Goal: Task Accomplishment & Management: Use online tool/utility

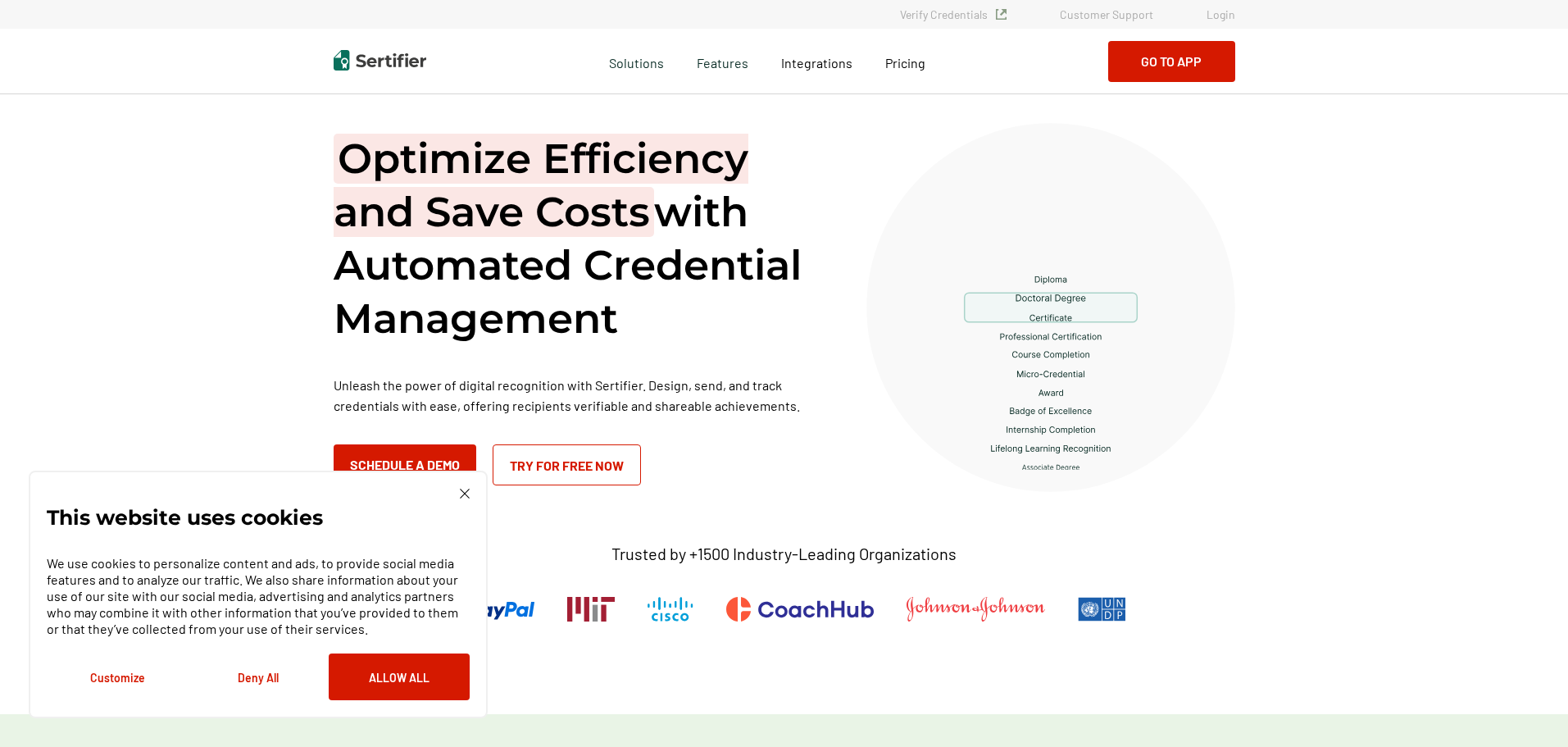
click at [1222, 14] on link "Login" at bounding box center [1221, 14] width 28 height 14
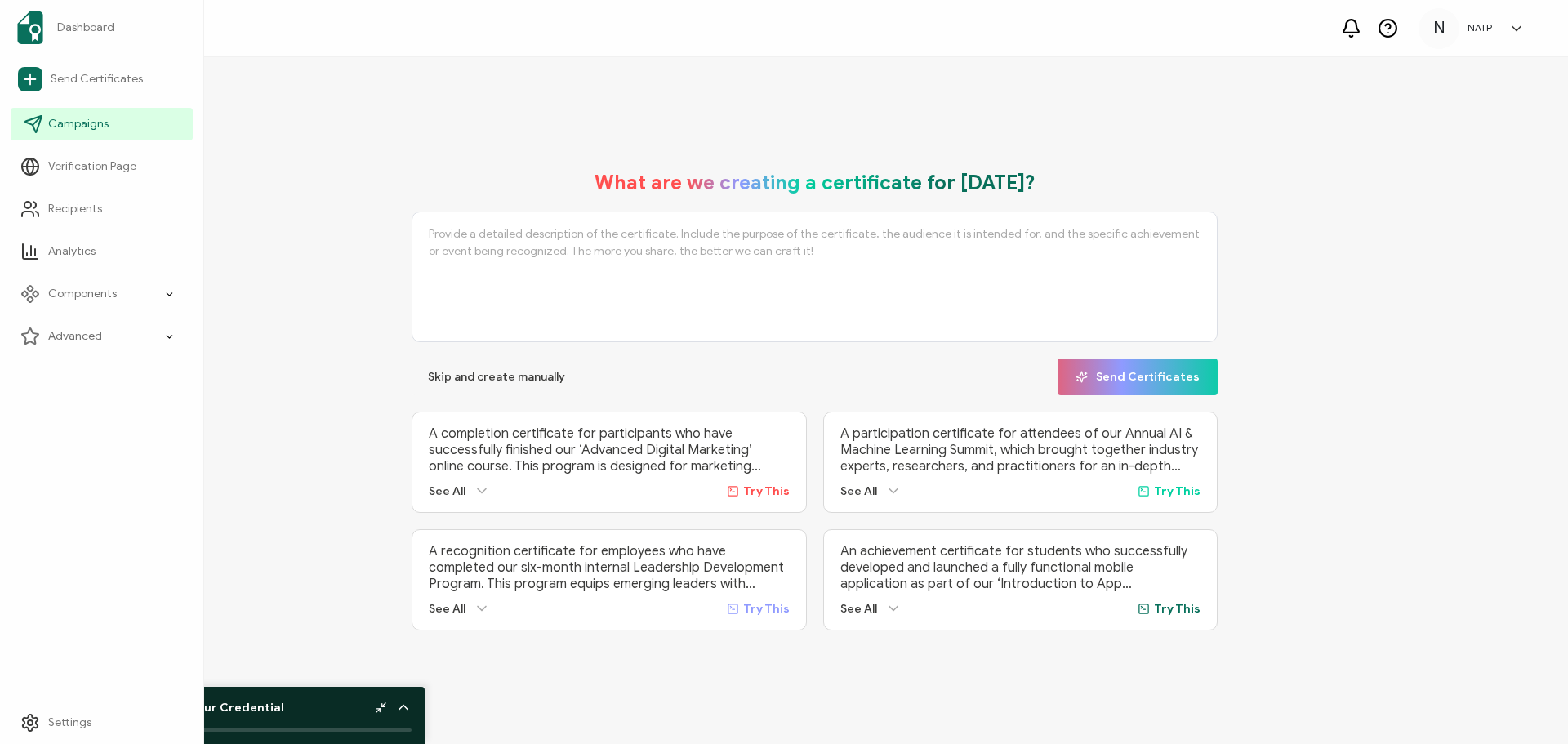
click at [83, 118] on span "Campaigns" at bounding box center [78, 124] width 61 height 17
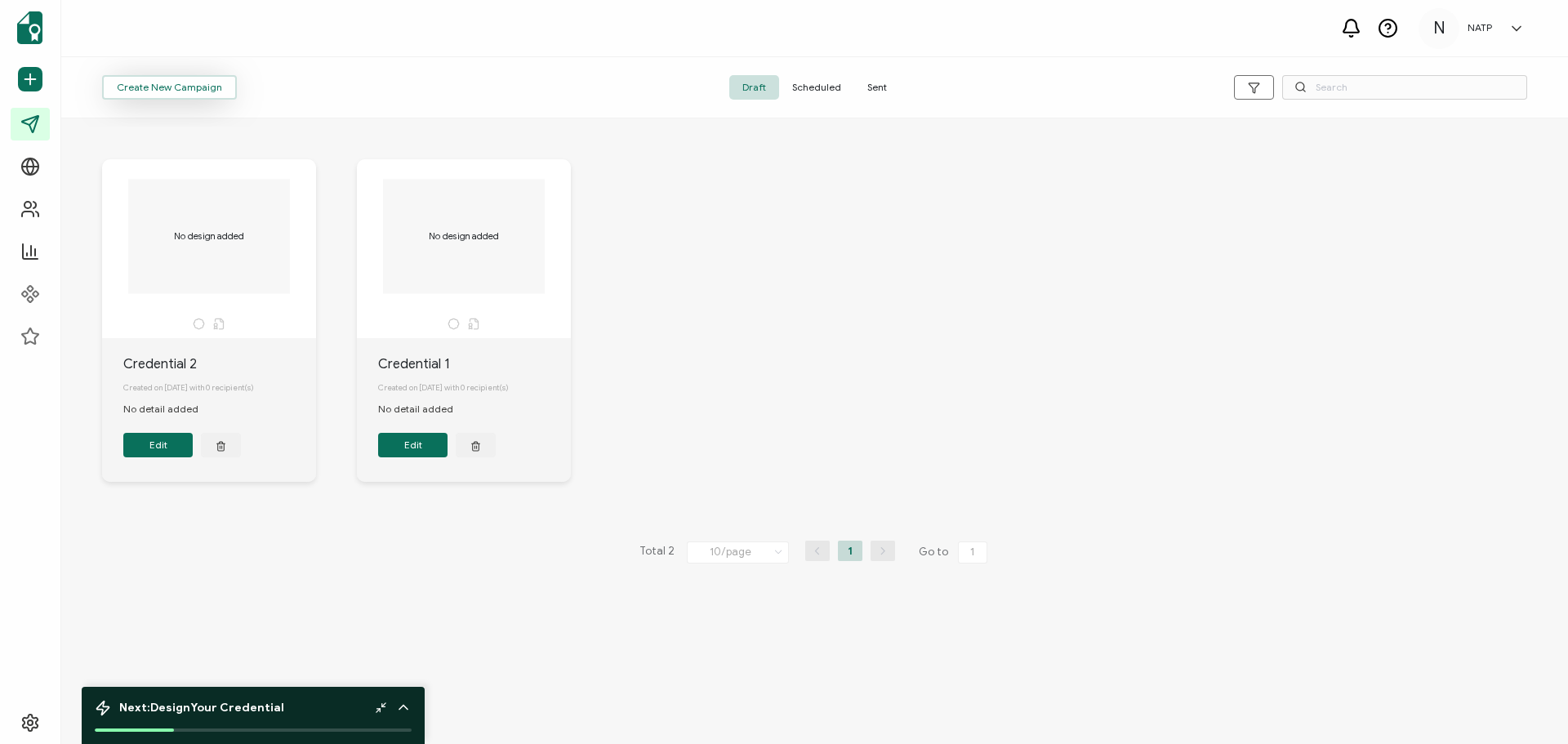
drag, startPoint x: 215, startPoint y: 83, endPoint x: 167, endPoint y: 87, distance: 48.2
click at [167, 87] on span "Create New Campaign" at bounding box center [169, 87] width 106 height 10
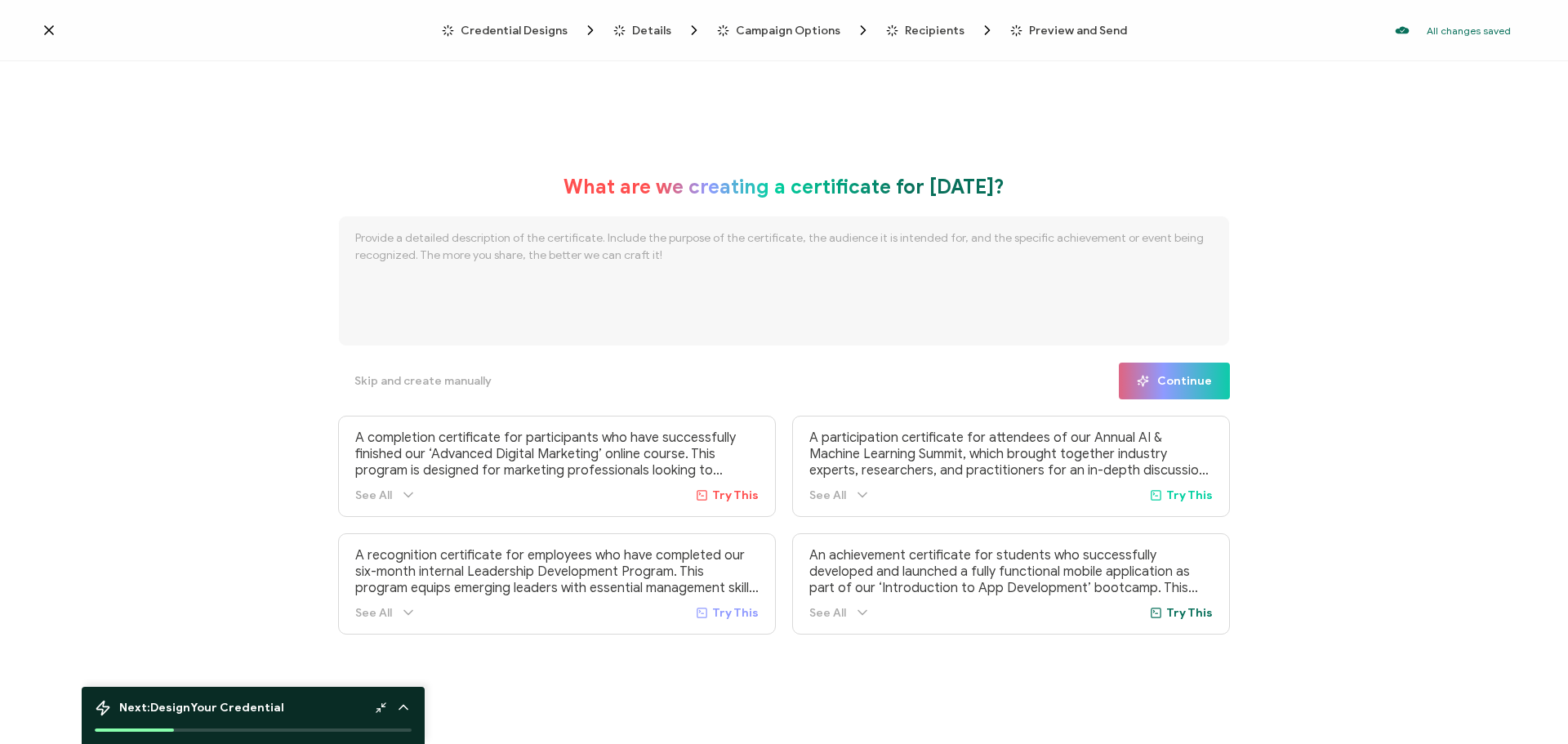
click at [693, 449] on p "A completion certificate for participants who have successfully finished our ‘A…" at bounding box center [556, 454] width 403 height 49
click at [742, 604] on div "See All Try This" at bounding box center [556, 613] width 403 height 17
click at [738, 607] on span "Try This" at bounding box center [735, 613] width 47 height 14
type textarea "A recognition certificate for employees who have completed our six-month intern…"
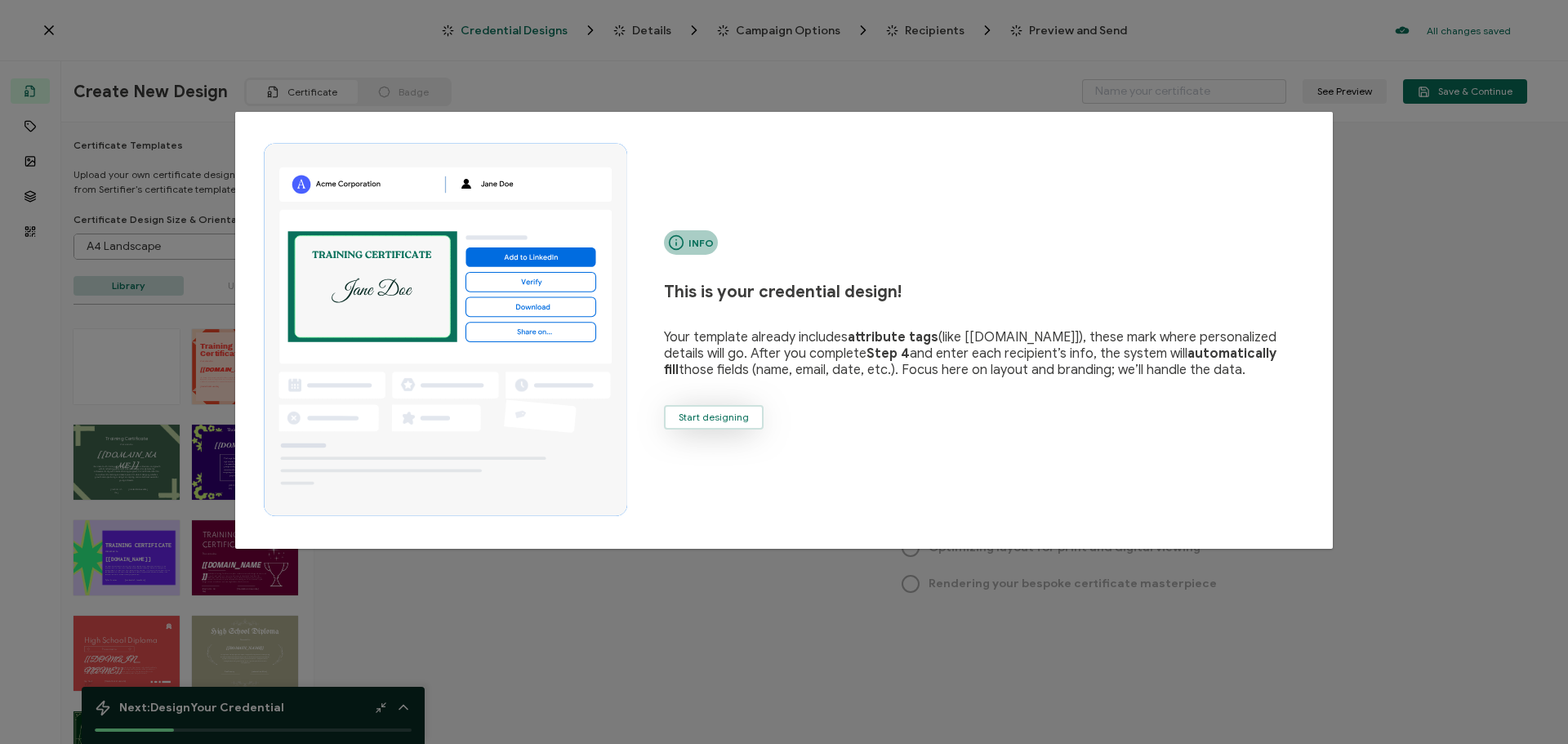
click at [722, 416] on span "Start designing" at bounding box center [713, 417] width 70 height 10
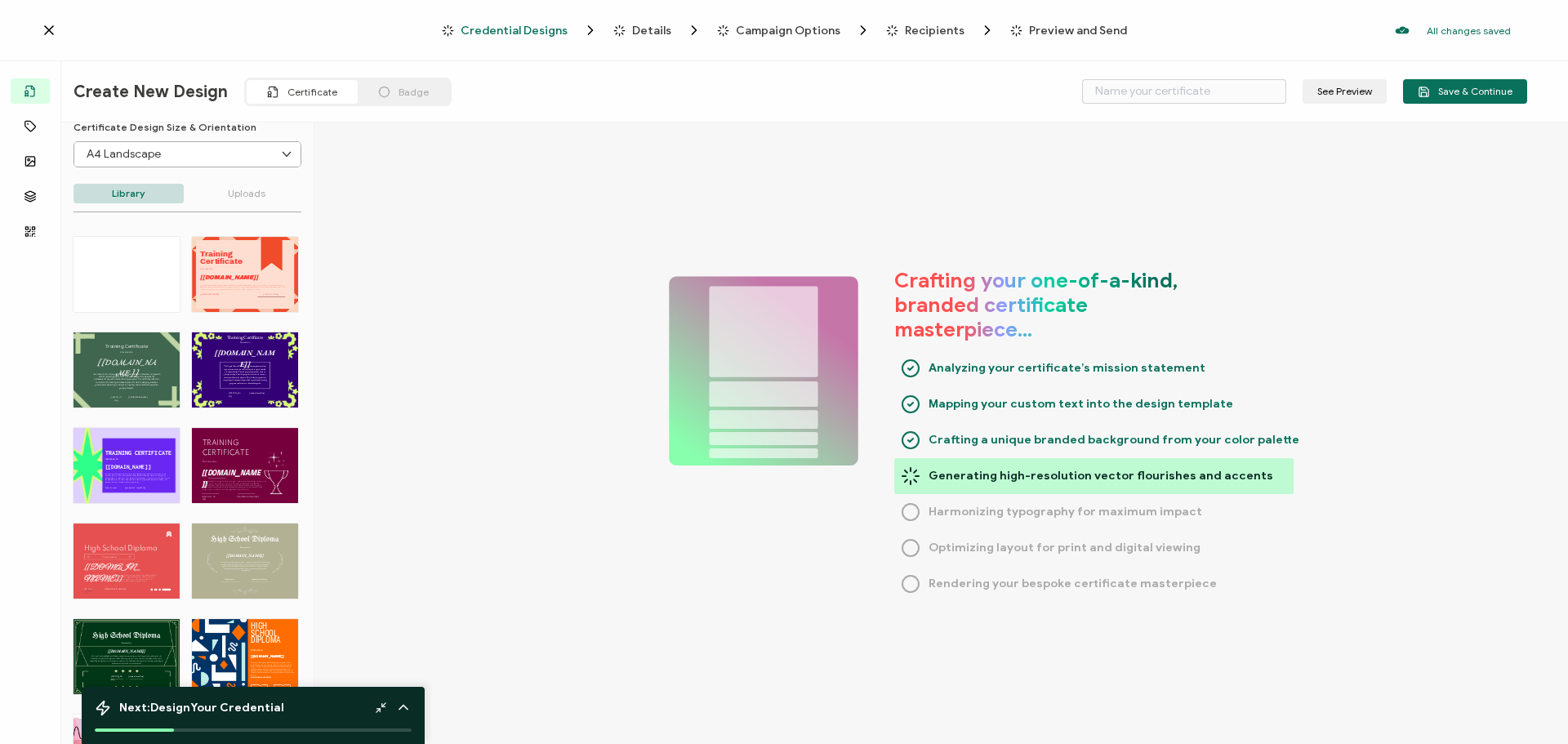
scroll to position [898, 0]
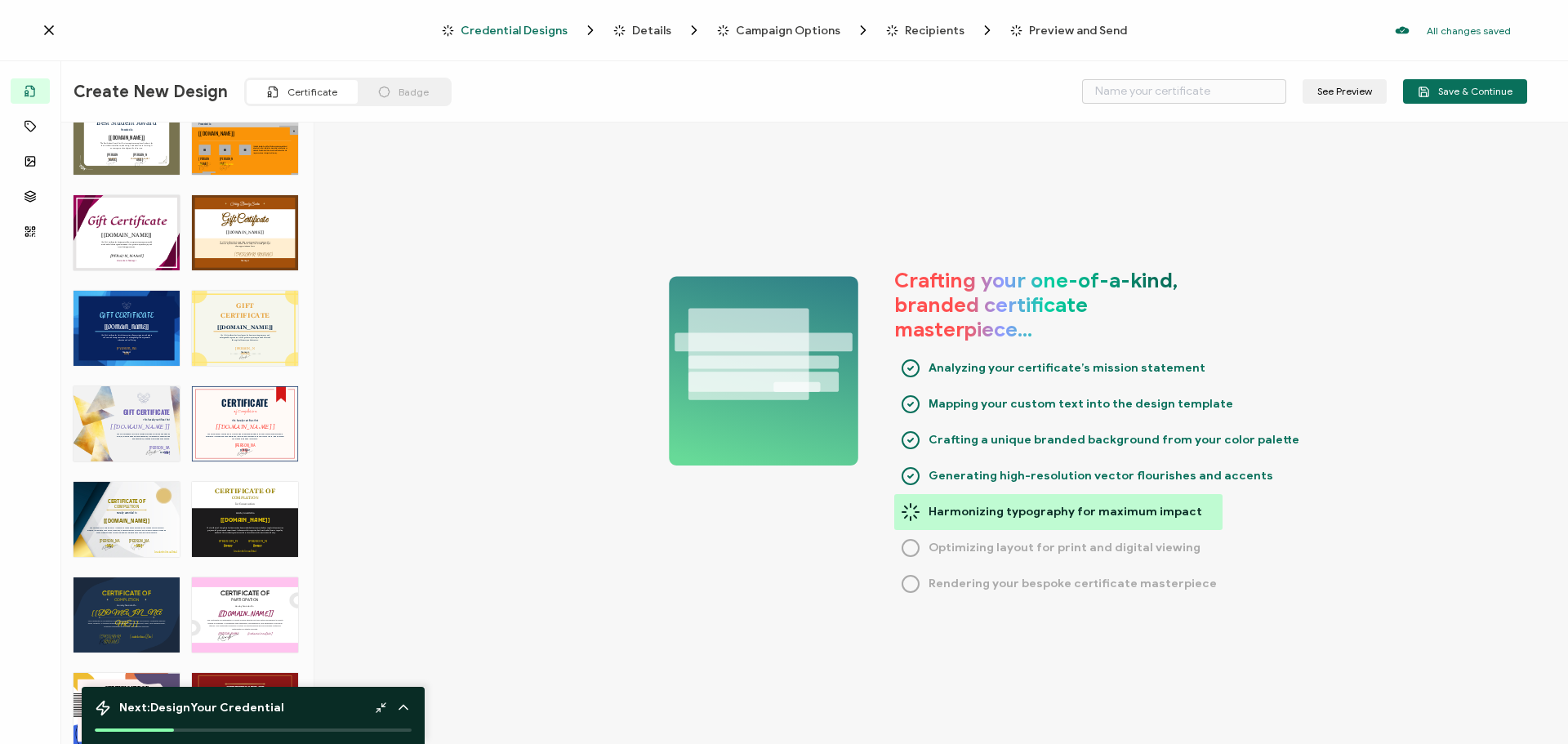
click at [389, 90] on div "Badge" at bounding box center [403, 91] width 91 height 23
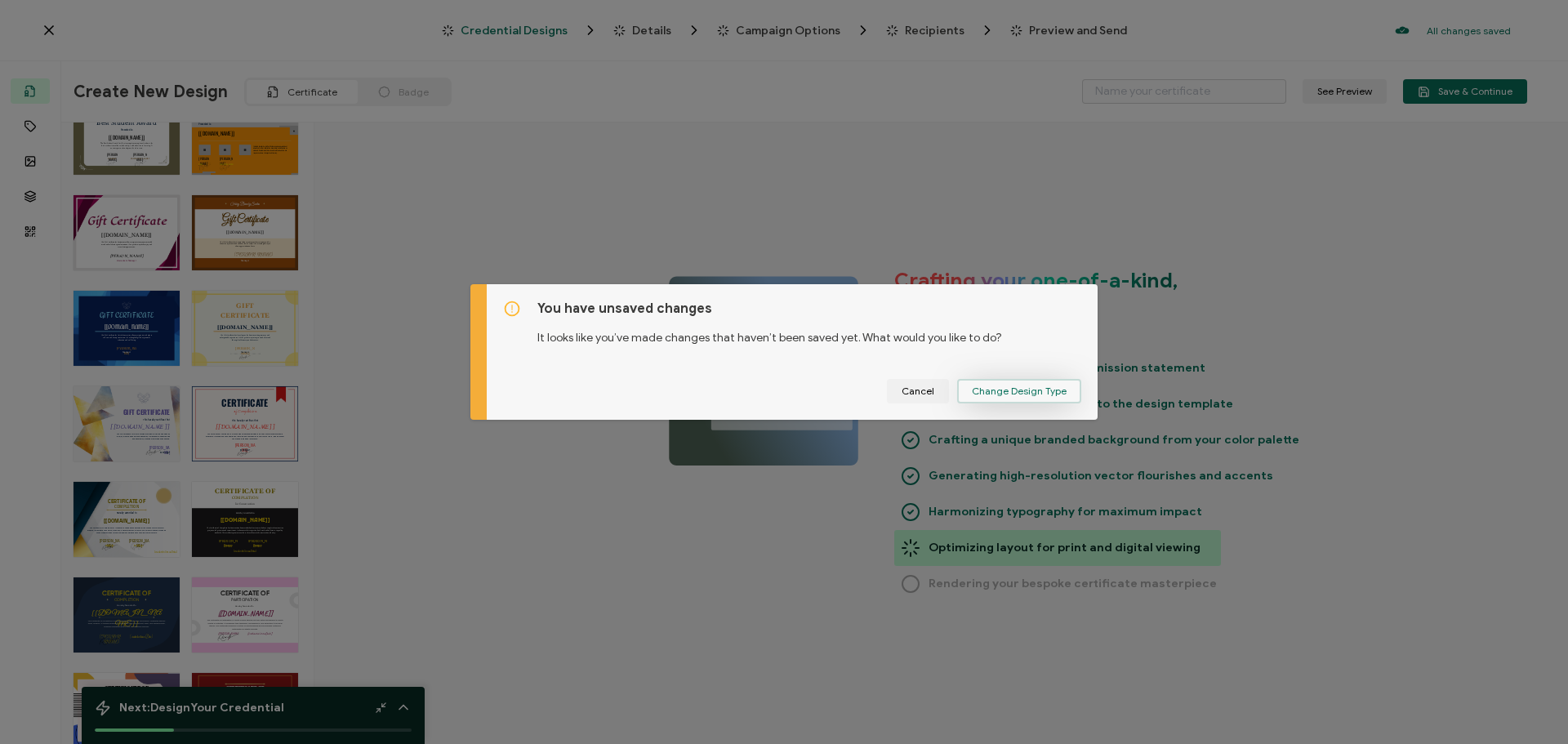
click at [1029, 387] on span "Change Design Type" at bounding box center [1019, 392] width 95 height 10
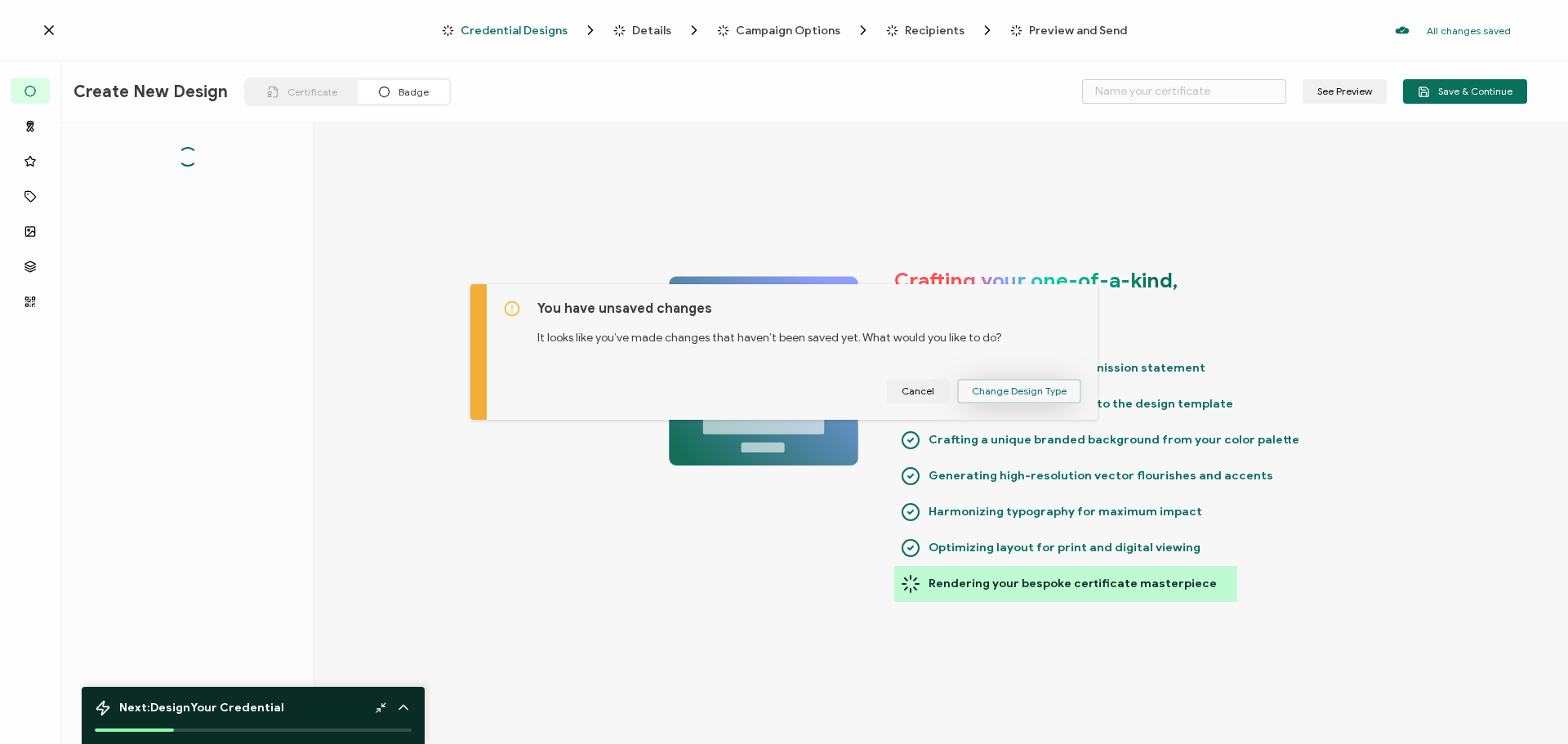
scroll to position [0, 0]
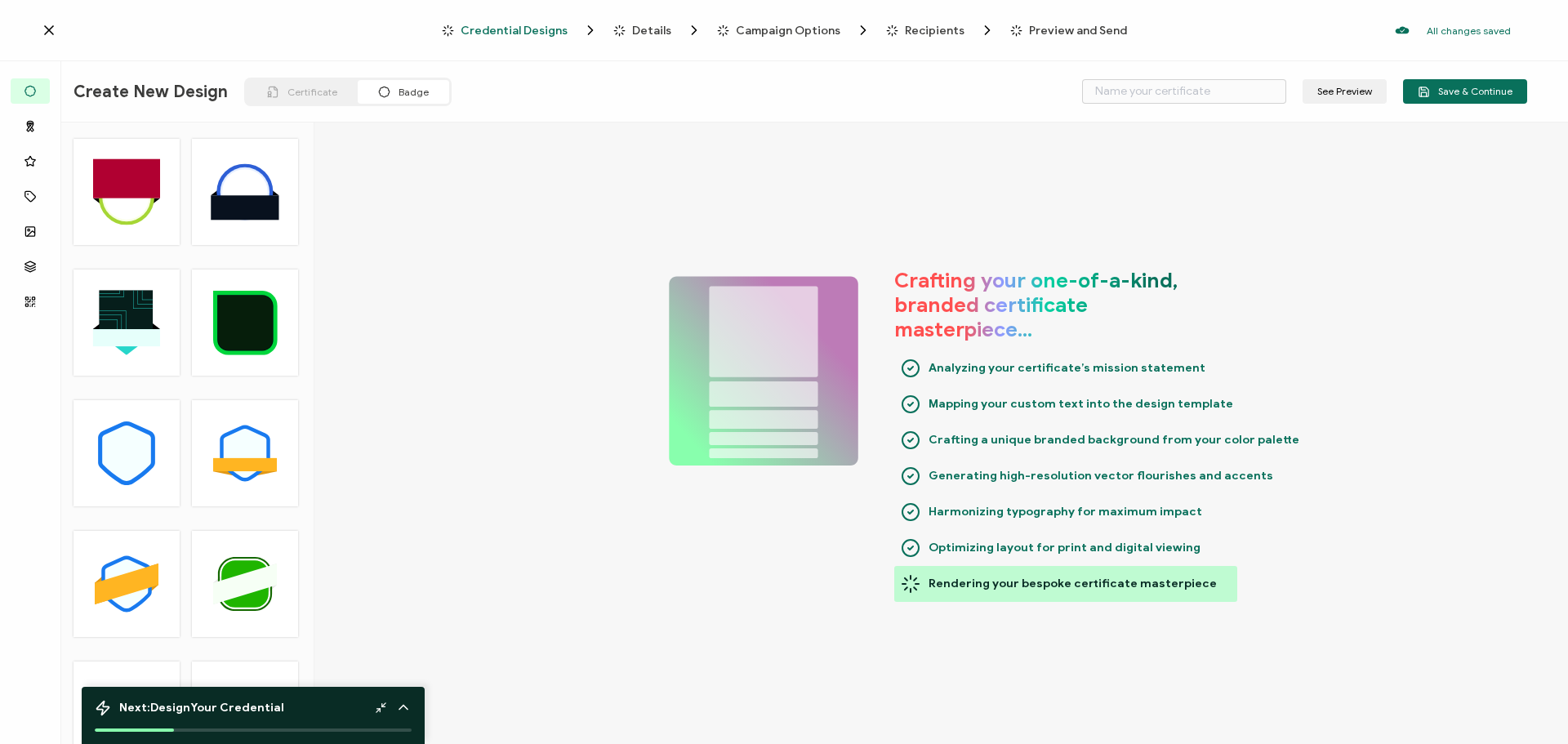
click at [135, 447] on icon at bounding box center [126, 453] width 49 height 56
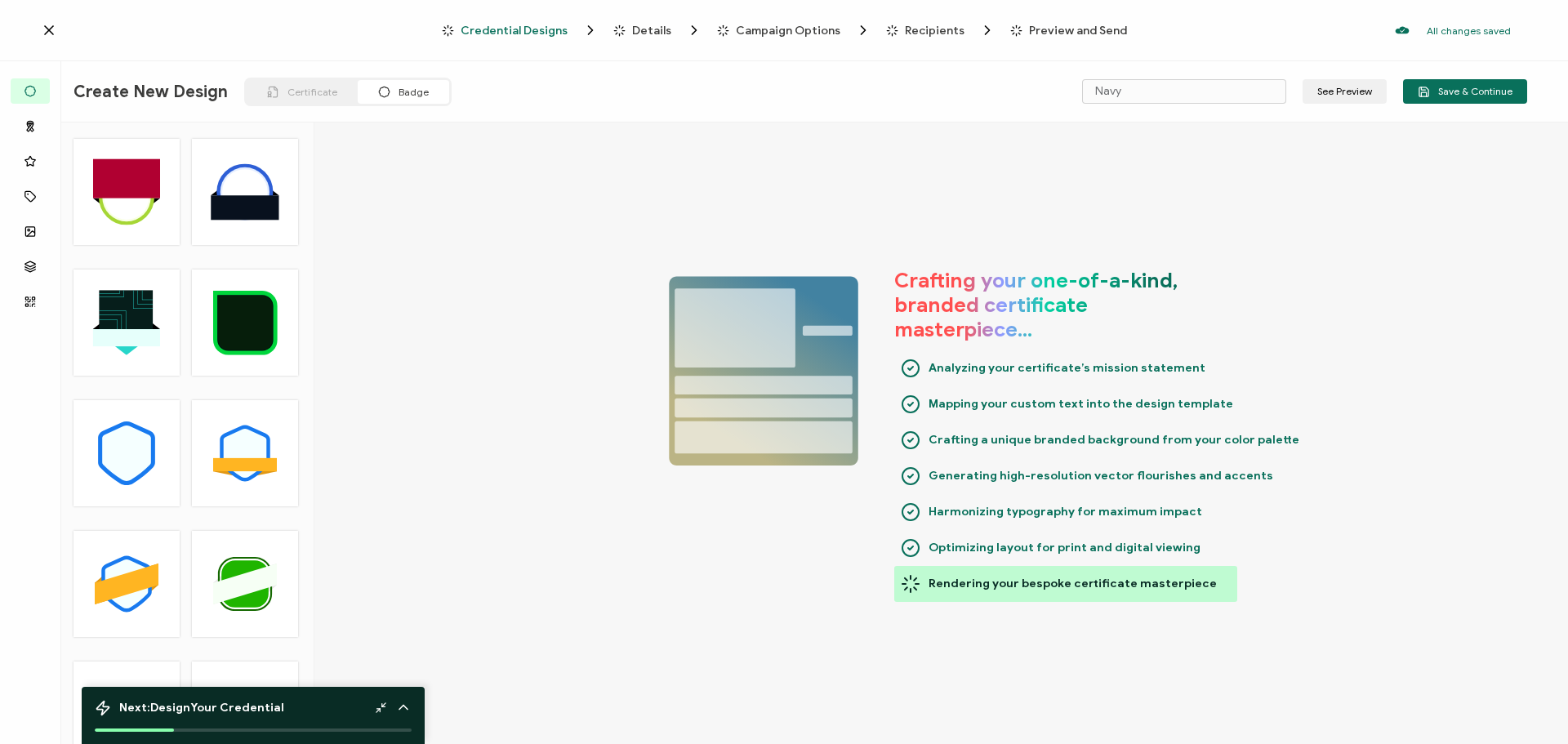
click at [259, 585] on polygon at bounding box center [244, 584] width 64 height 41
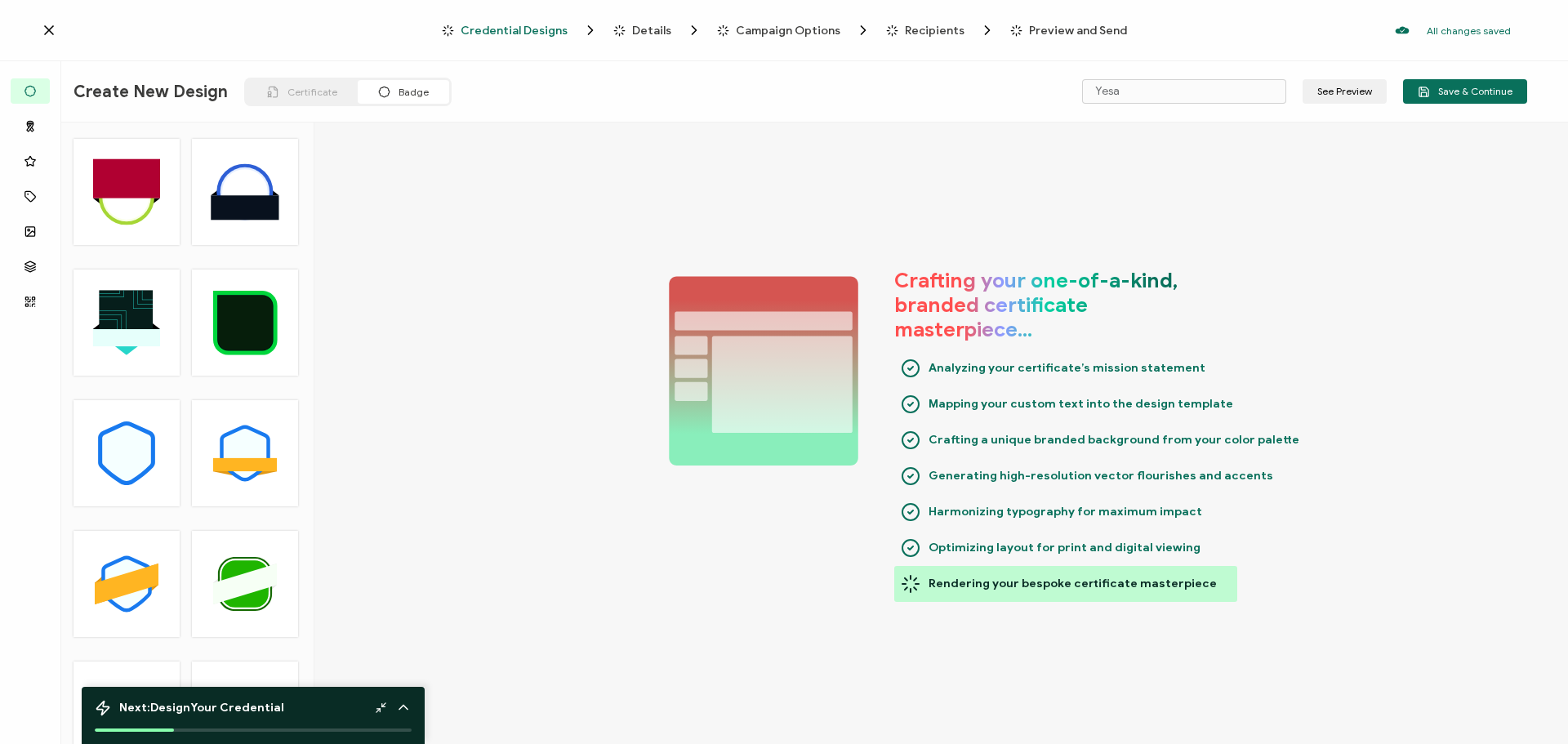
click at [116, 176] on rect at bounding box center [126, 178] width 67 height 39
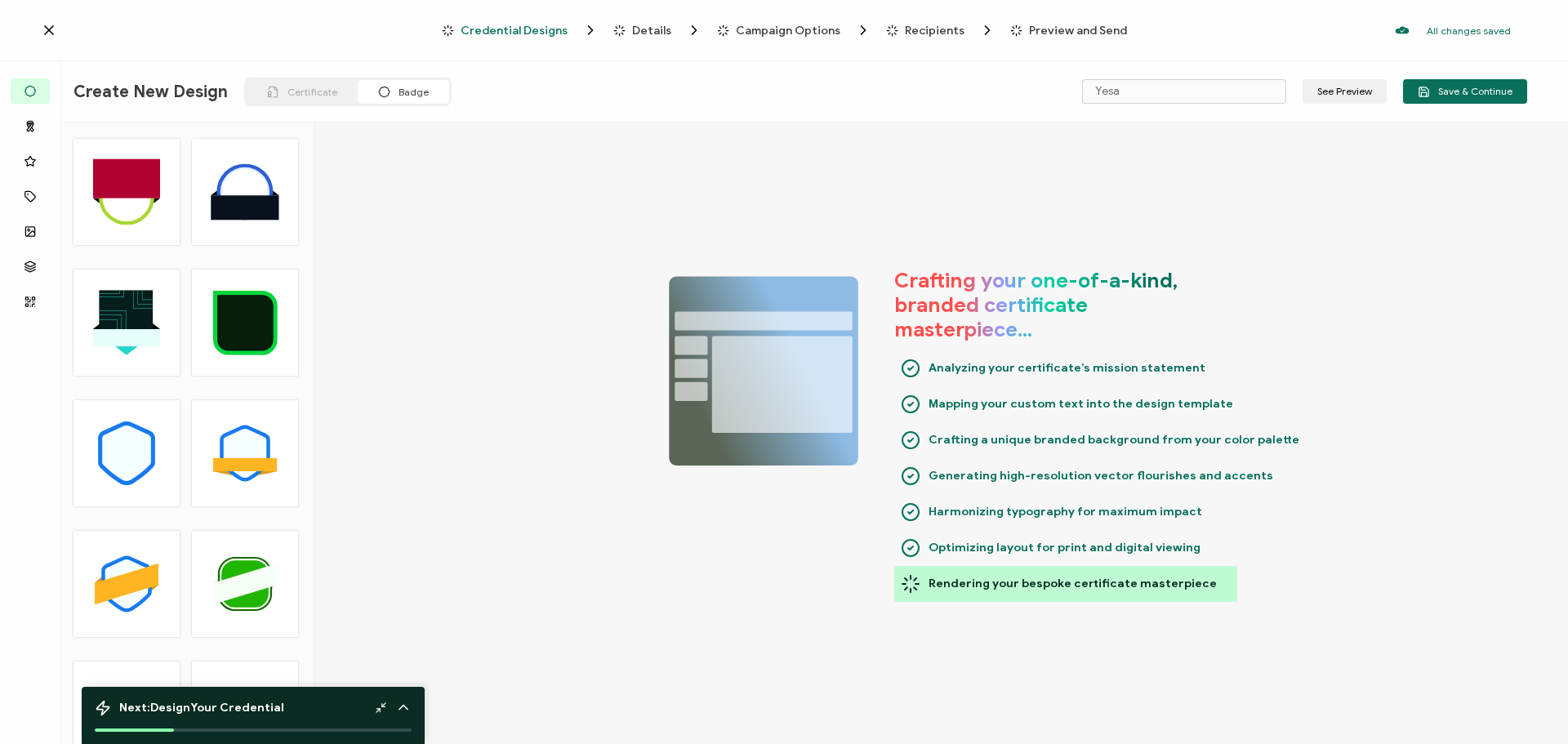
type input "Sirio"
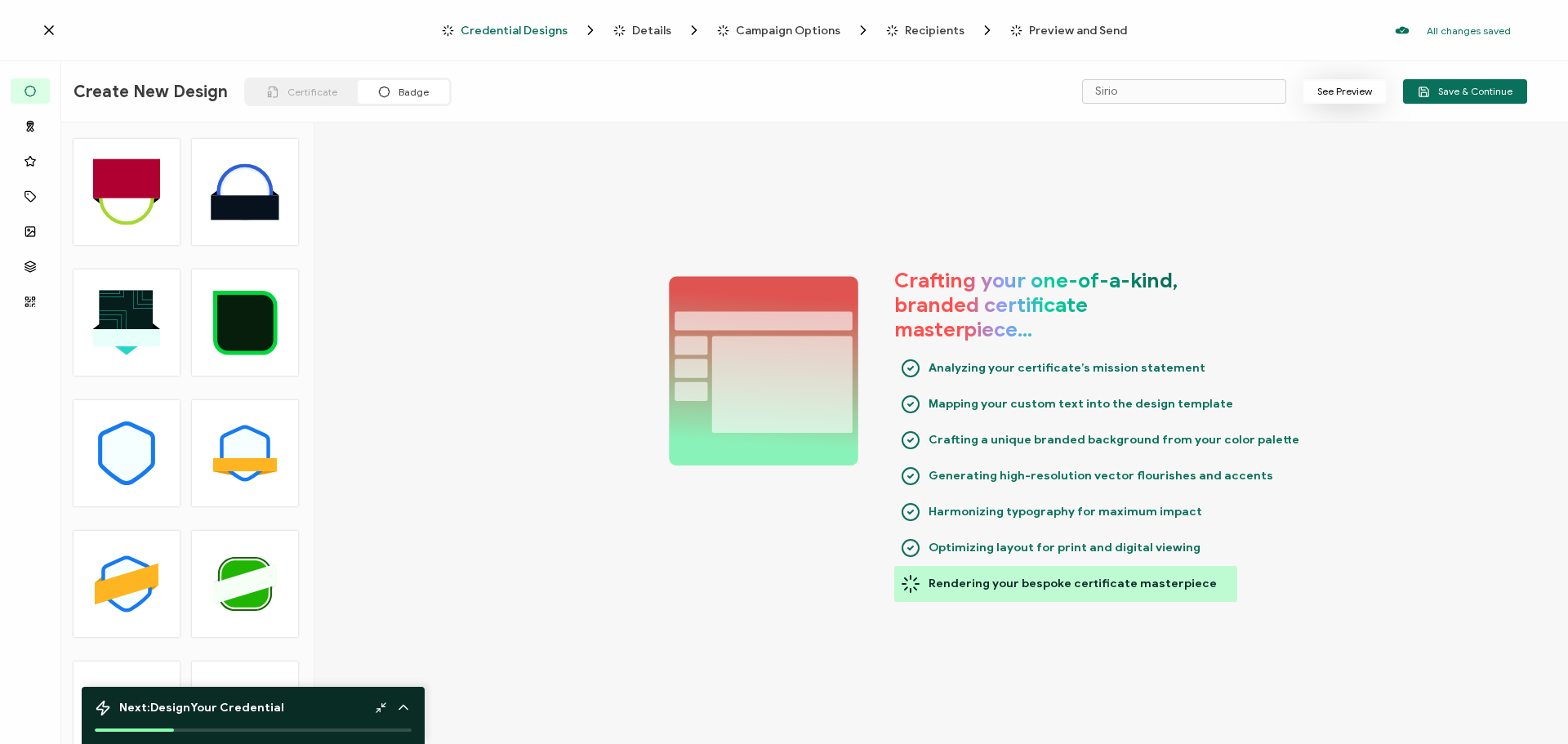
click at [1345, 85] on button "See Preview" at bounding box center [1344, 91] width 84 height 24
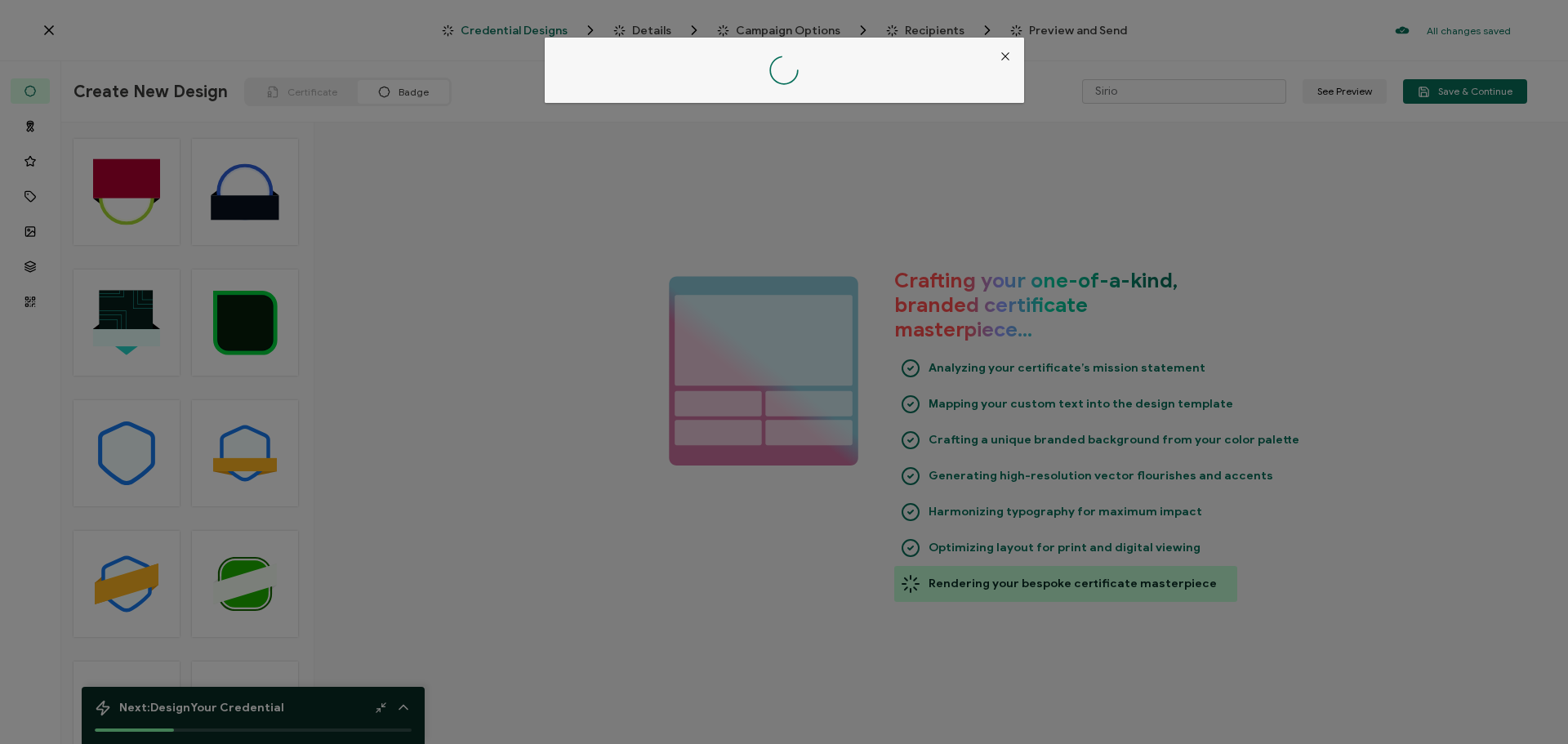
click at [1006, 47] on button "Close" at bounding box center [1005, 56] width 37 height 37
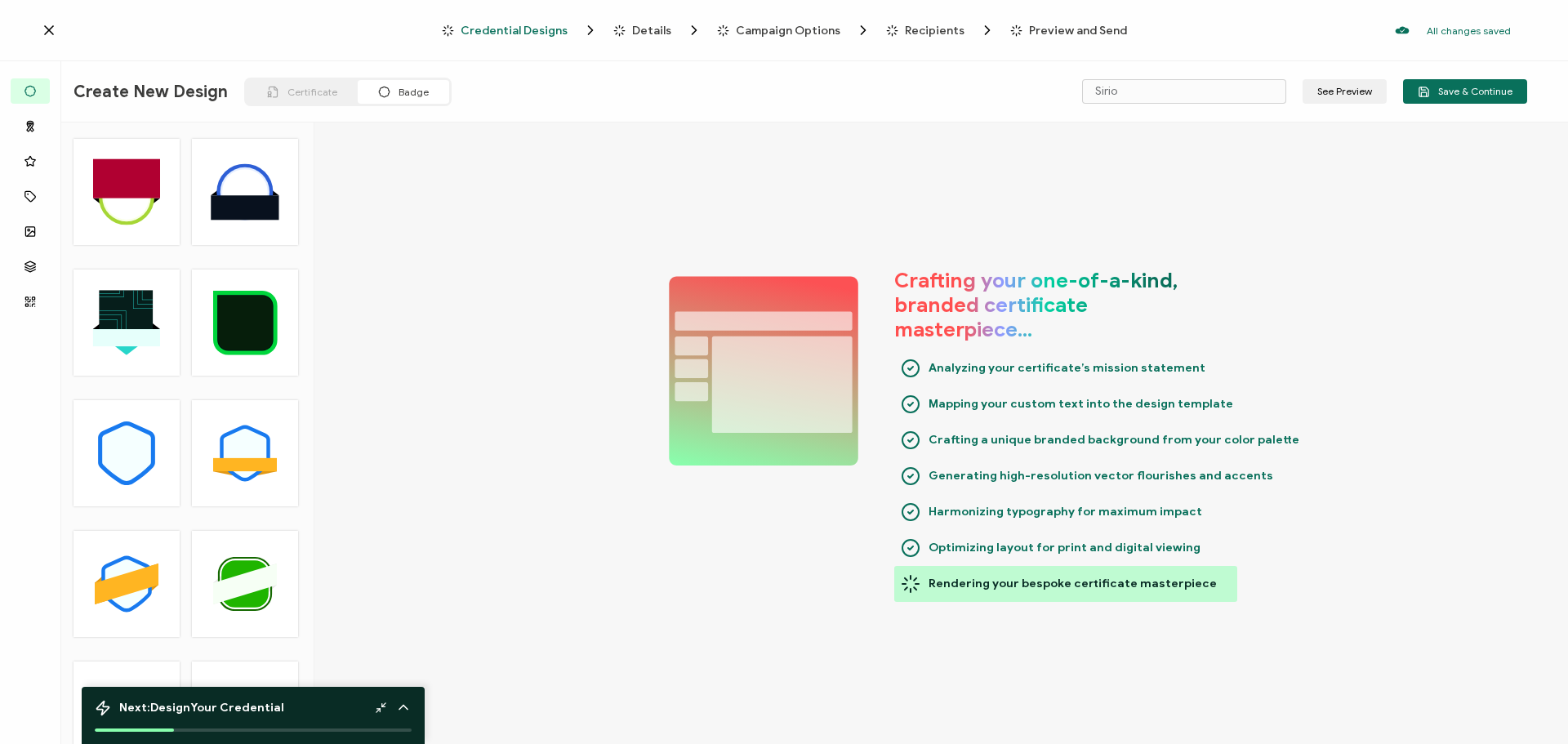
click at [660, 21] on div "Credential Designs Details Campaign Options Recipients Preview and Send All cha…" at bounding box center [784, 31] width 1568 height 62
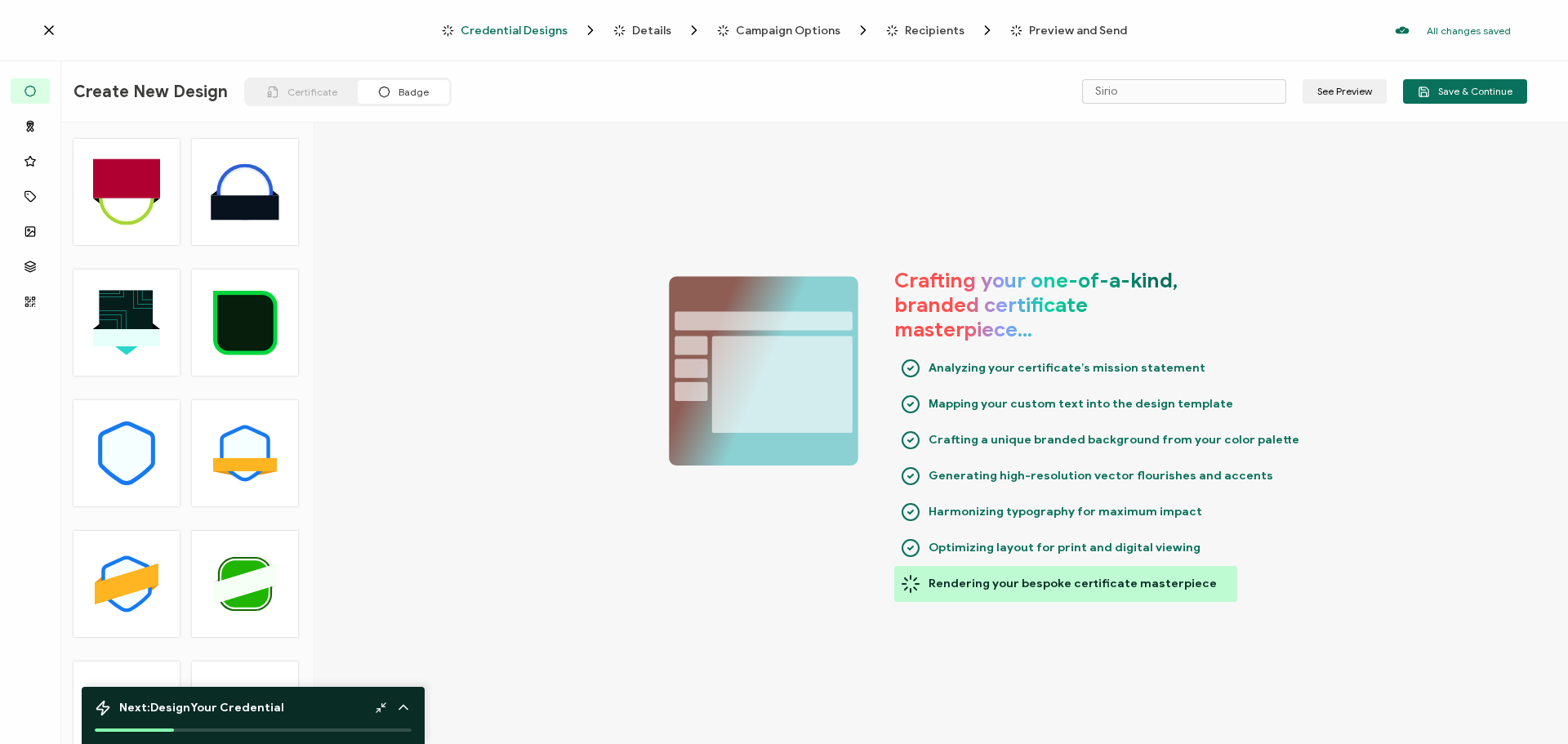
click at [659, 27] on span "Details" at bounding box center [651, 30] width 39 height 12
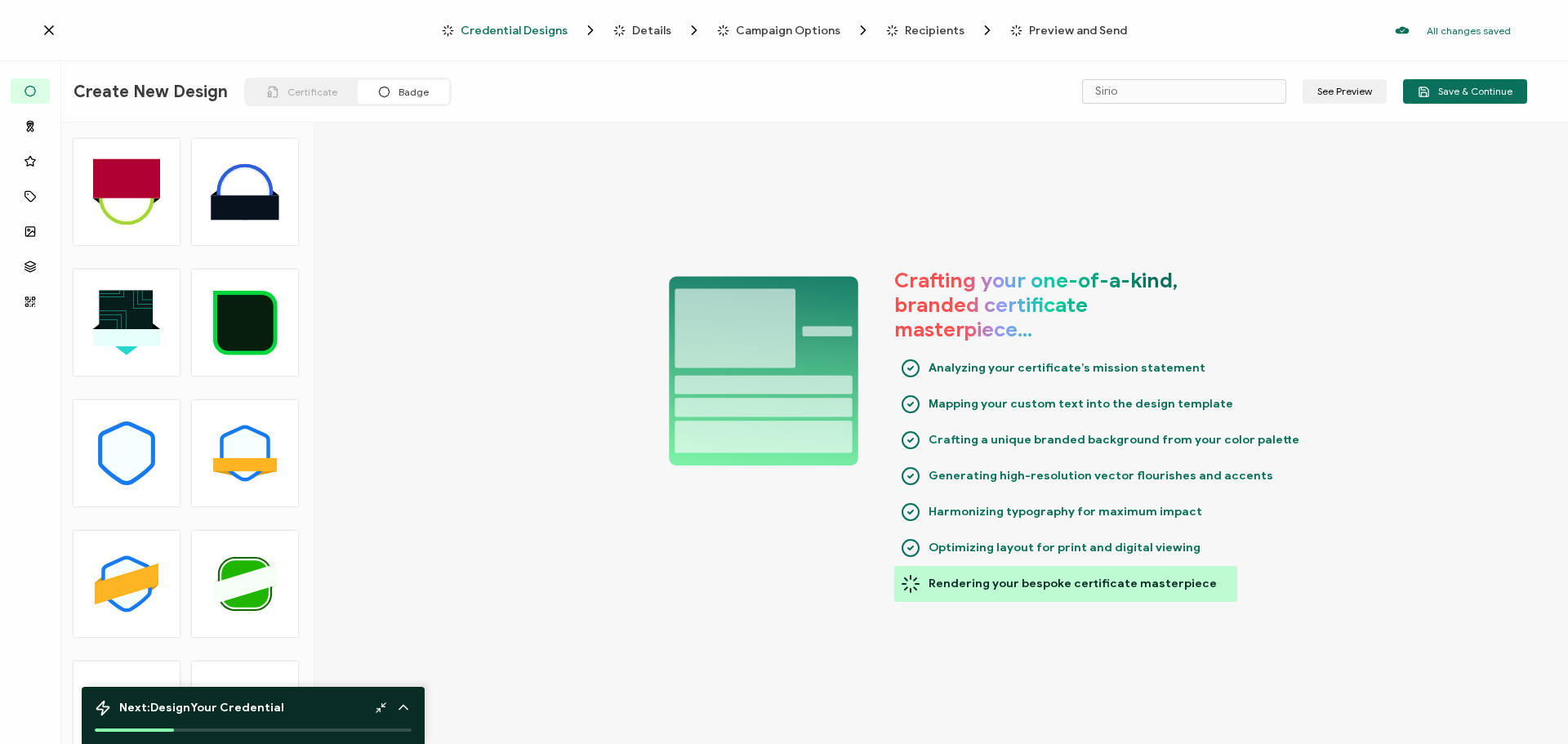
click at [659, 27] on span "Details" at bounding box center [651, 30] width 39 height 12
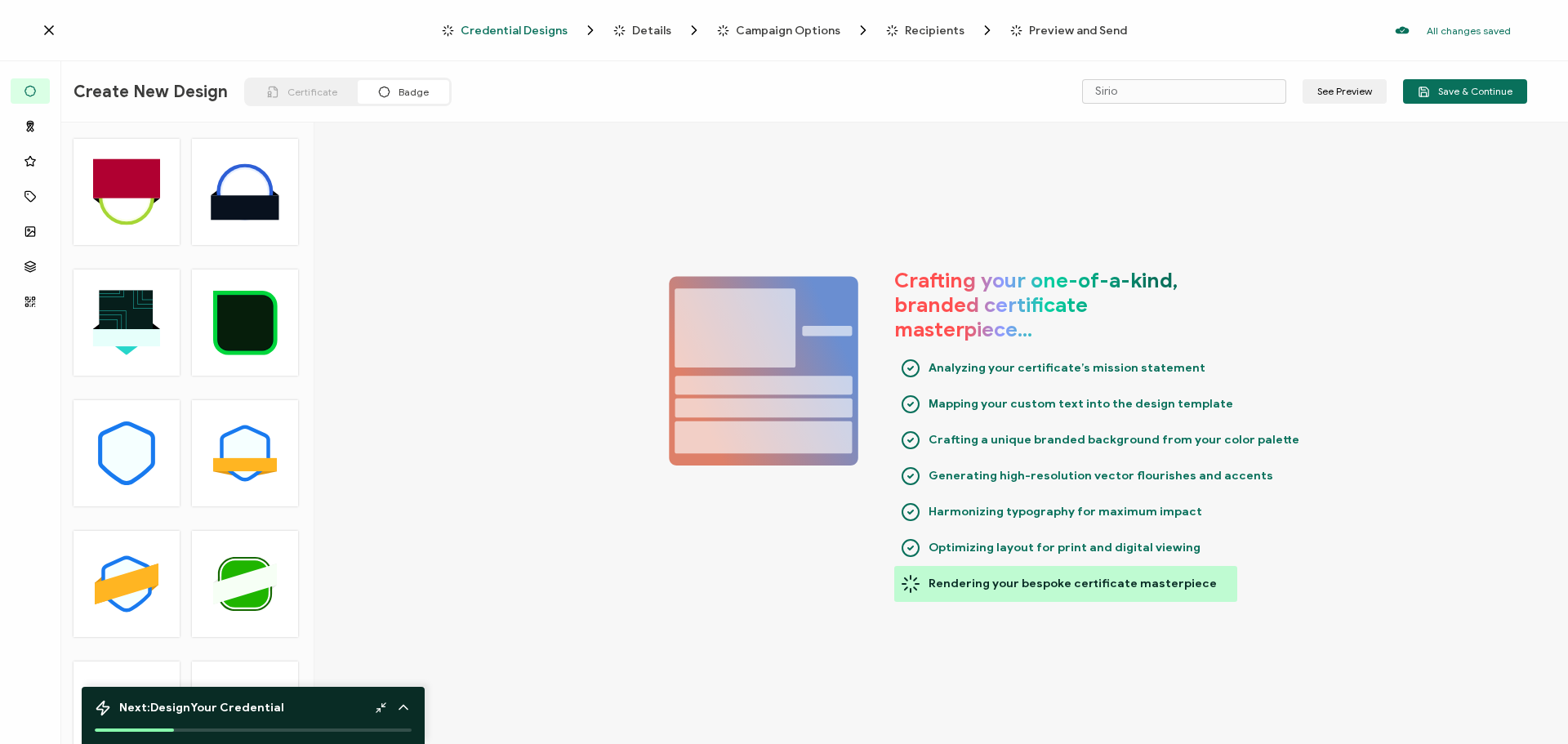
click at [659, 27] on span "Details" at bounding box center [651, 30] width 39 height 12
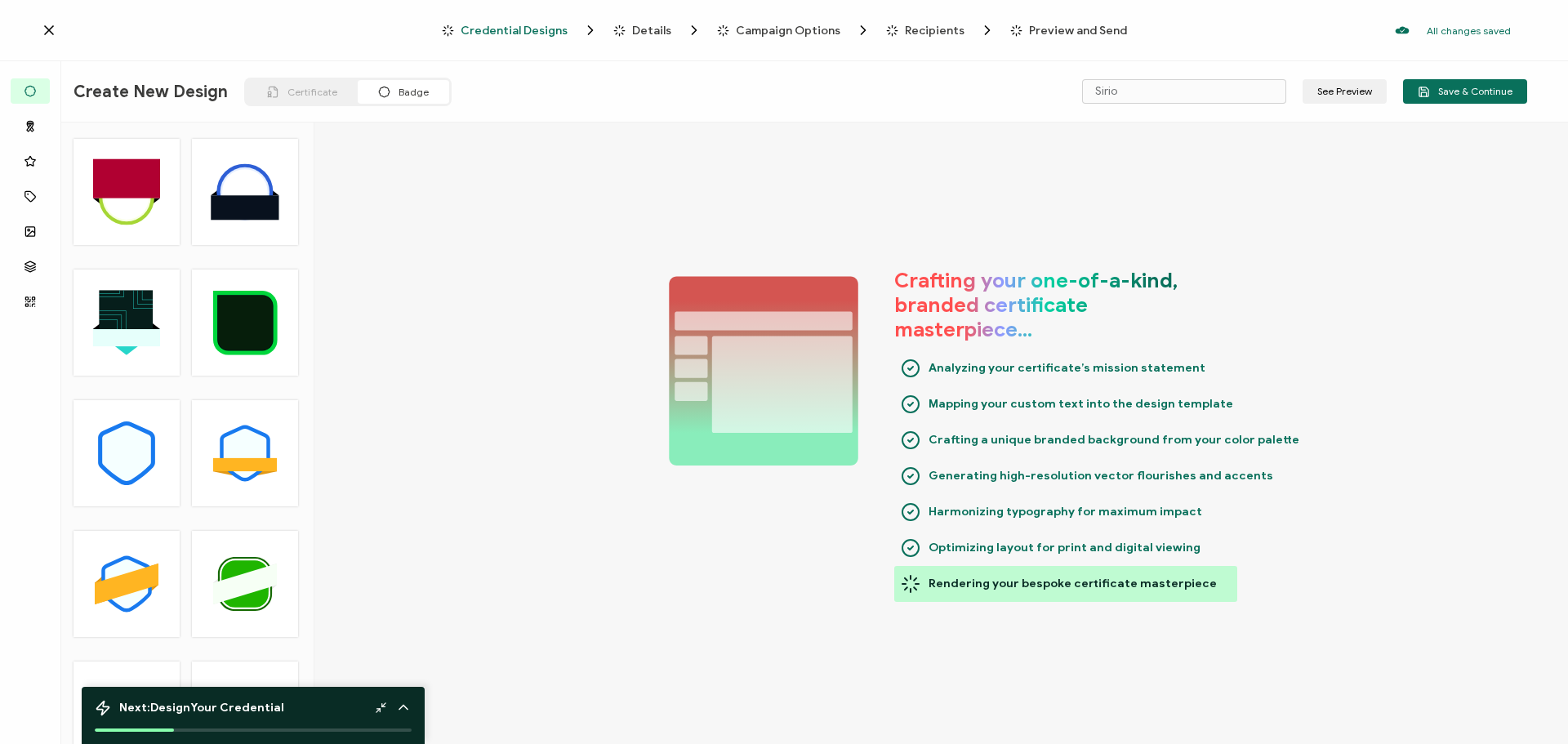
click at [1238, 565] on div "Crafting your one-of-a-kind, branded certificate masterpiece… Analyzing your ce…" at bounding box center [941, 435] width 1254 height 625
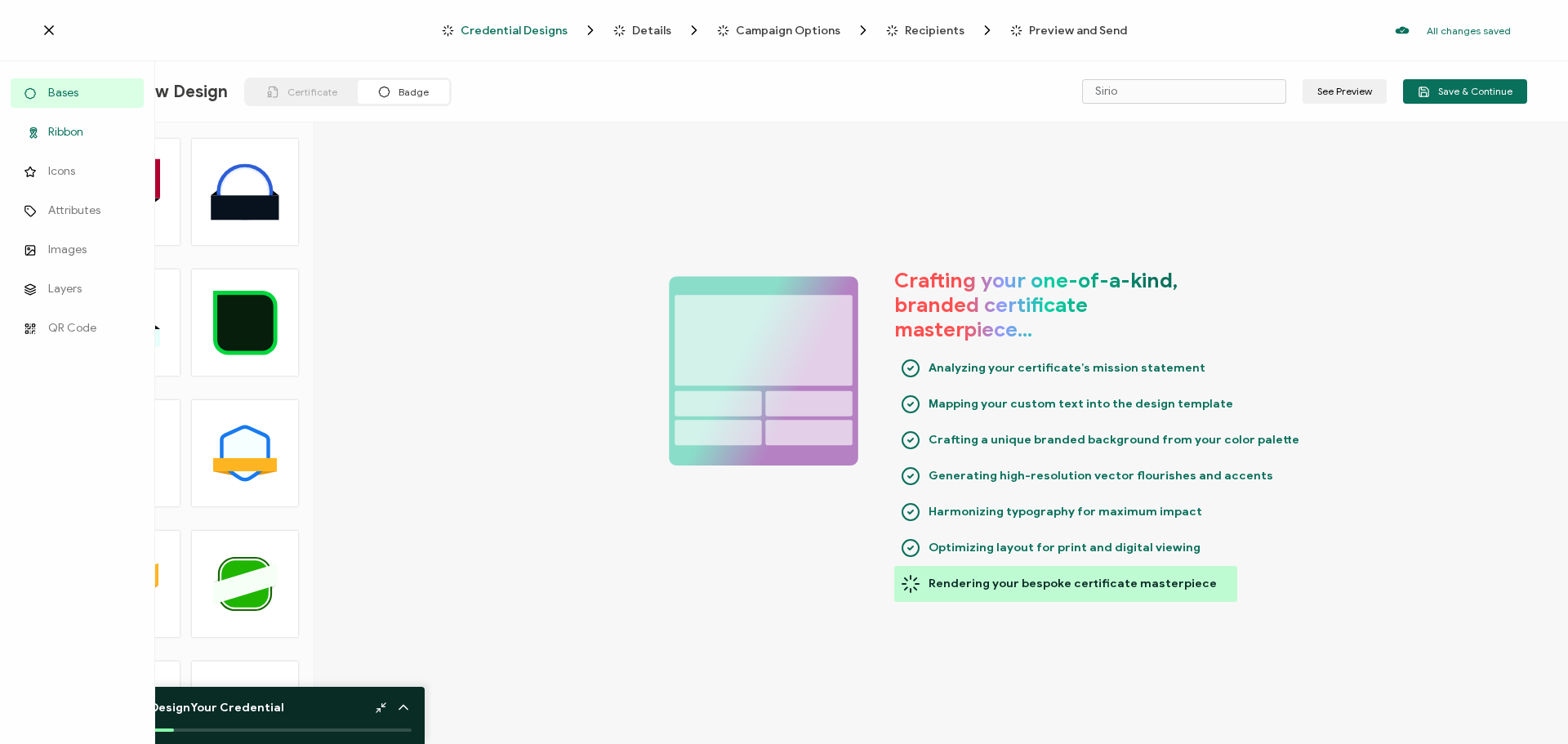
click at [82, 131] on span "Ribbon" at bounding box center [66, 132] width 35 height 17
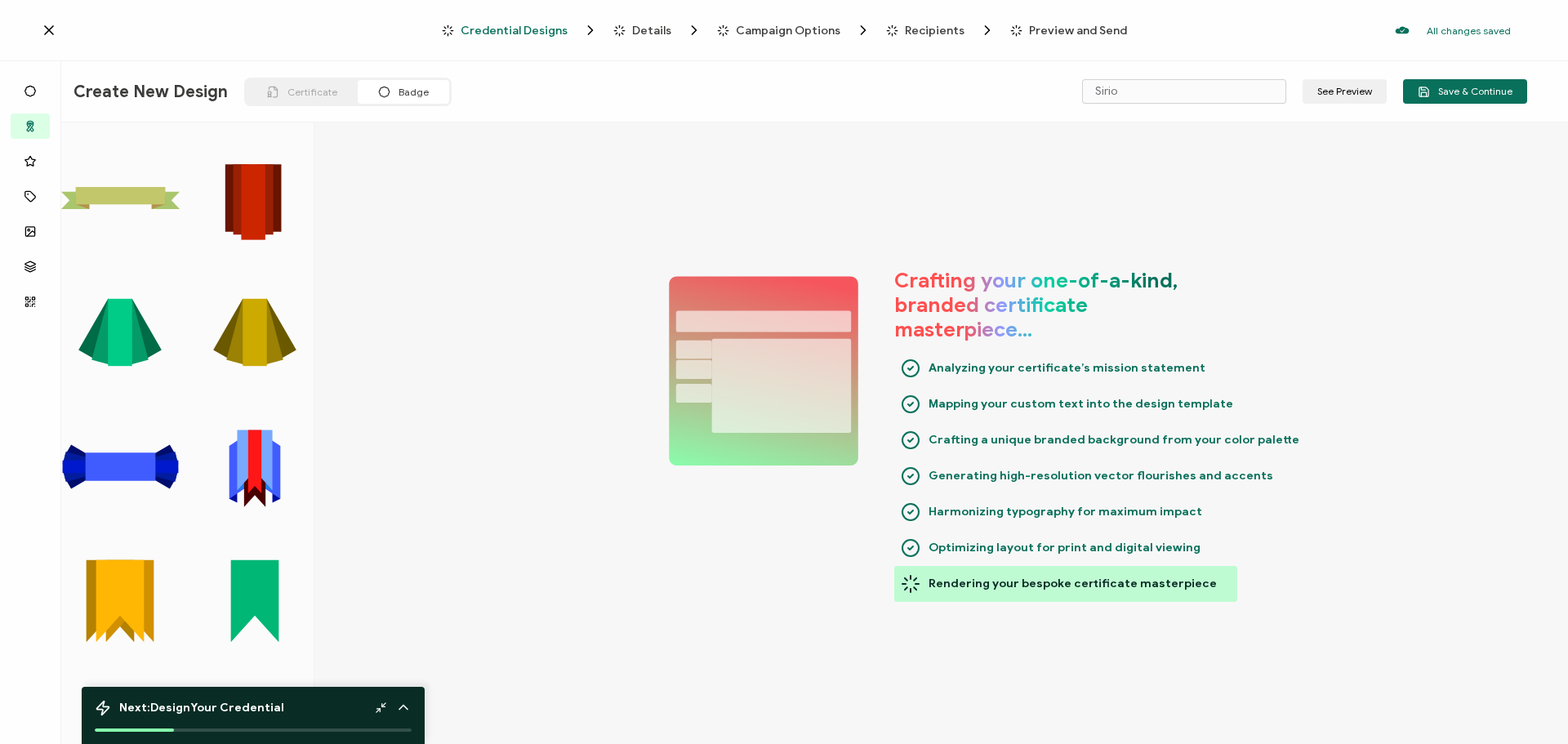
click at [513, 217] on div "Crafting your one-of-a-kind, branded certificate masterpiece… Analyzing your ce…" at bounding box center [941, 435] width 1254 height 625
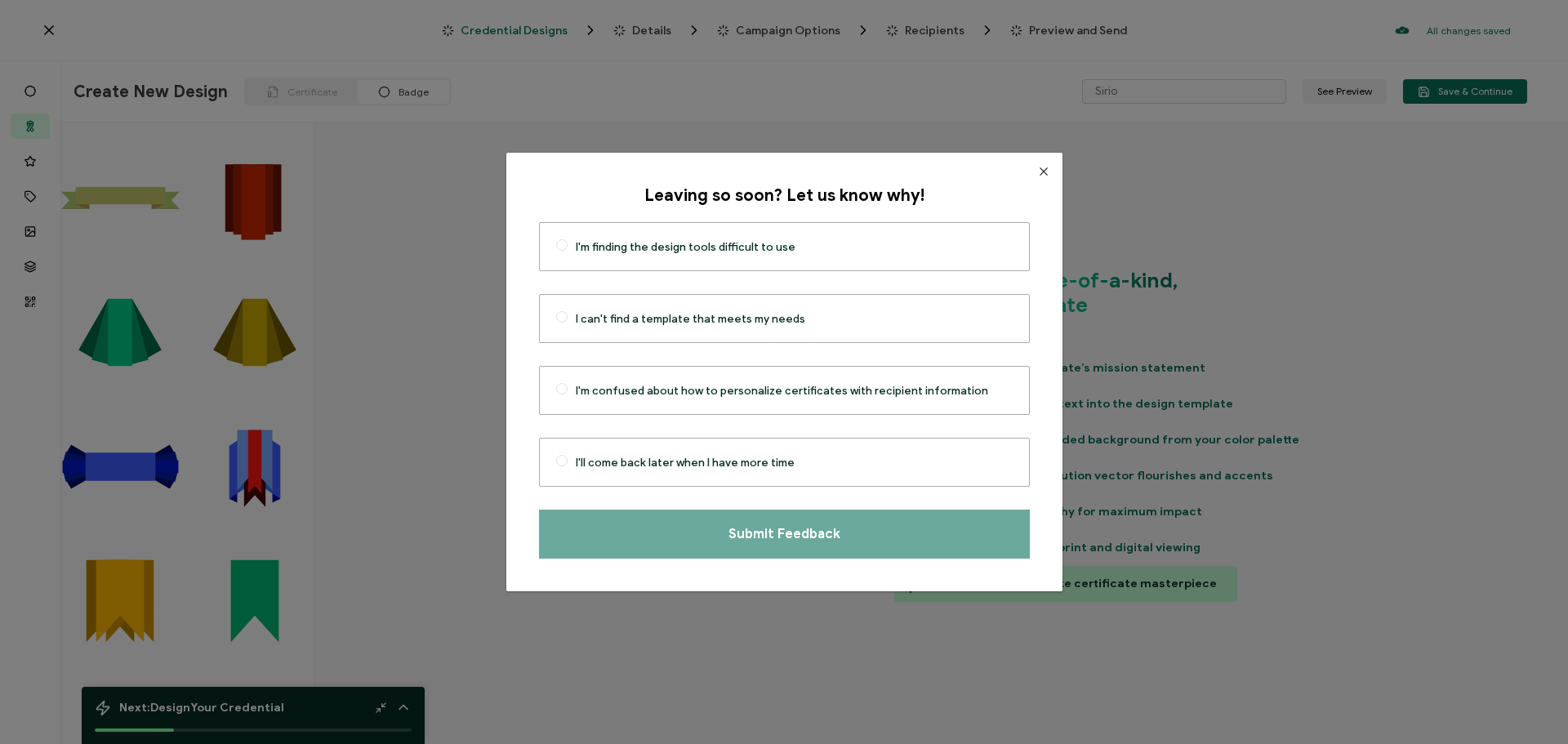
click at [54, 23] on div "Leaving so soon? Let us know why! I'm finding the design tools difficult to use…" at bounding box center [784, 372] width 1568 height 744
click at [1037, 173] on icon "Close" at bounding box center [1043, 171] width 13 height 13
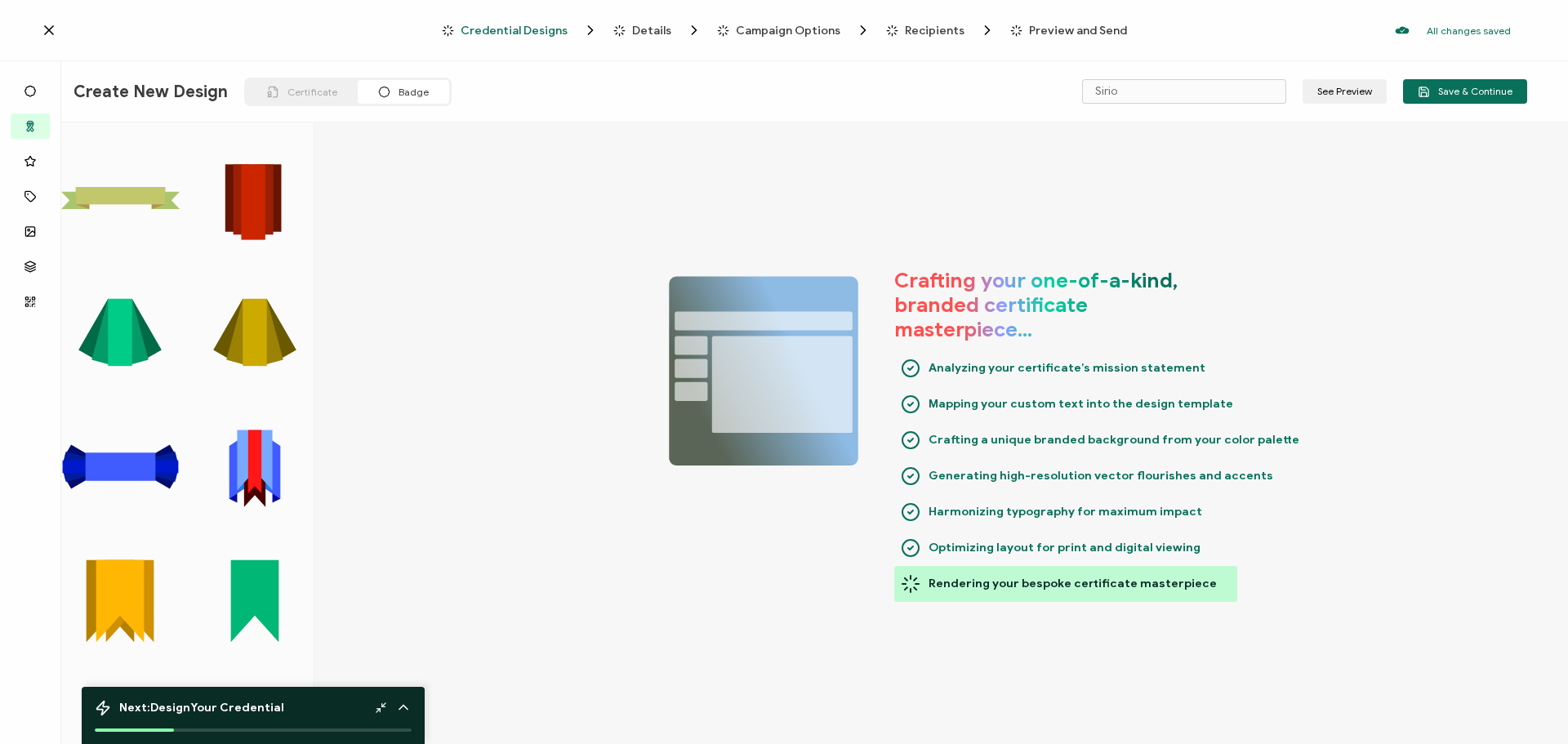
click at [49, 27] on icon at bounding box center [49, 31] width 17 height 17
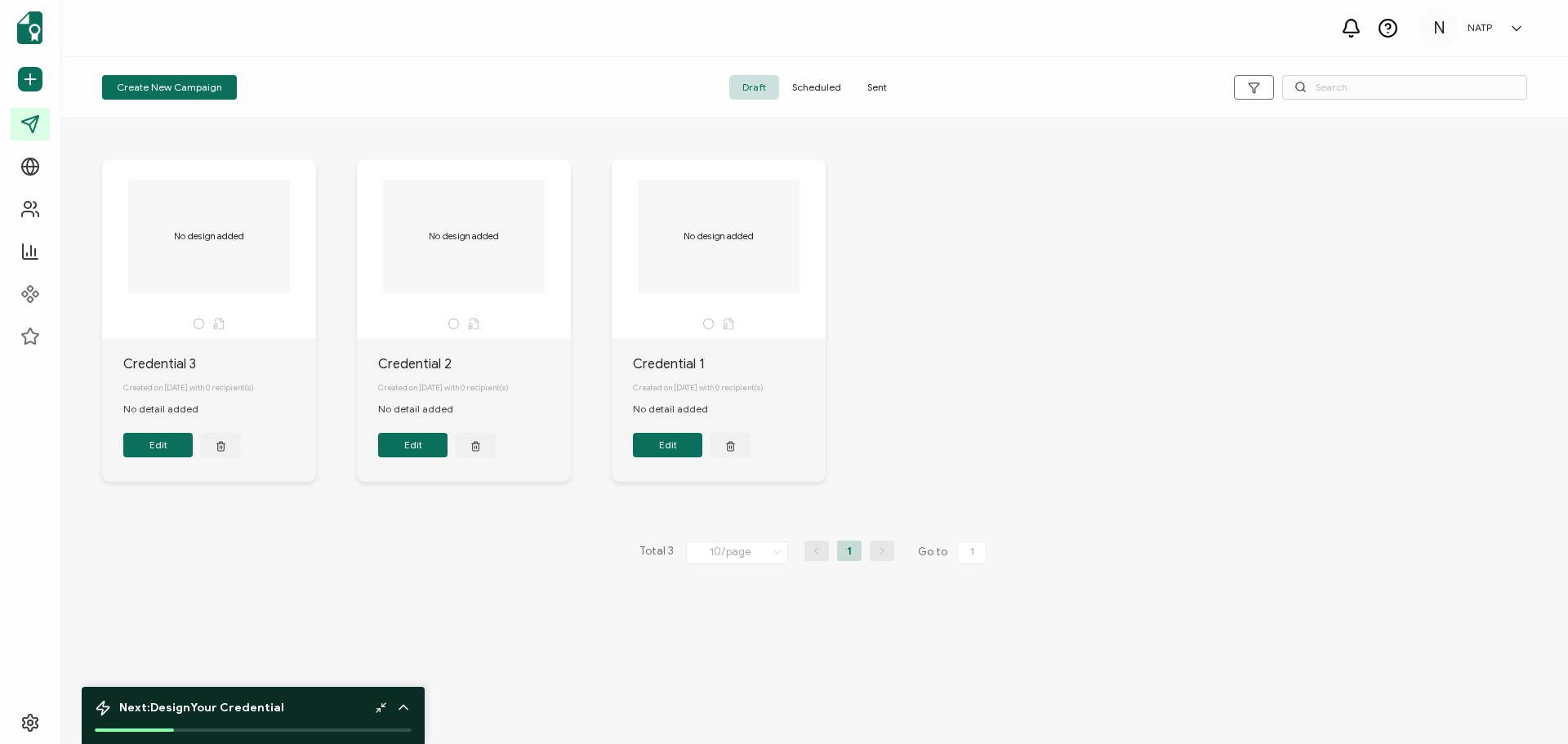
click at [1354, 497] on div "No design added Credential 3 Created on 04 September, 2025 with 0 recipient(s) …" at bounding box center [814, 333] width 1457 height 412
click at [218, 446] on icon "button" at bounding box center [220, 445] width 11 height 12
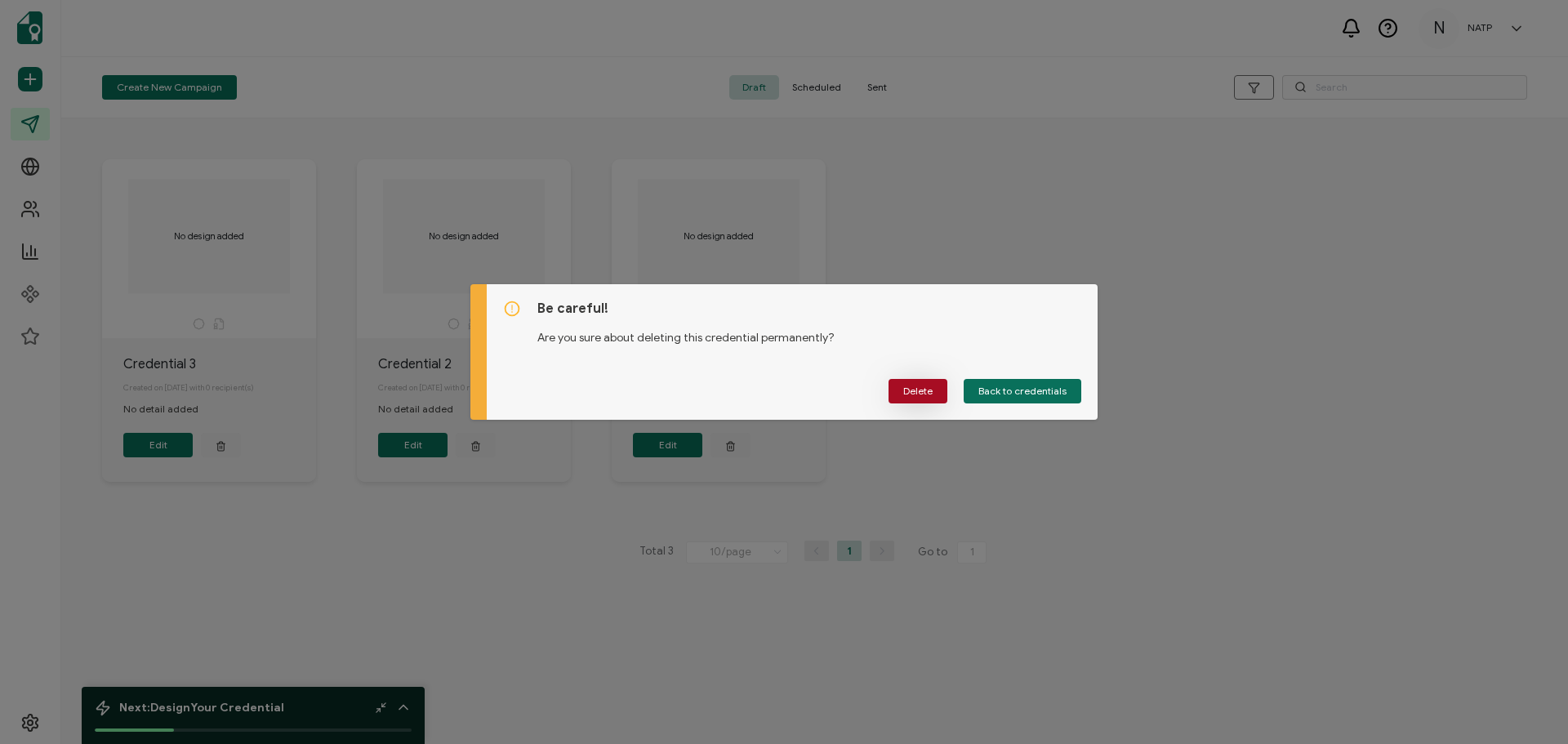
click at [925, 389] on span "Delete" at bounding box center [917, 392] width 29 height 10
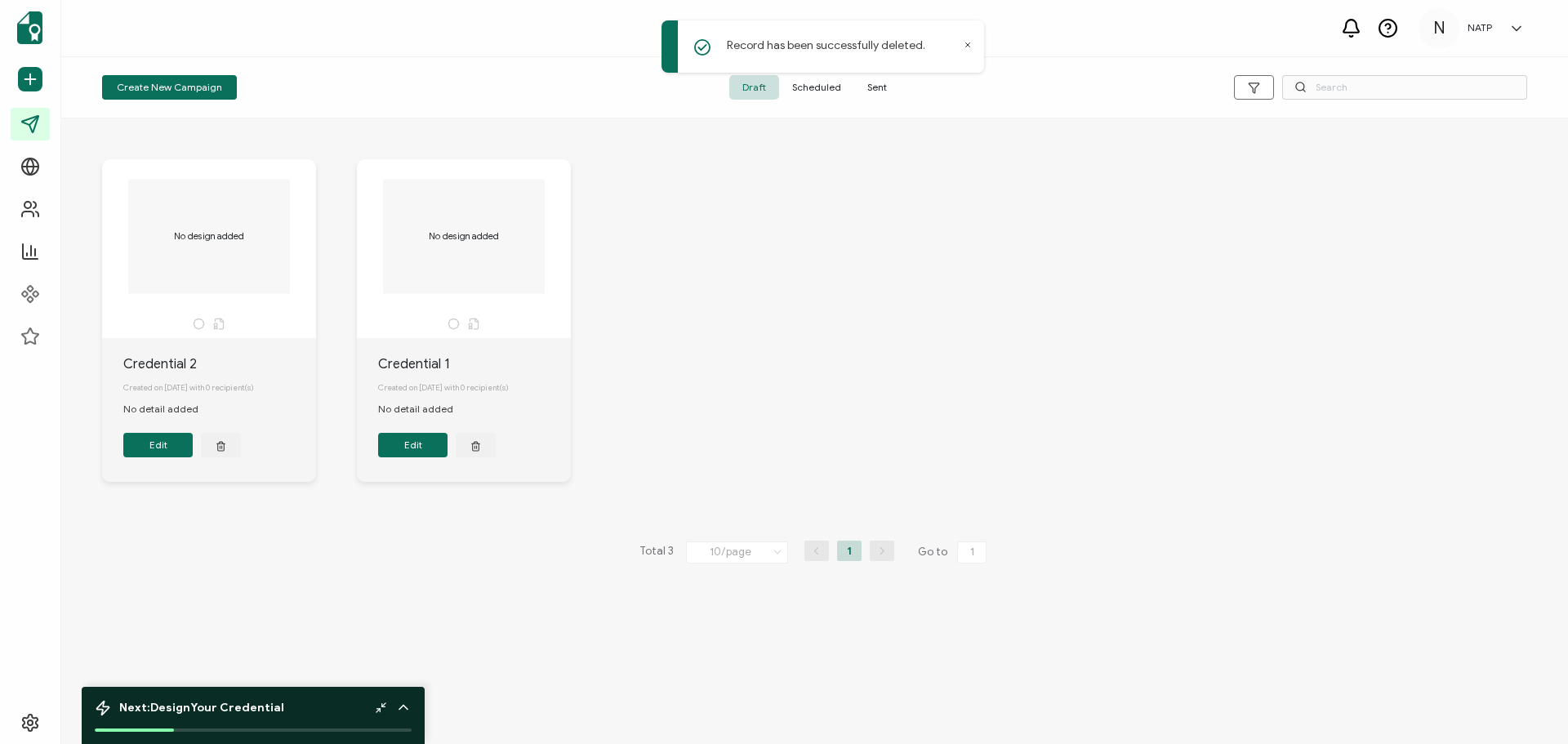
click at [154, 454] on button "Edit" at bounding box center [157, 445] width 69 height 24
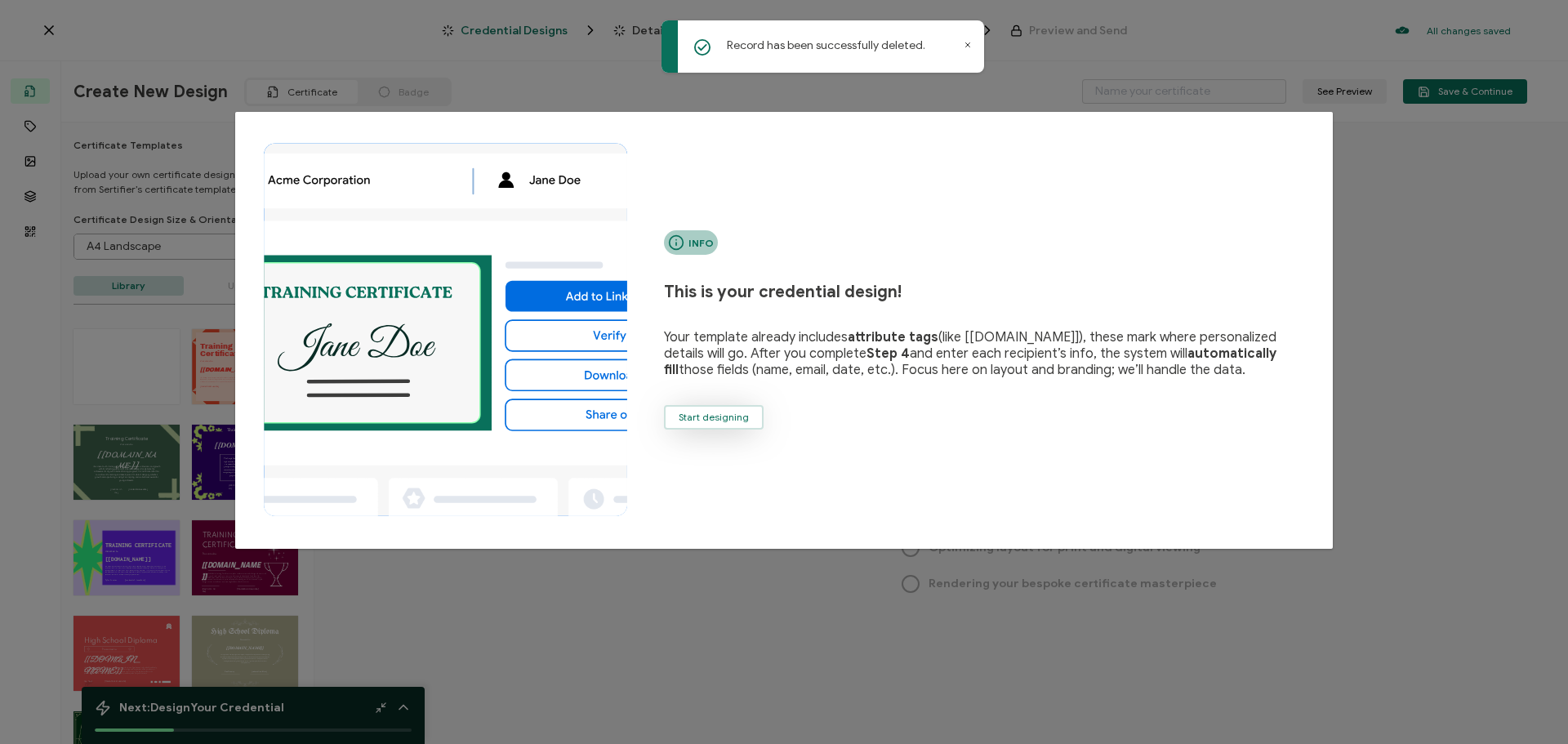
click at [716, 418] on span "Start designing" at bounding box center [713, 417] width 70 height 10
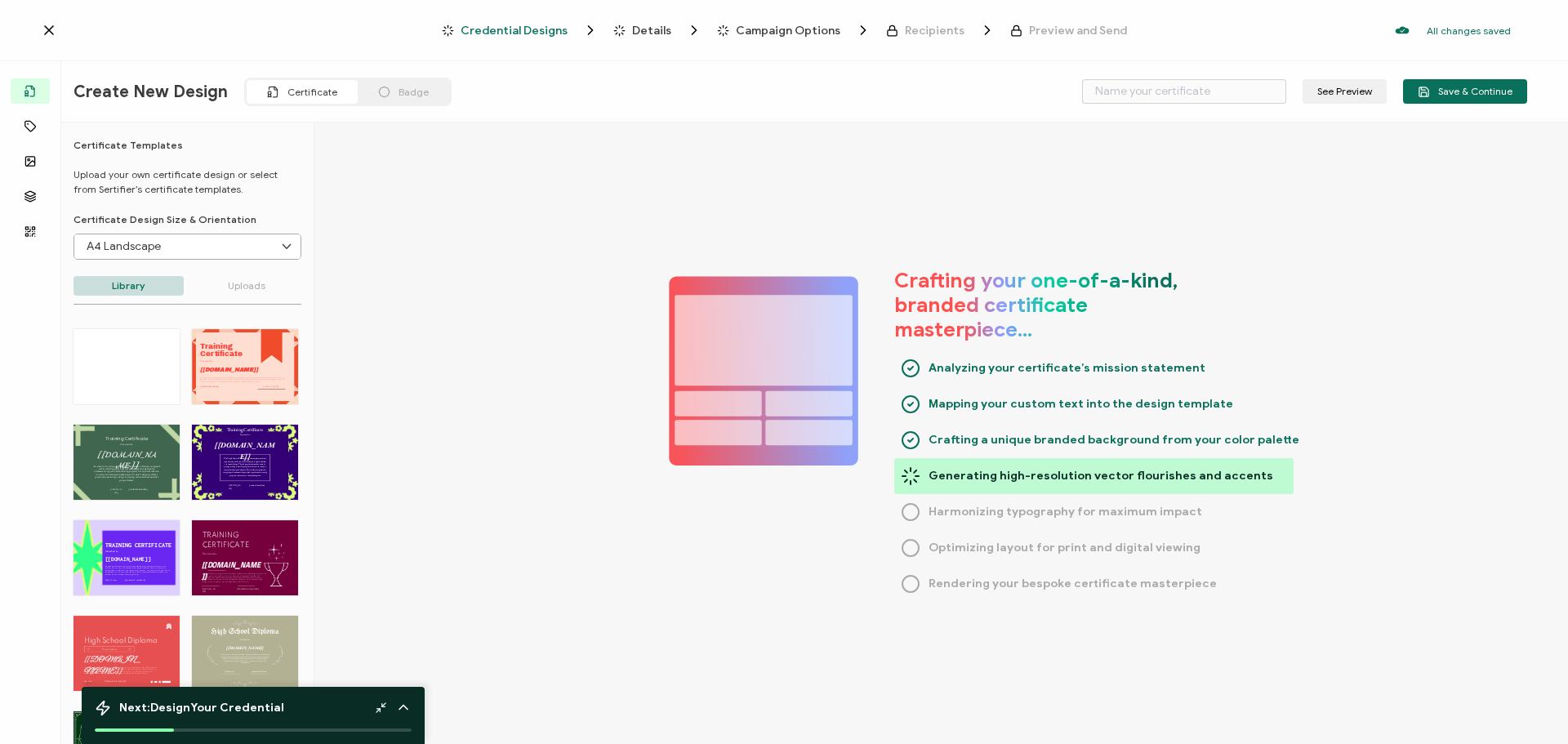
click at [258, 245] on input "A4 Landscape" at bounding box center [187, 246] width 226 height 24
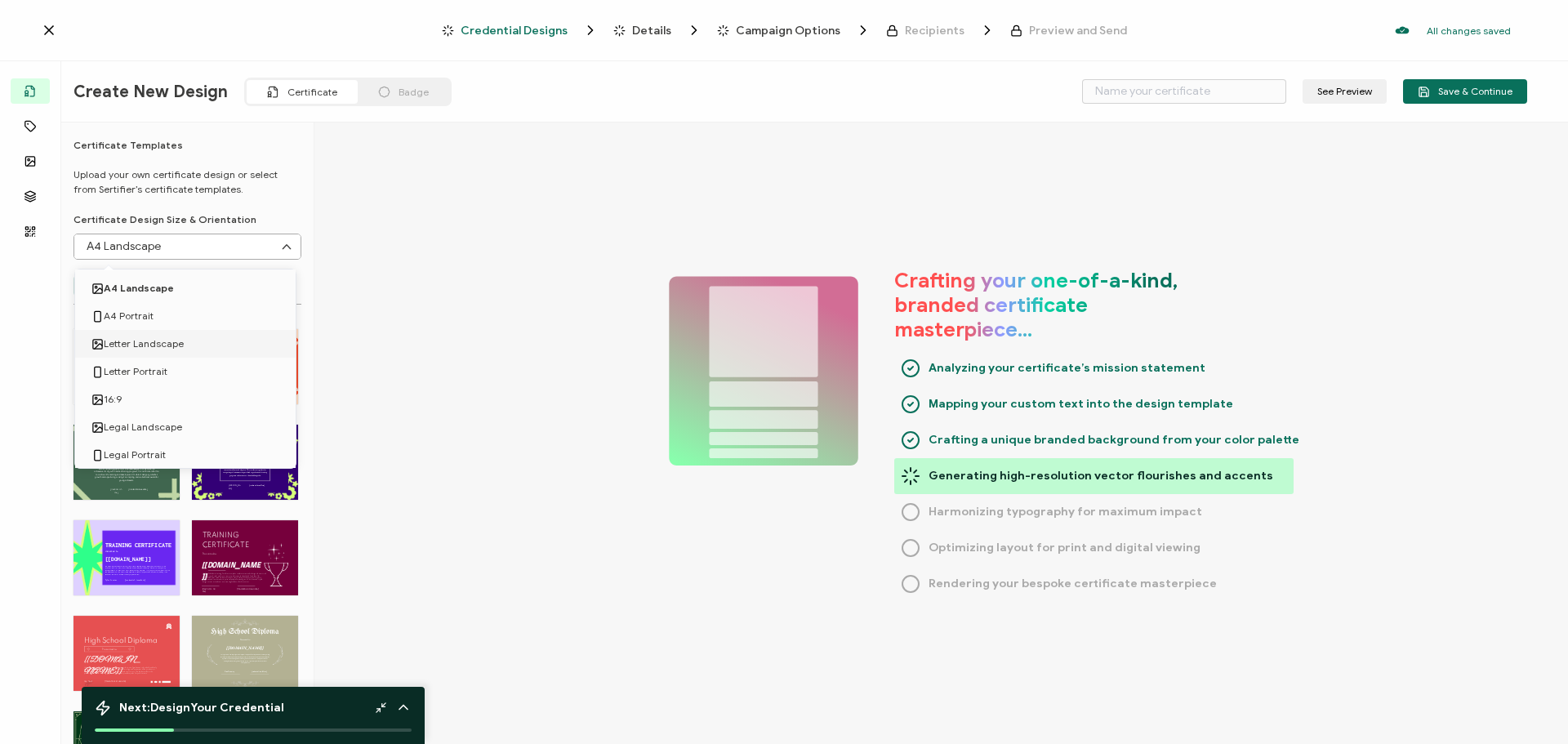
click at [192, 344] on li "Letter Landscape" at bounding box center [188, 343] width 226 height 27
type input "Letter Landscape"
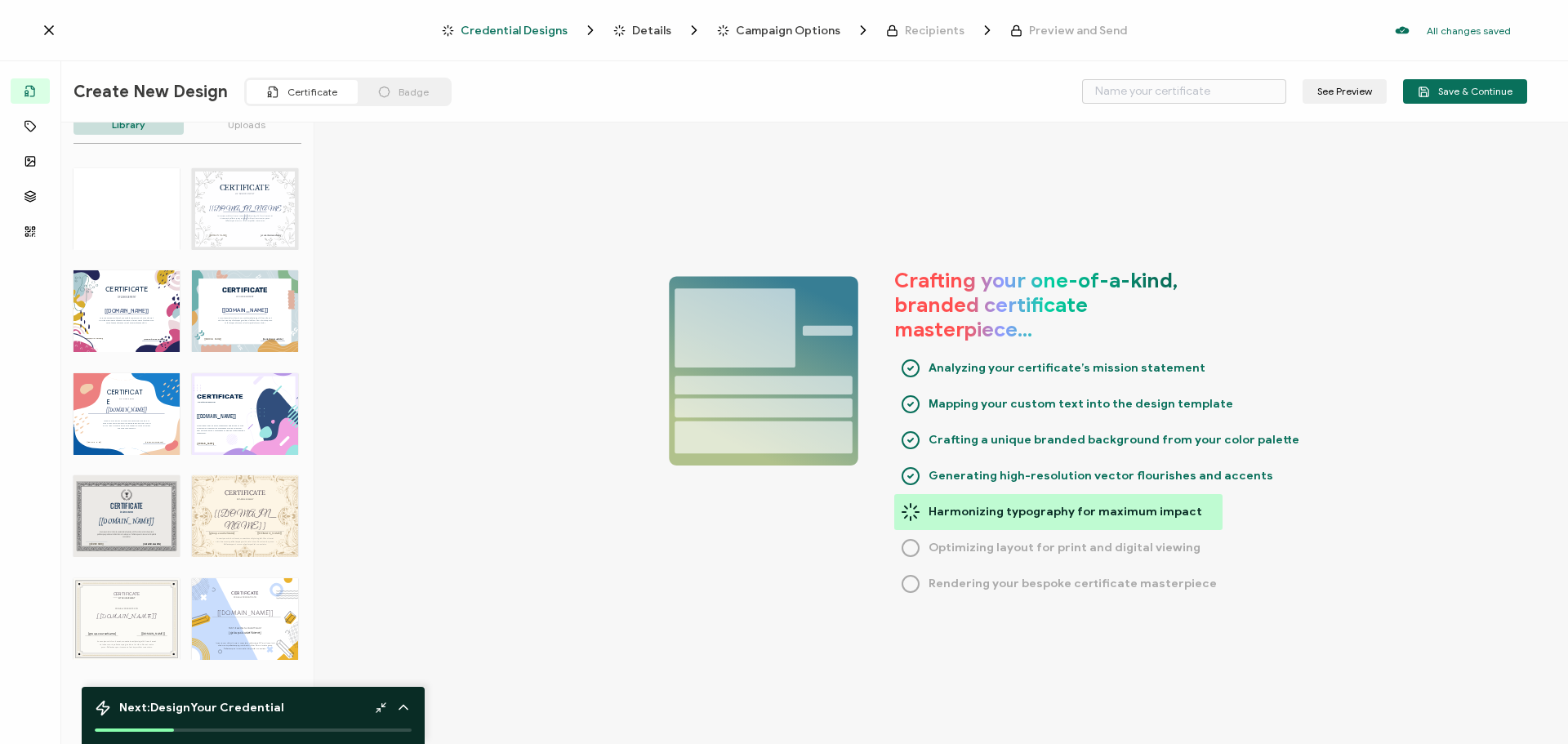
scroll to position [163, 0]
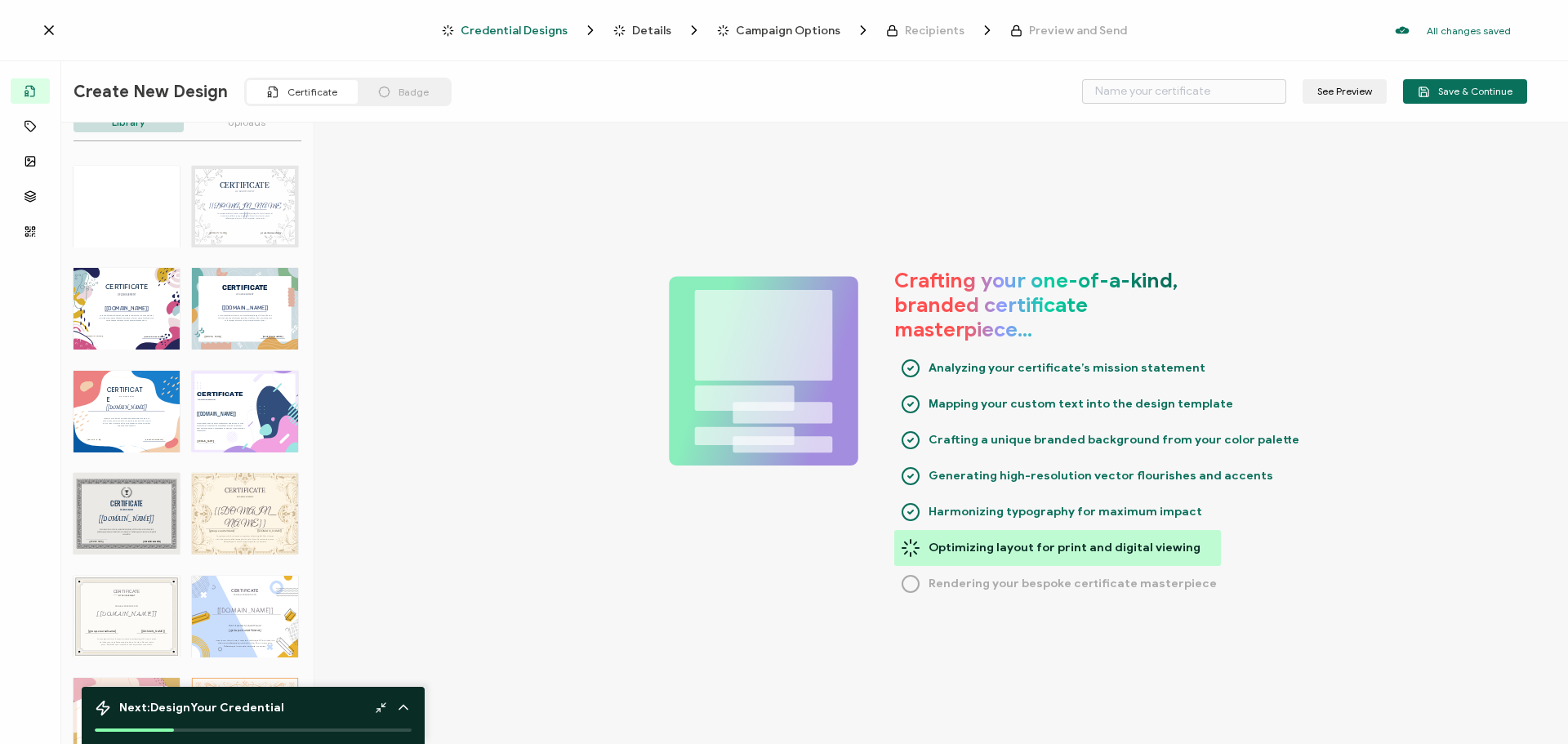
click at [139, 302] on div "CERTIFICATE Belge edinenin adı. Alıcılar eklendiğinde otomatik olarak doldurula…" at bounding box center [126, 308] width 106 height 81
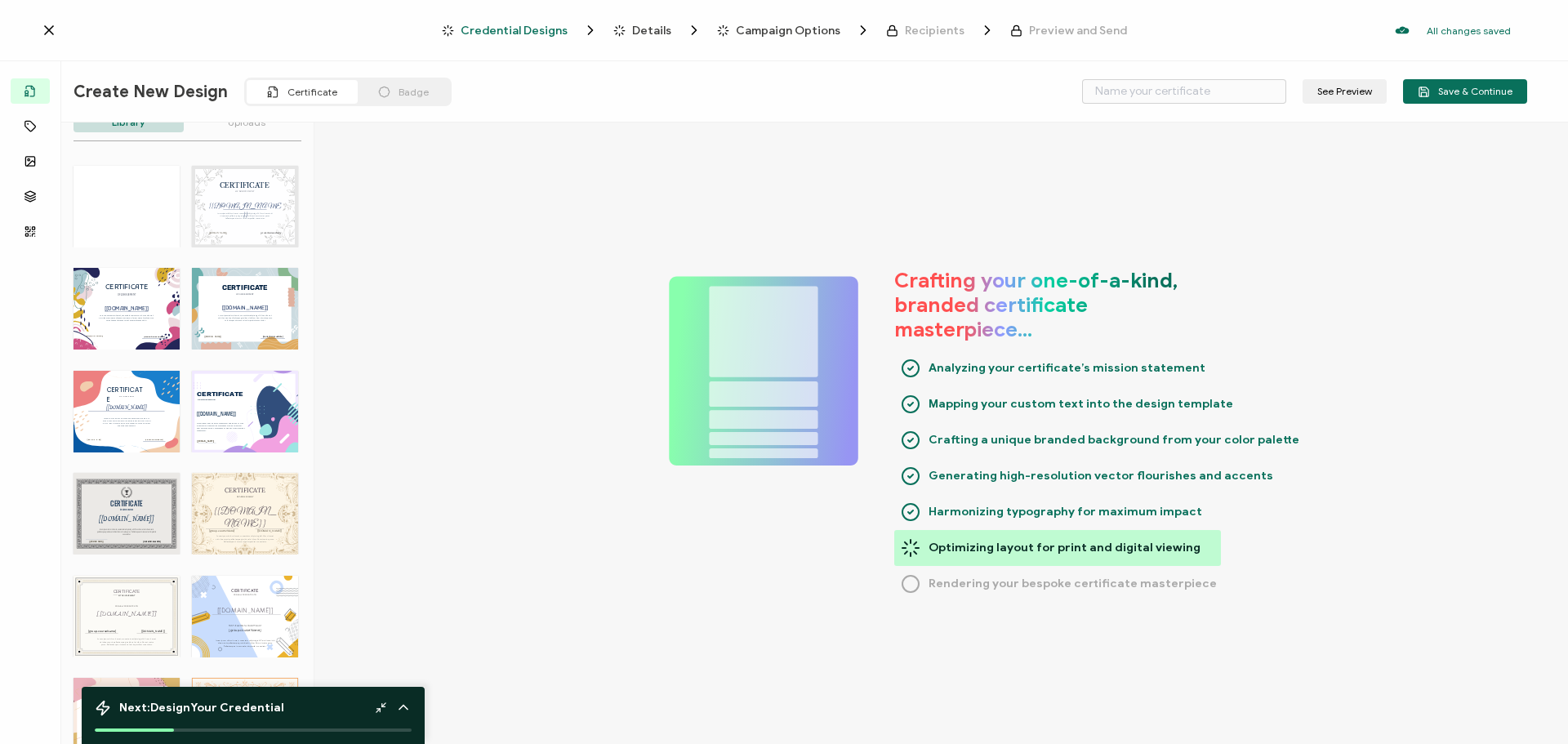
type input "Beynelmi"
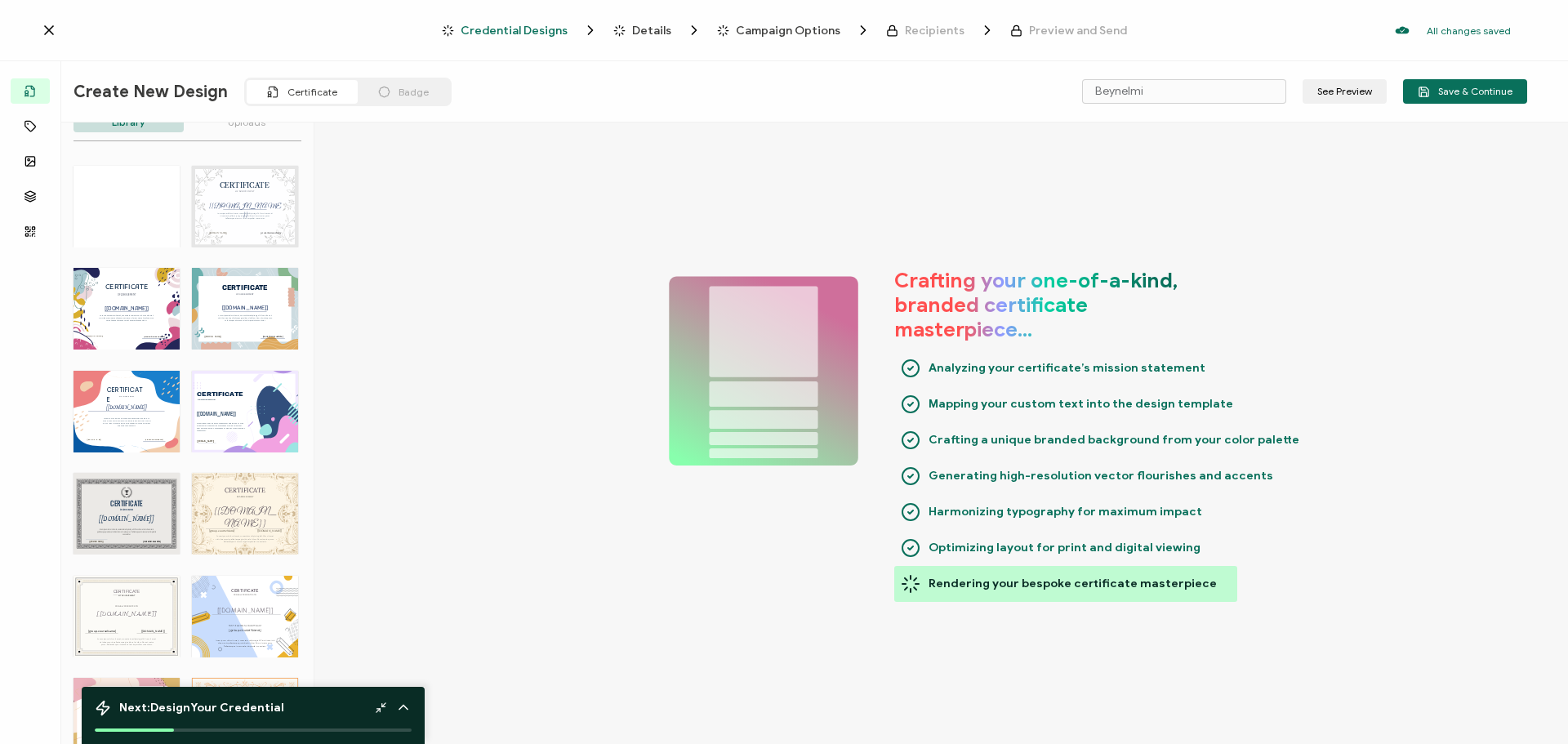
click at [139, 302] on div "CERTIFICATE Belge edinenin adı. Alıcılar eklendiğinde otomatik olarak doldurula…" at bounding box center [126, 308] width 106 height 81
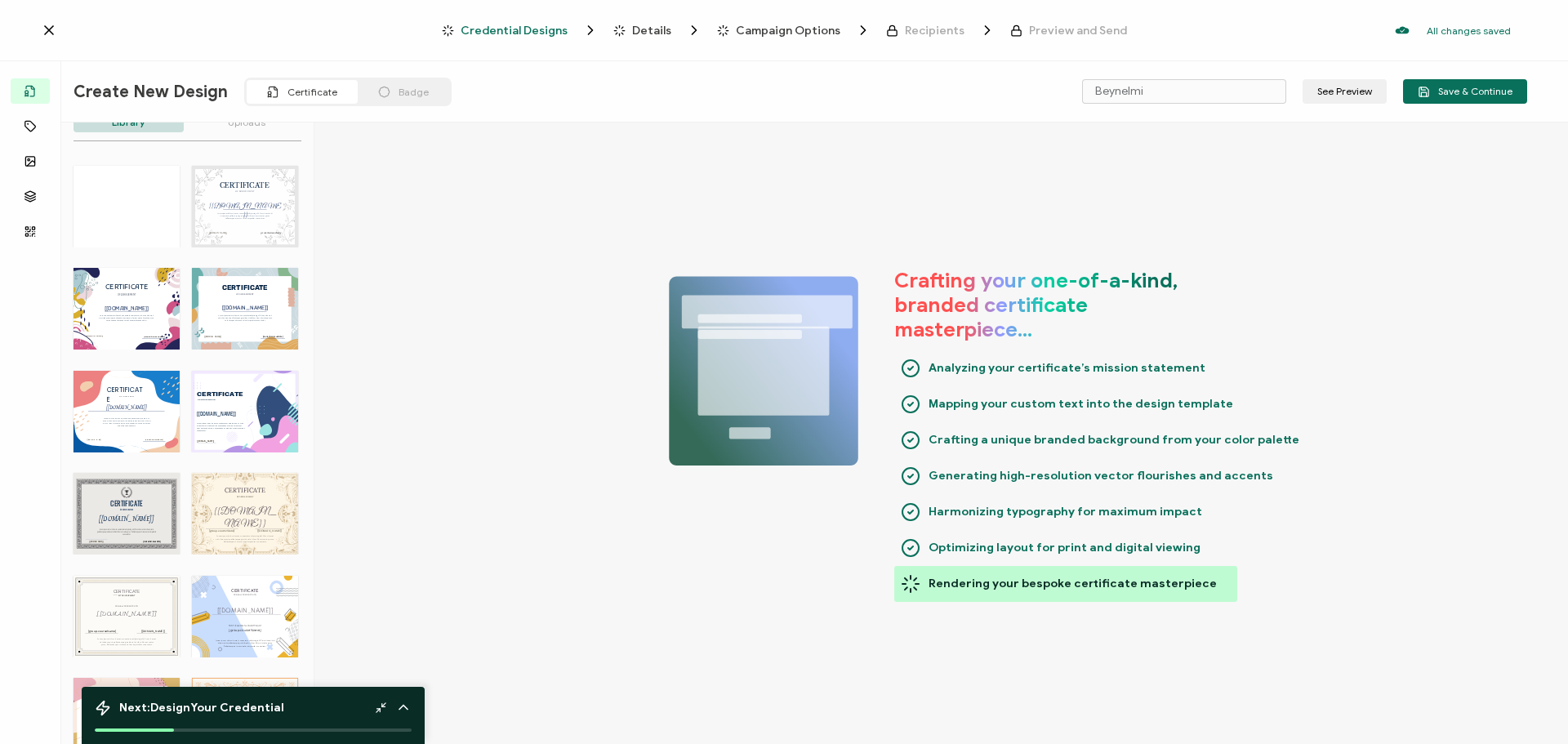
click at [151, 298] on div "CERTIFICATE Belge edinenin adı. Alıcılar eklendiğinde otomatik olarak doldurula…" at bounding box center [126, 308] width 106 height 81
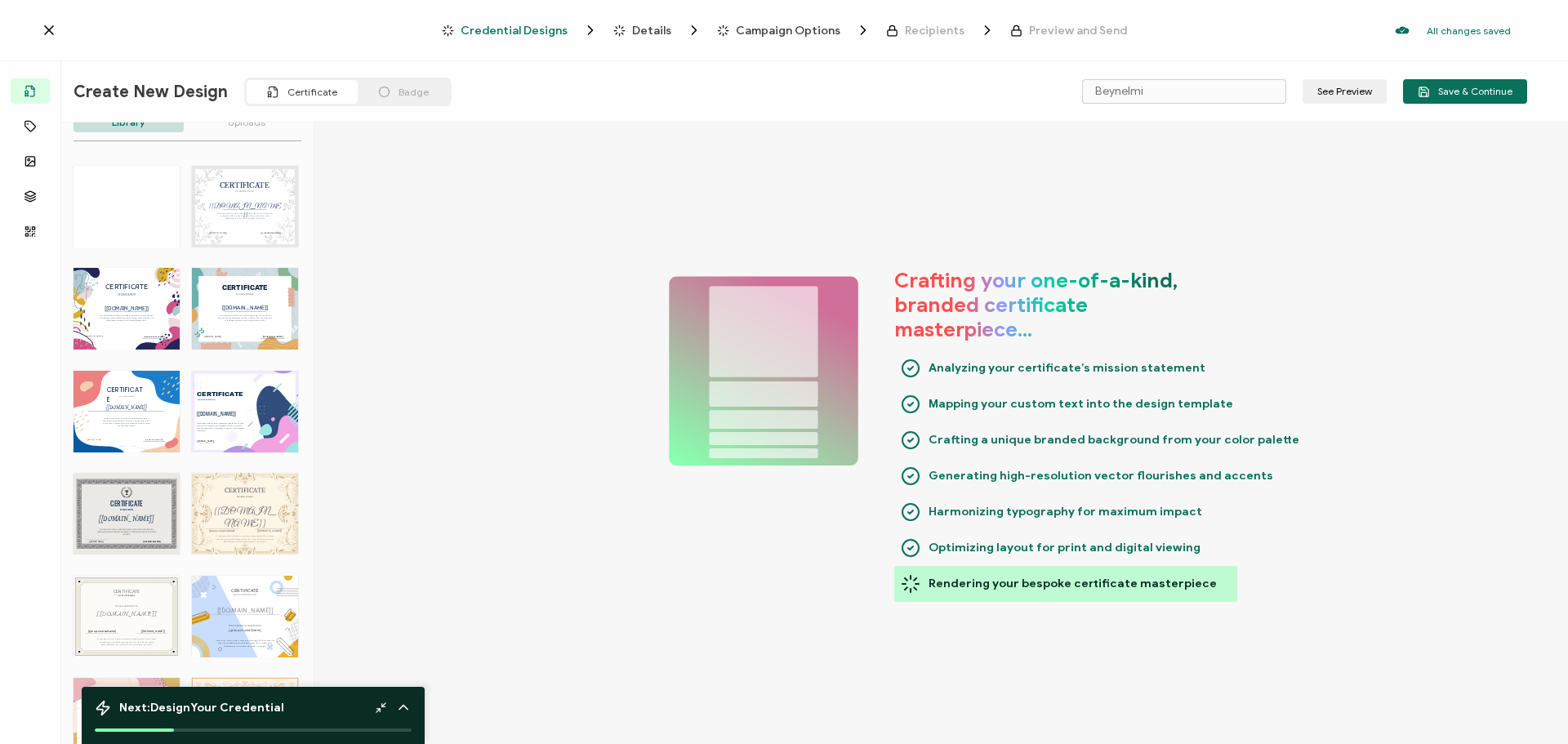
click at [753, 191] on div "Crafting your one-of-a-kind, branded certificate masterpiece… Analyzing your ce…" at bounding box center [941, 435] width 1254 height 625
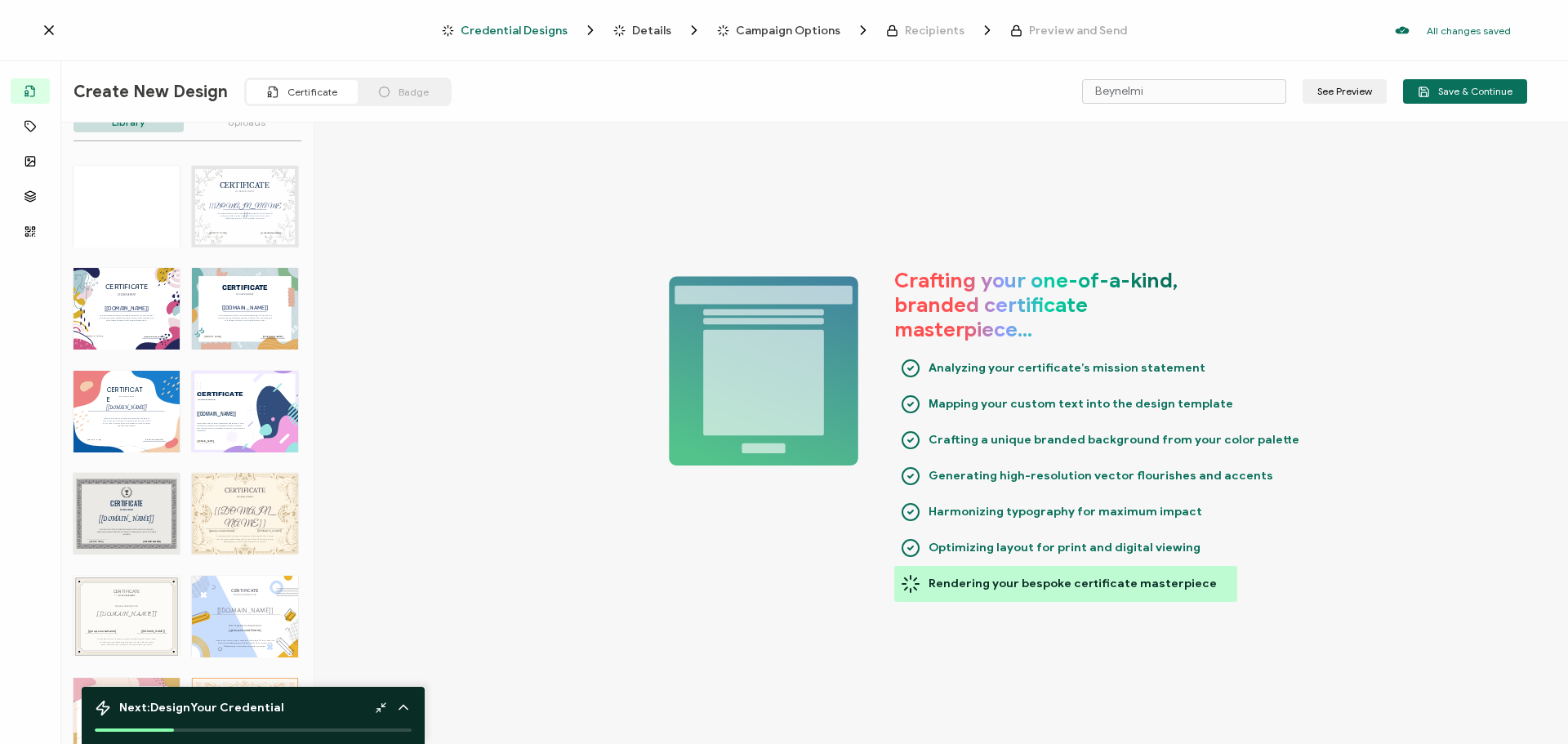
click at [131, 314] on div "CERTIFICATE Belge edinenin adı. Alıcılar eklendiğinde otomatik olarak doldurula…" at bounding box center [126, 308] width 106 height 81
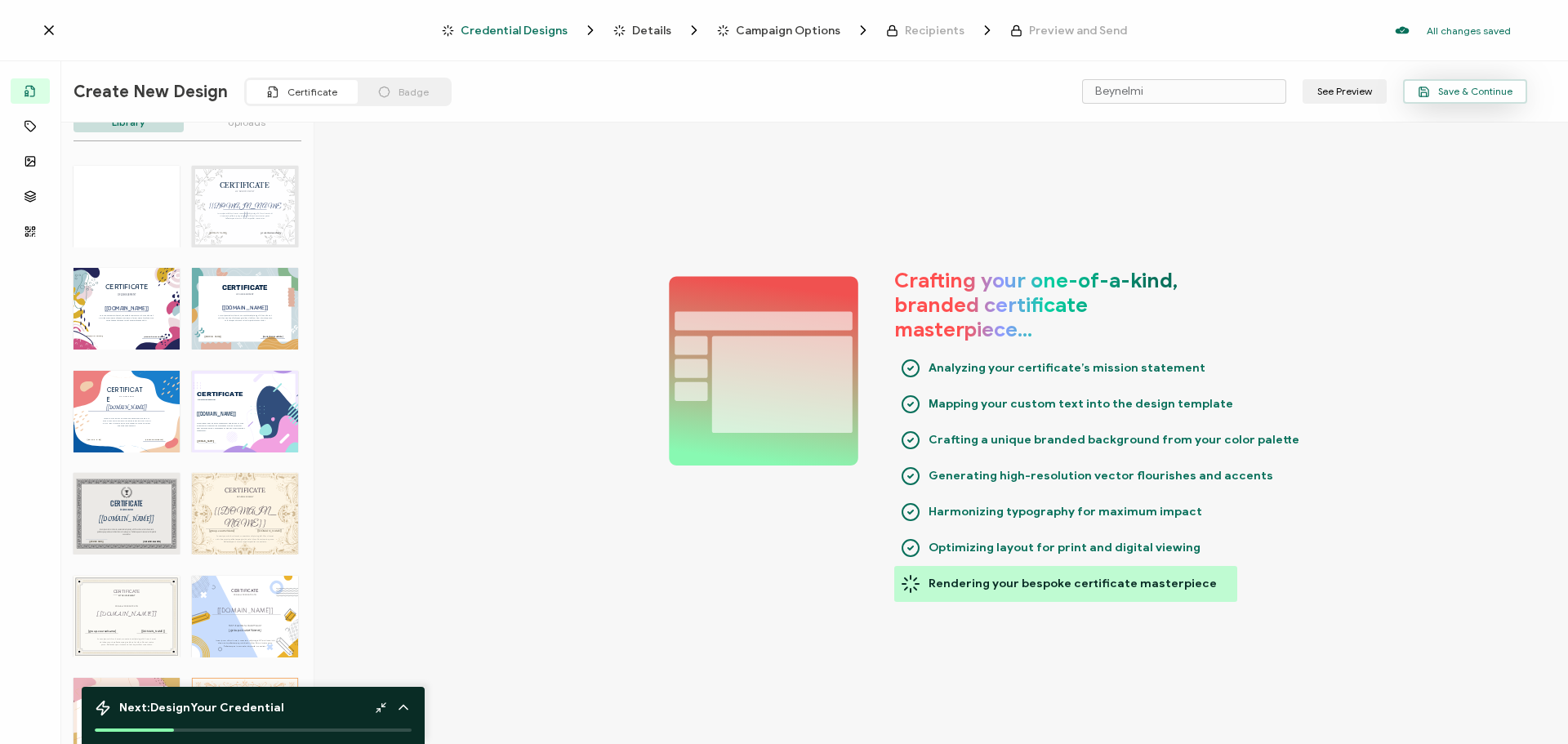
click at [1456, 91] on span "Save & Continue" at bounding box center [1465, 91] width 95 height 12
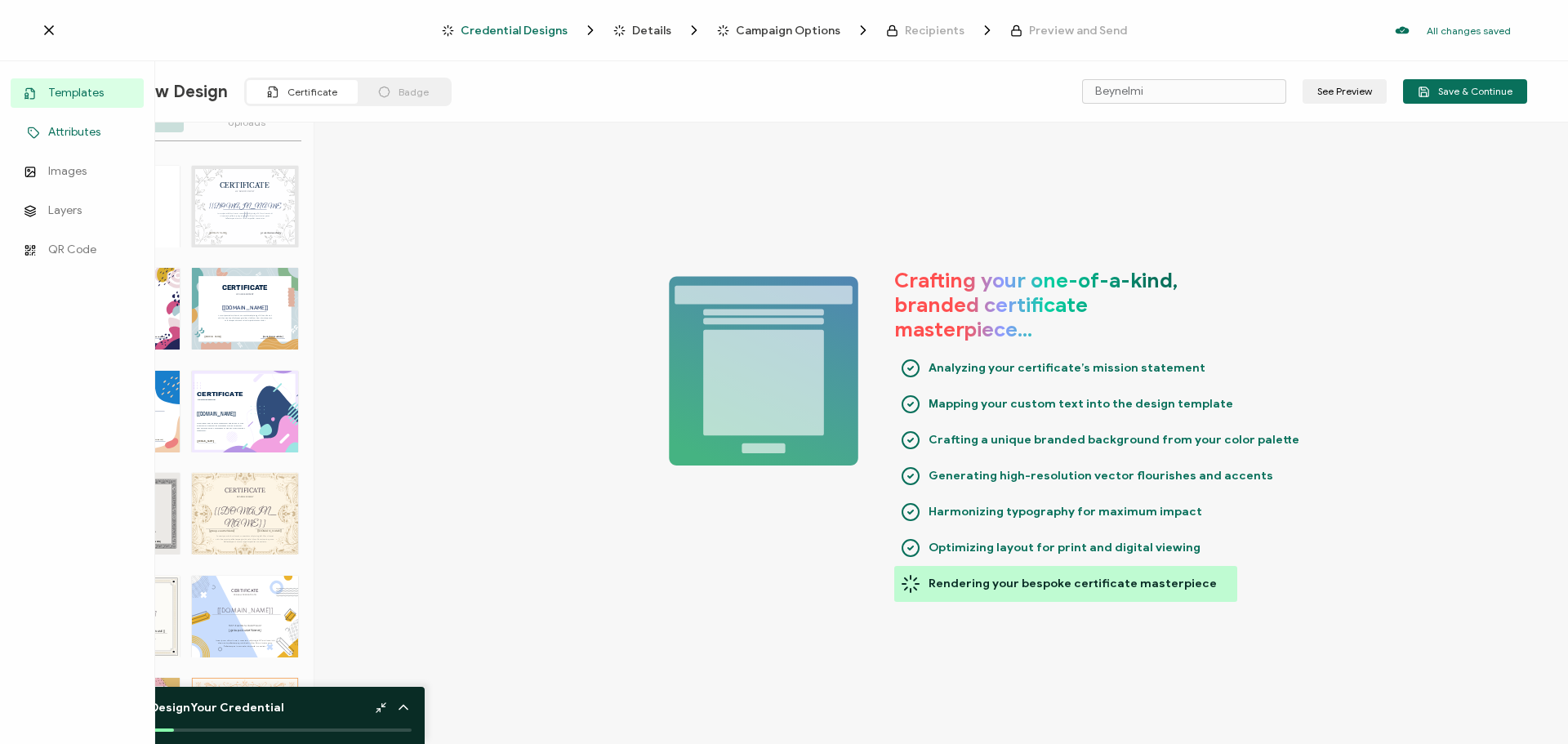
click at [62, 127] on span "Attributes" at bounding box center [74, 132] width 52 height 17
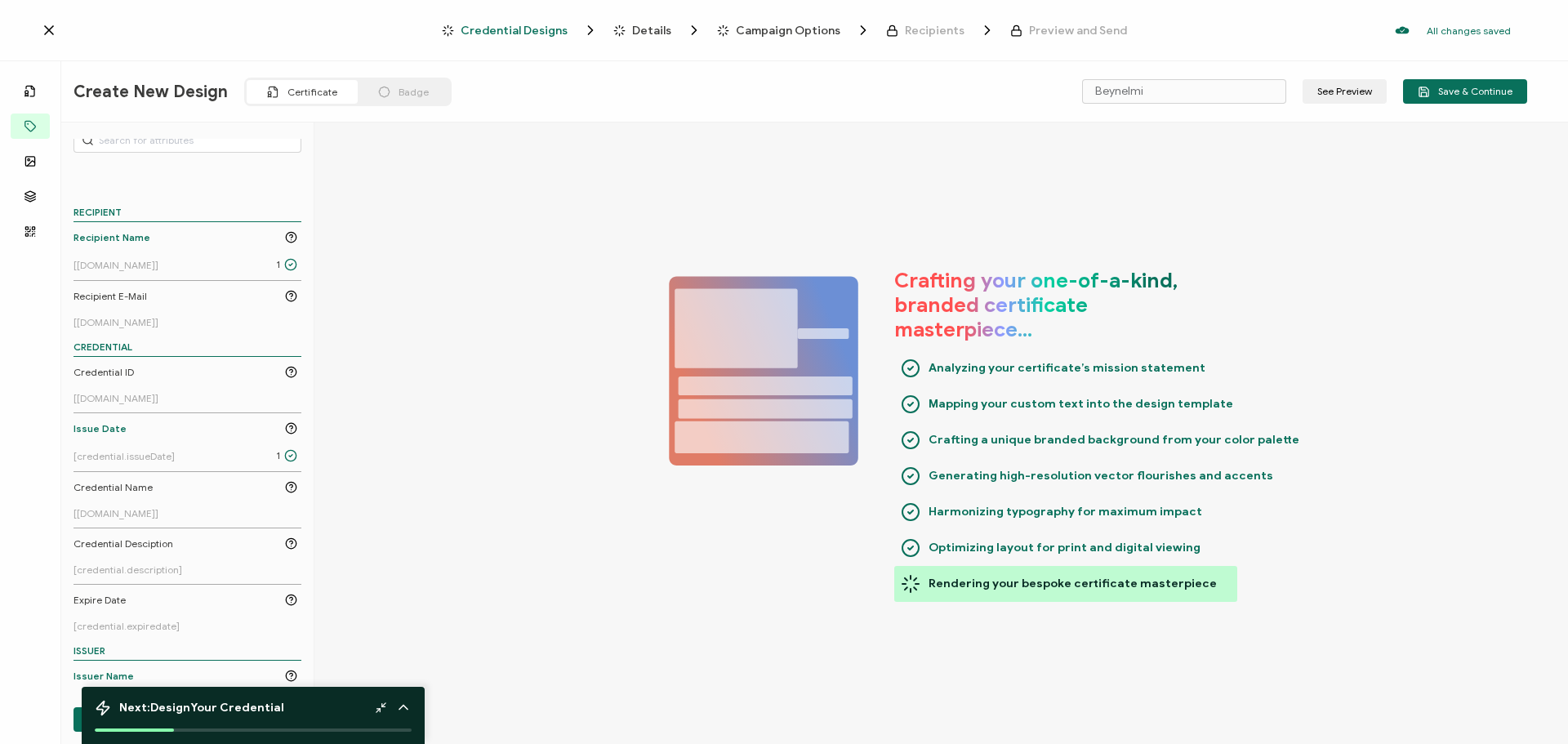
scroll to position [115, 0]
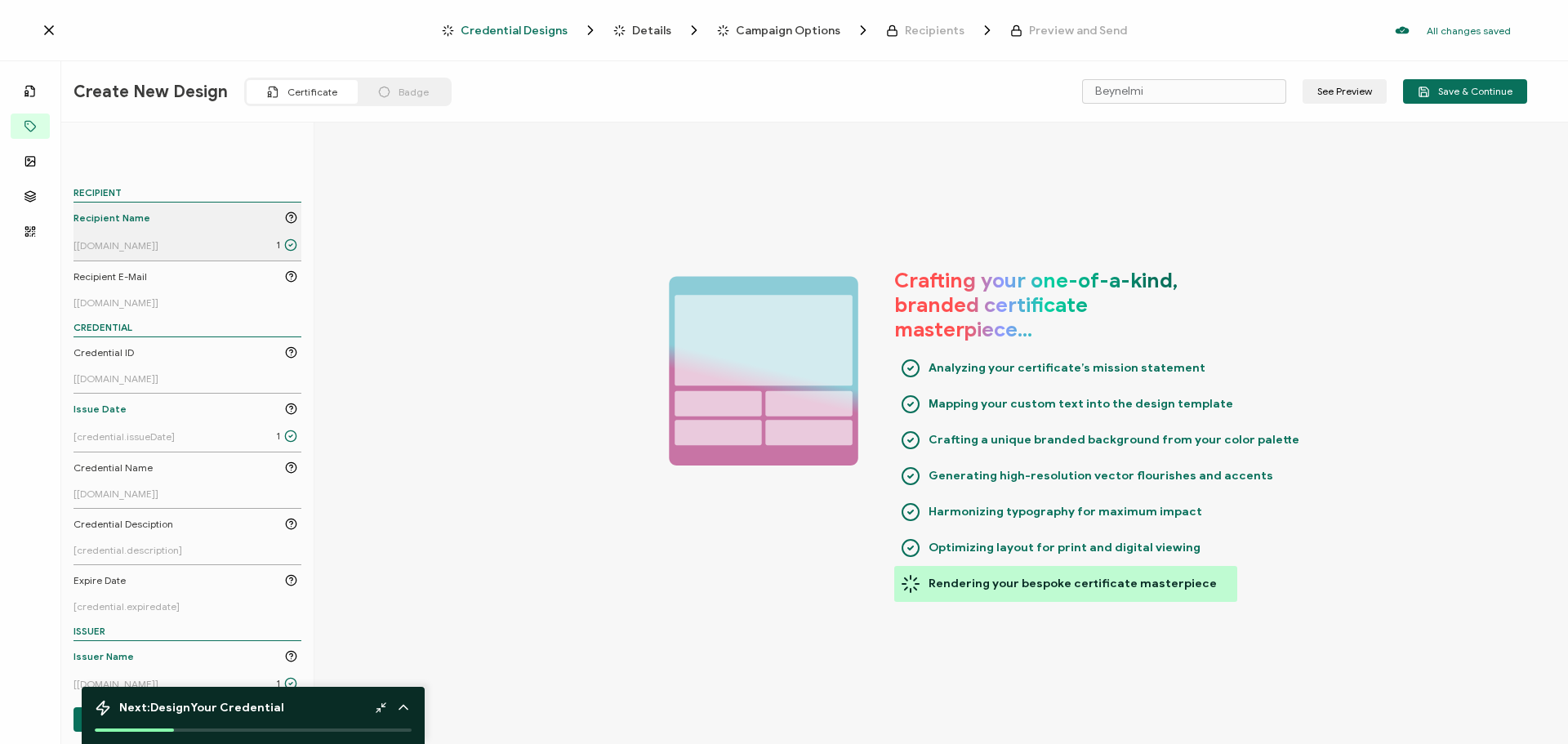
click at [126, 217] on span "Recipient Name" at bounding box center [111, 218] width 76 height 15
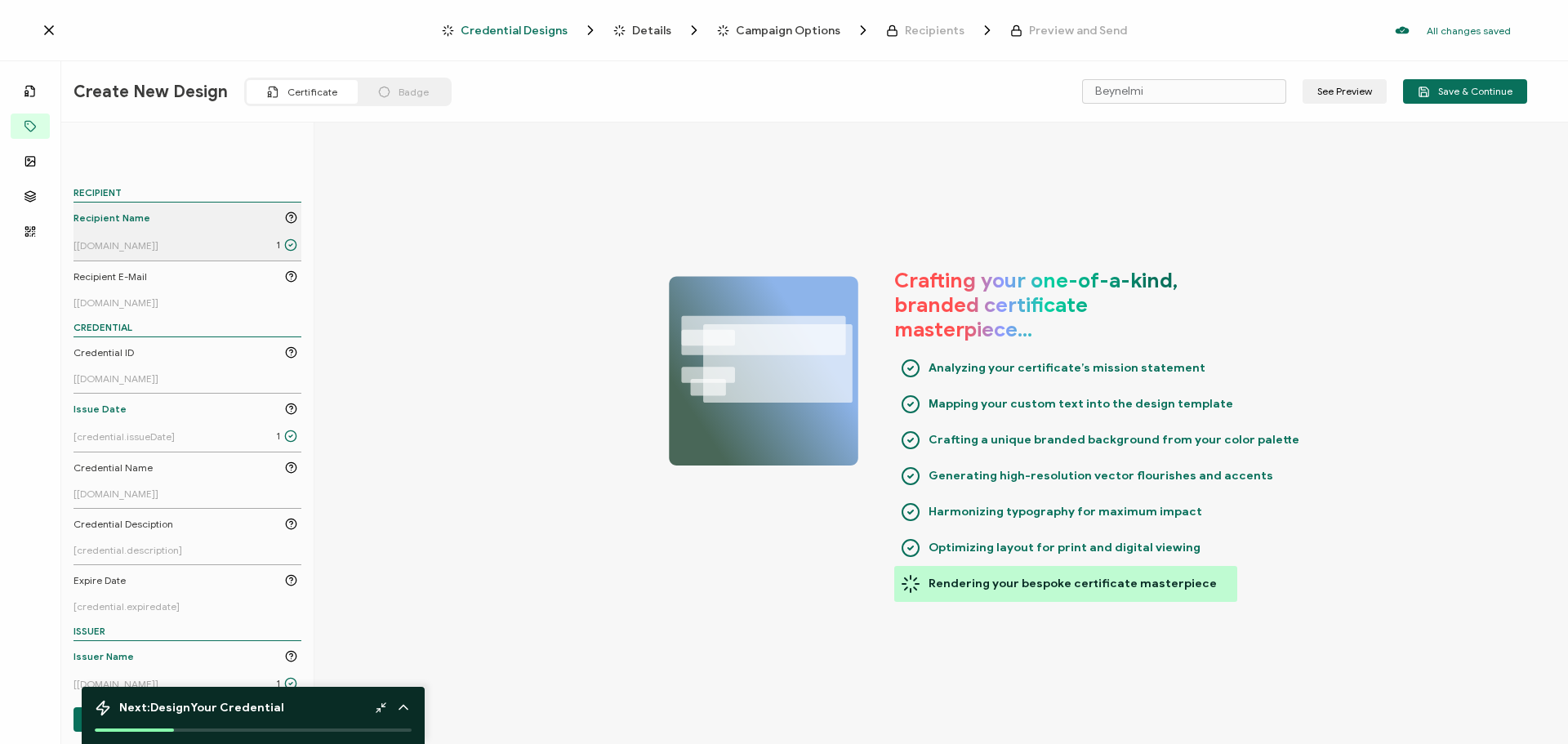
click at [284, 244] on icon at bounding box center [291, 245] width 13 height 13
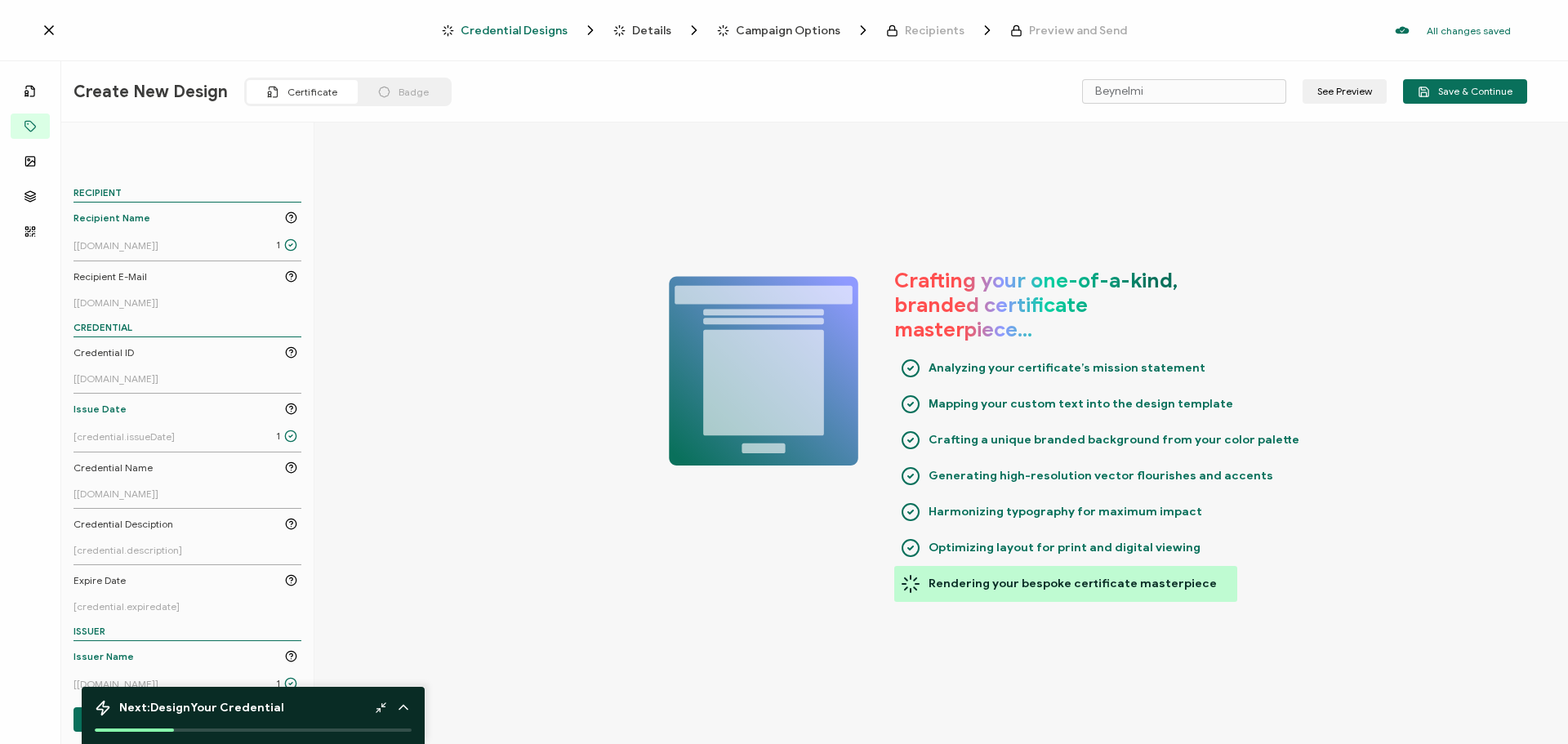
drag, startPoint x: 316, startPoint y: 680, endPoint x: 422, endPoint y: 646, distance: 111.3
click at [422, 646] on div "Credential Designs Details Campaign Options Recipients Preview and Send All cha…" at bounding box center [784, 372] width 1568 height 744
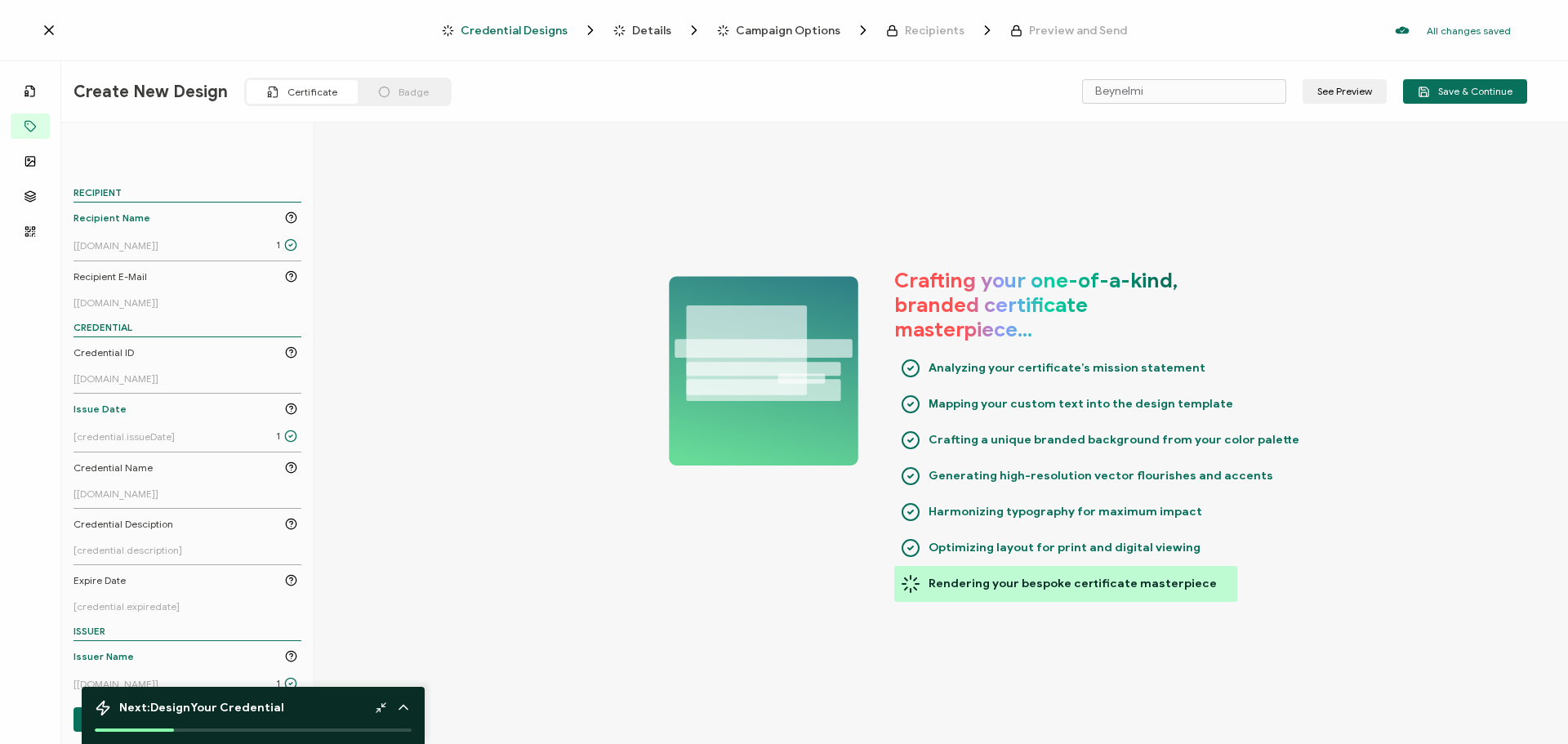
click at [533, 517] on div "Crafting your one-of-a-kind, branded certificate masterpiece… Analyzing your ce…" at bounding box center [941, 435] width 1254 height 625
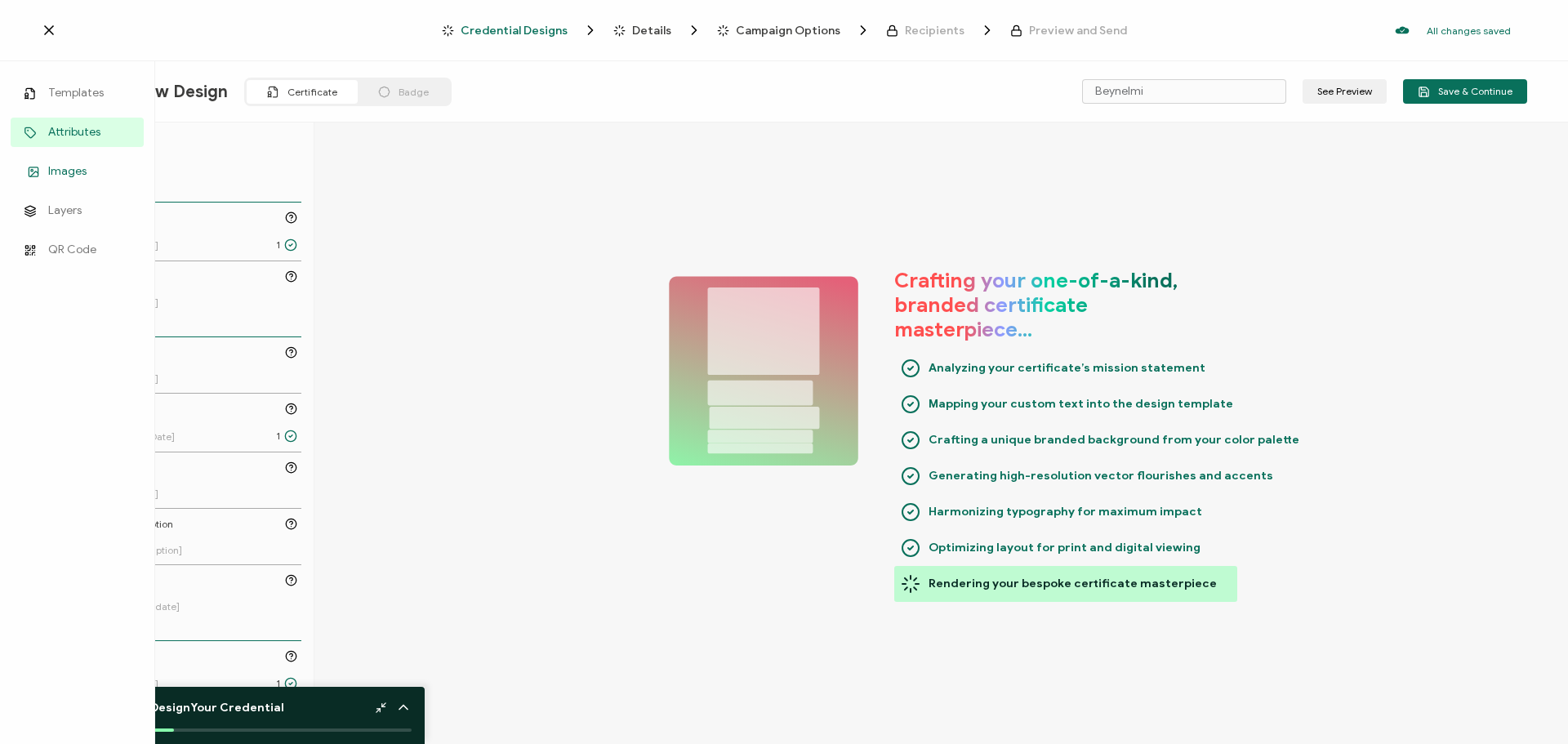
click at [67, 169] on span "Images" at bounding box center [67, 171] width 38 height 17
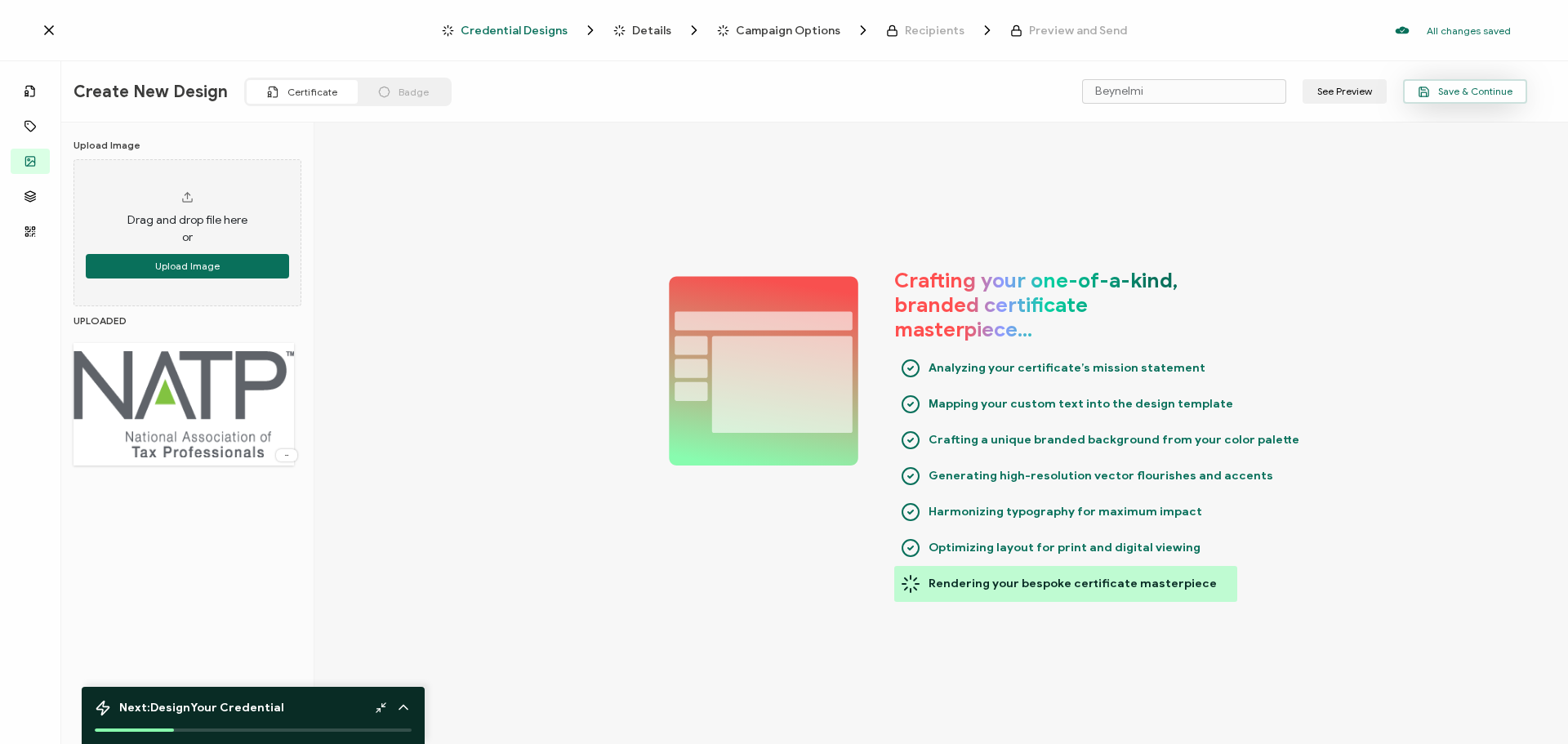
click at [1474, 91] on span "Save & Continue" at bounding box center [1465, 91] width 95 height 12
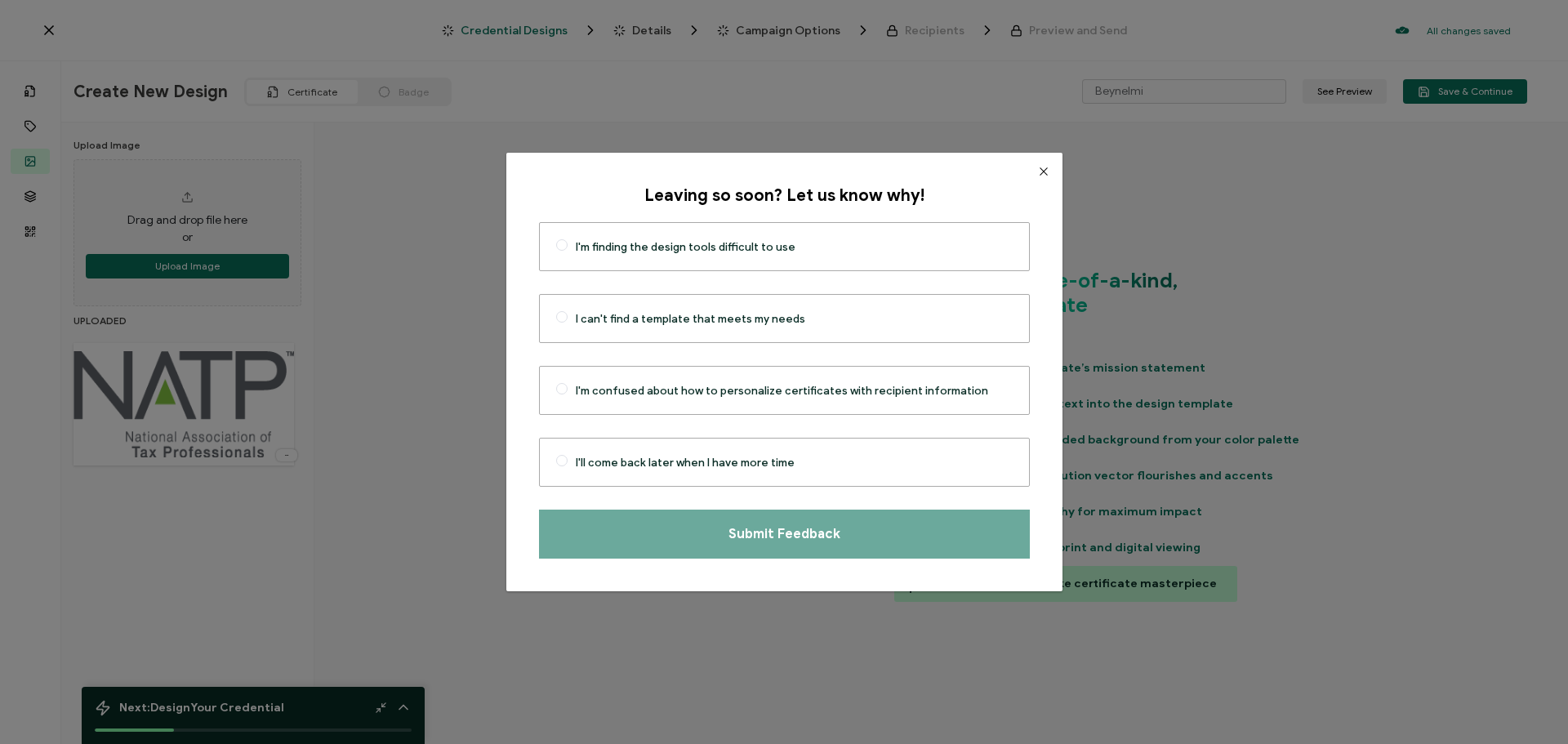
click at [1037, 176] on icon "Close" at bounding box center [1043, 171] width 13 height 13
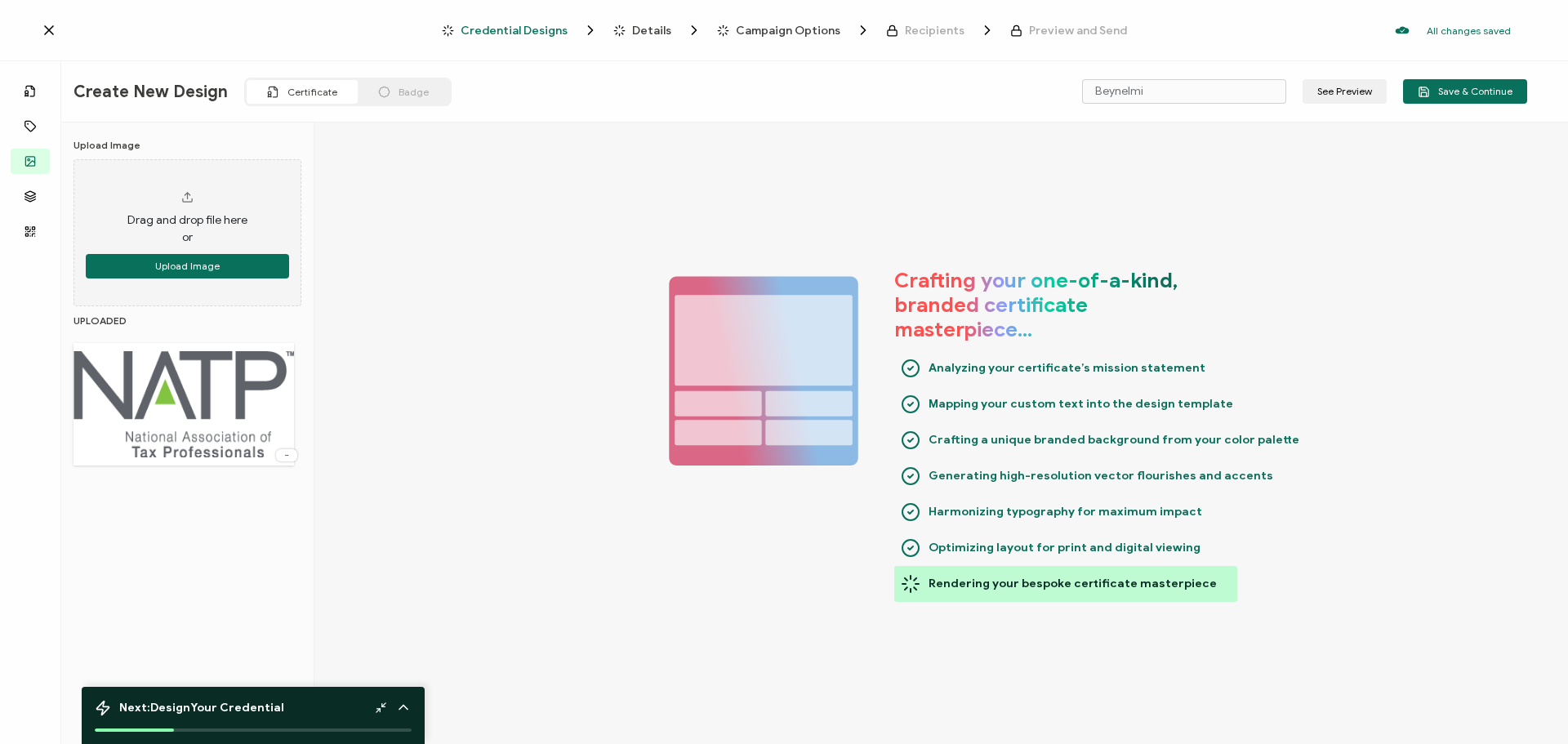
click at [47, 27] on icon at bounding box center [49, 31] width 17 height 17
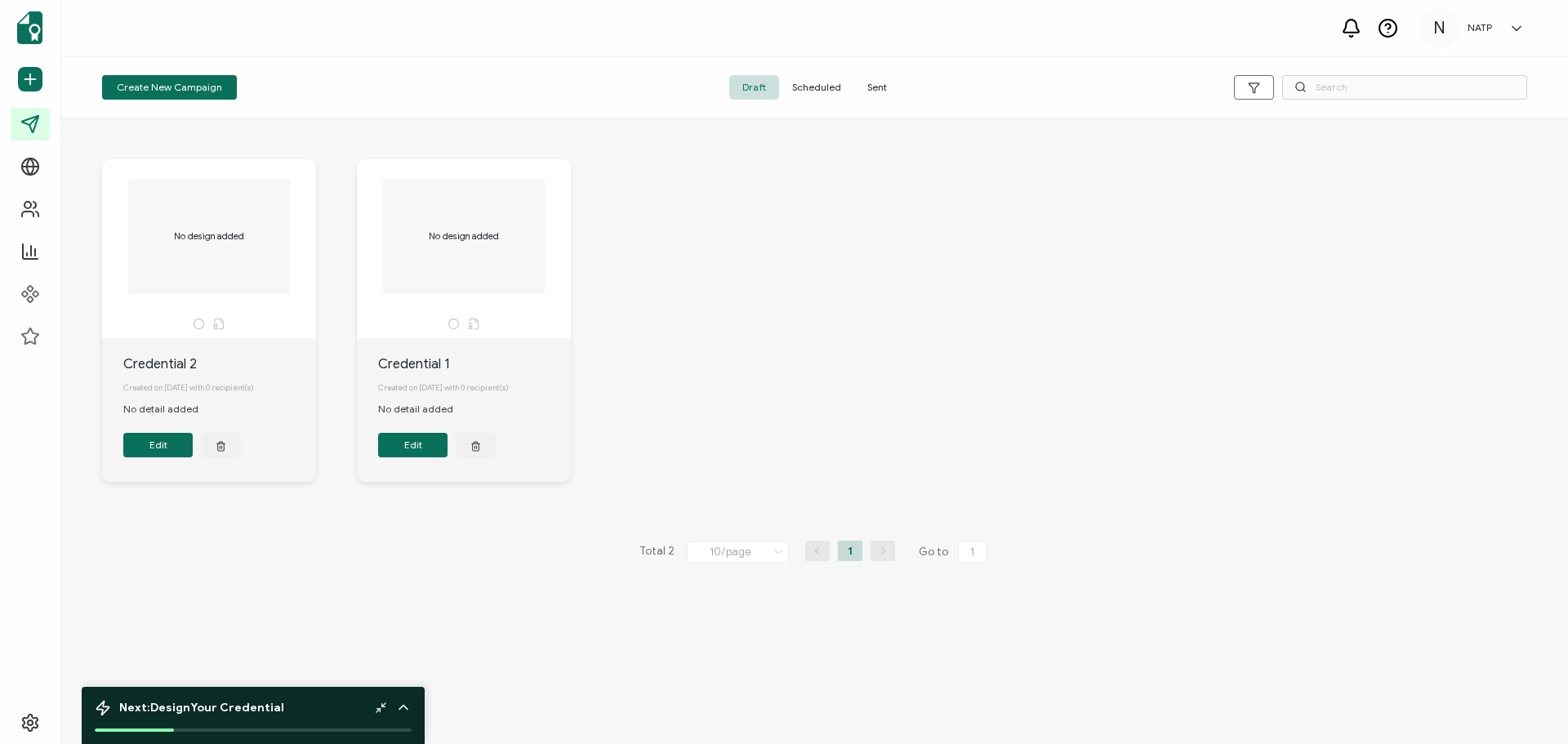
click at [160, 451] on button "Edit" at bounding box center [157, 445] width 69 height 24
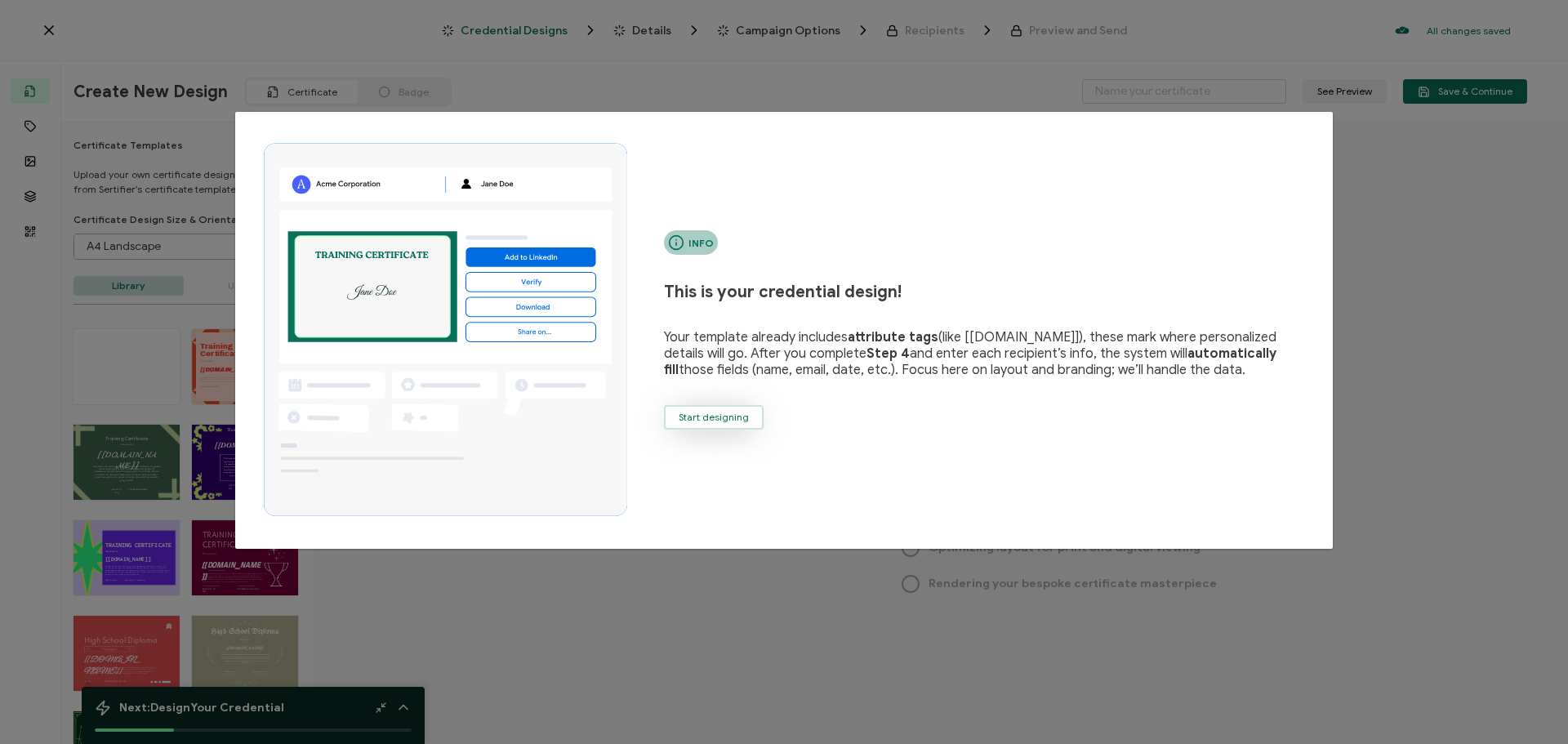
click at [714, 416] on span "Start designing" at bounding box center [713, 417] width 70 height 10
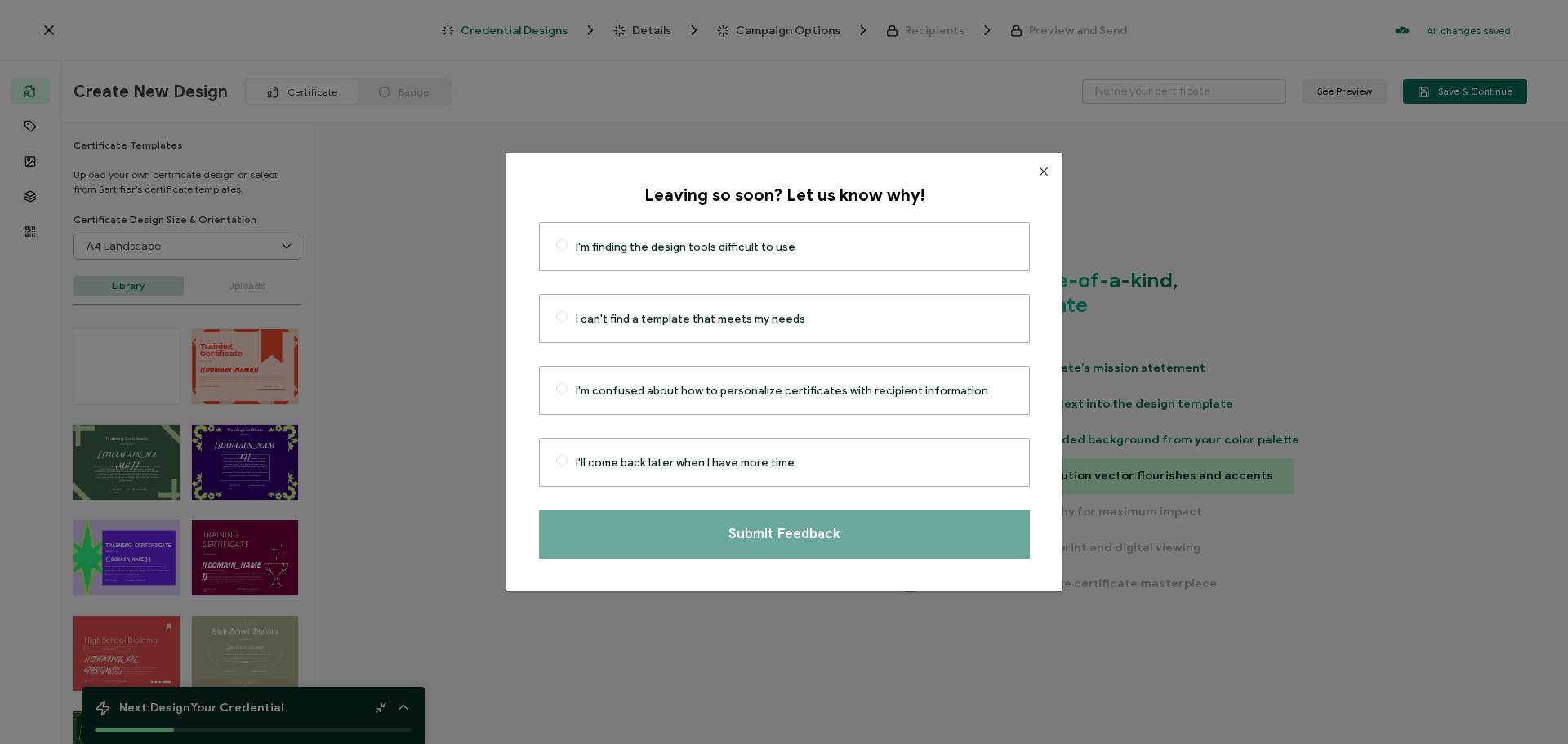
click at [1037, 170] on icon "Close" at bounding box center [1043, 171] width 13 height 13
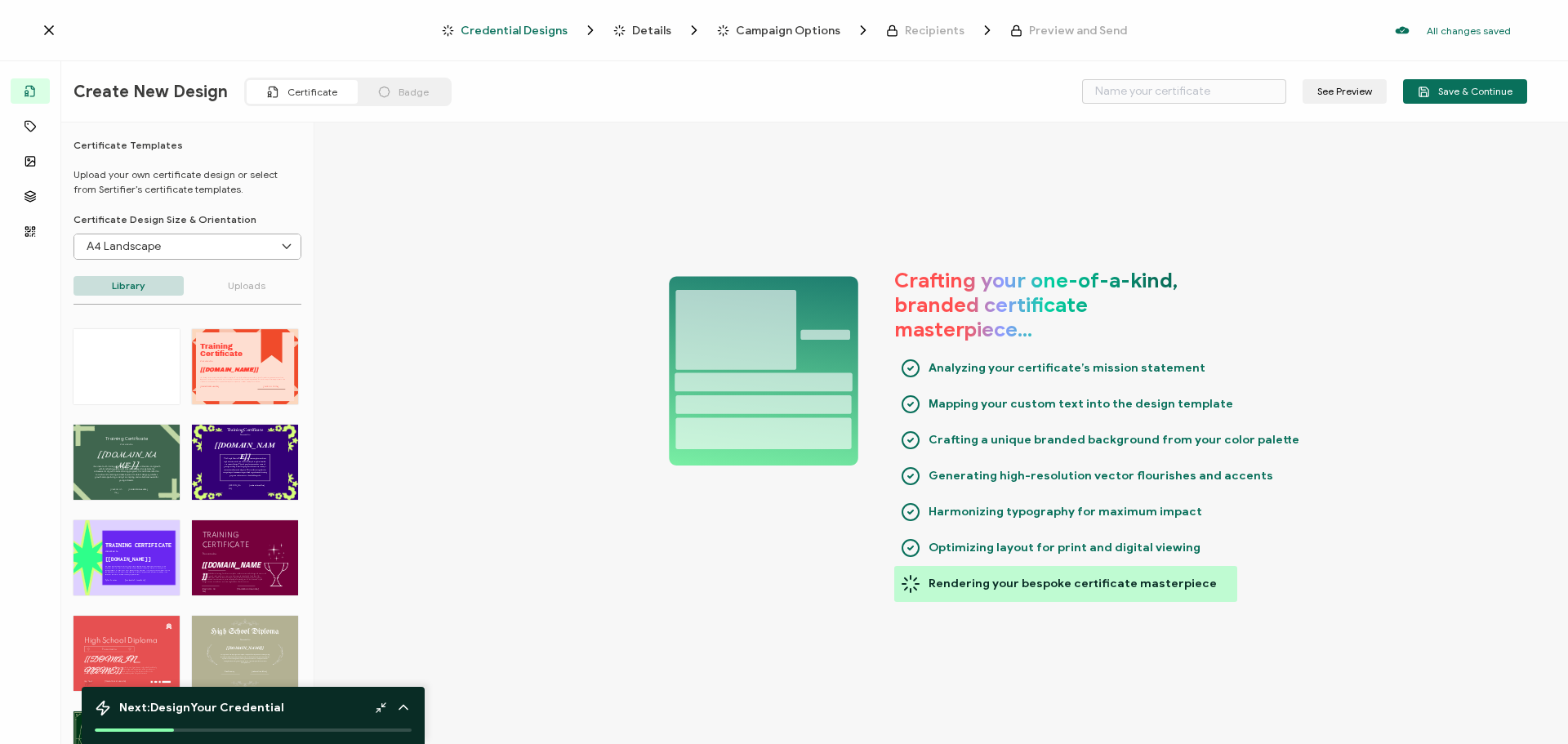
click at [650, 26] on span "Details" at bounding box center [651, 30] width 39 height 12
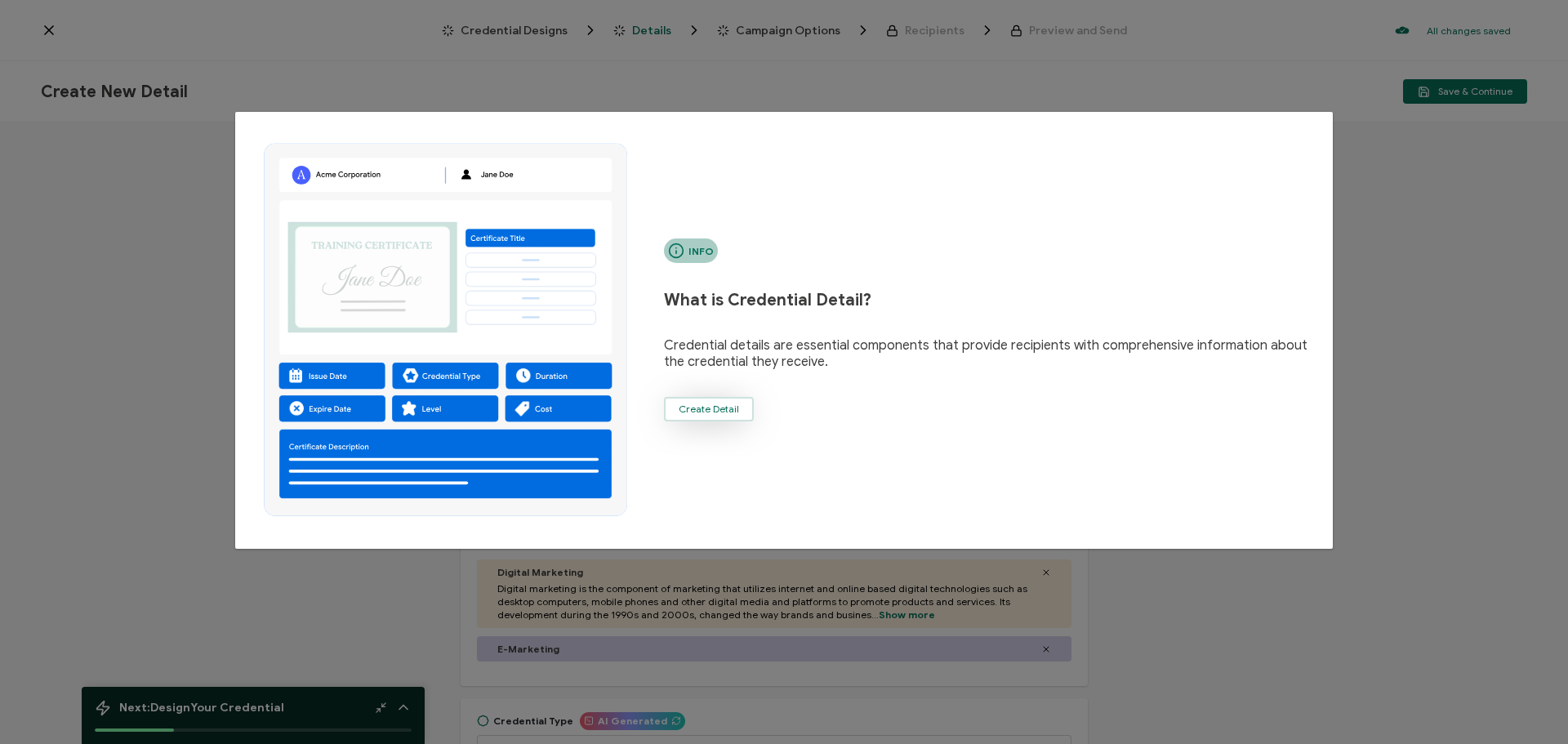
click at [696, 398] on button "Create Detail" at bounding box center [709, 408] width 90 height 24
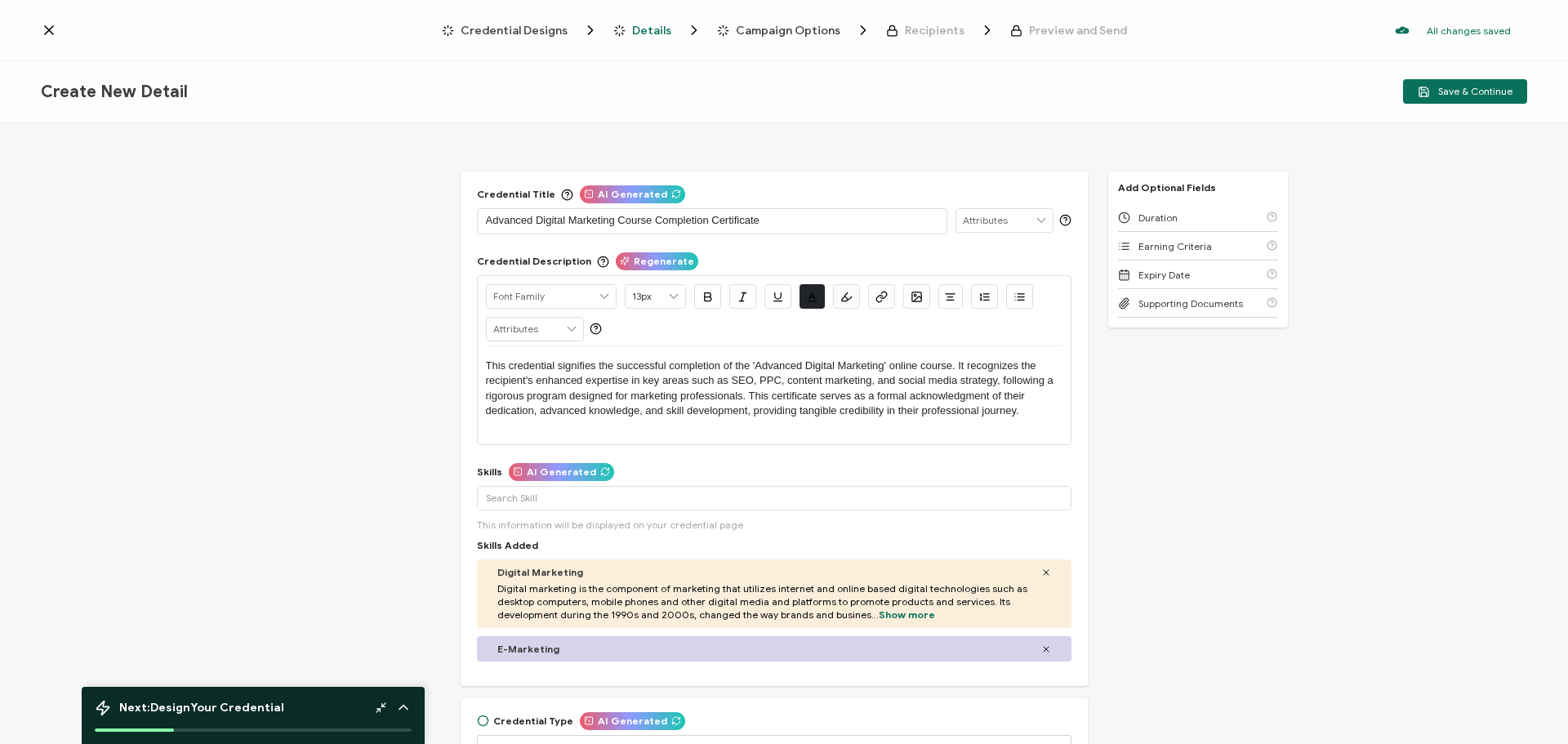
click at [482, 371] on div "Alright Sans Amita Archivo Black Arial Arimo Blinker Caveat Charm Charmonman Ci…" at bounding box center [774, 360] width 594 height 170
click at [483, 362] on div "Alright Sans Amita Archivo Black Arial Arimo Blinker Caveat Charm Charmonman Ci…" at bounding box center [774, 360] width 594 height 170
click at [486, 365] on p "This credential signifies the successful completion of the 'Advanced Digital Ma…" at bounding box center [773, 388] width 576 height 61
click at [1488, 93] on span "Save & Continue" at bounding box center [1465, 91] width 95 height 12
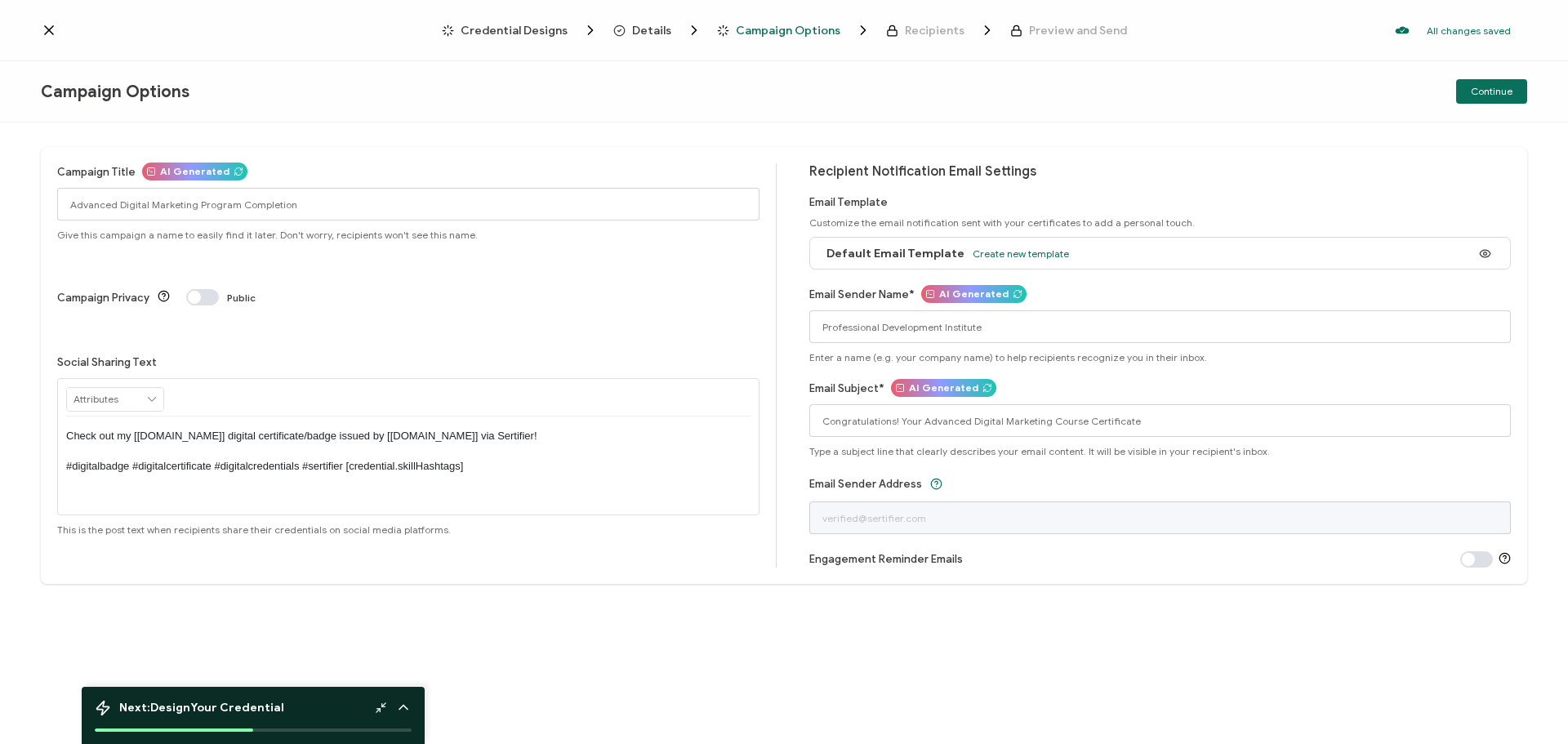
click at [46, 33] on icon at bounding box center [49, 30] width 8 height 8
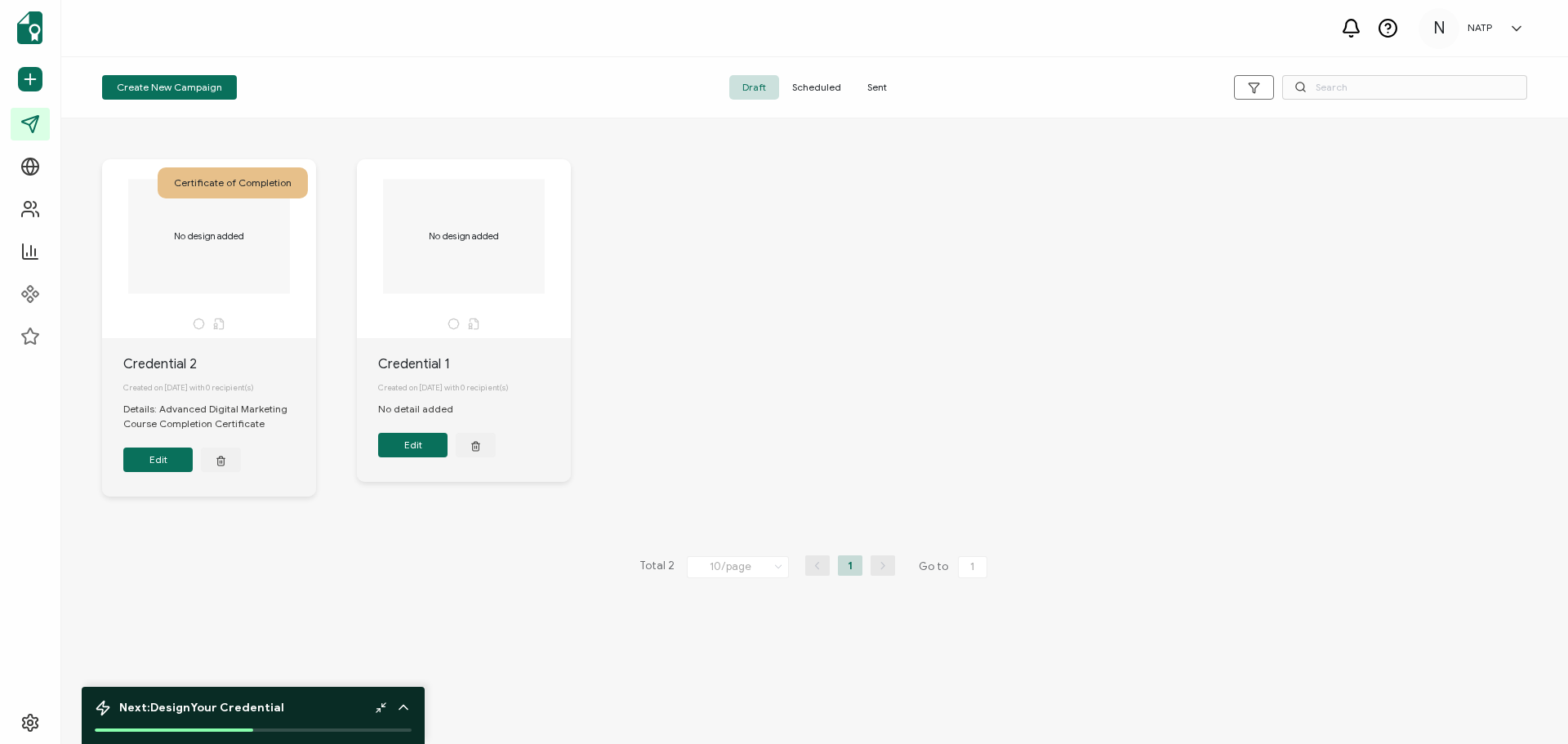
click at [158, 457] on button "Edit" at bounding box center [157, 459] width 69 height 24
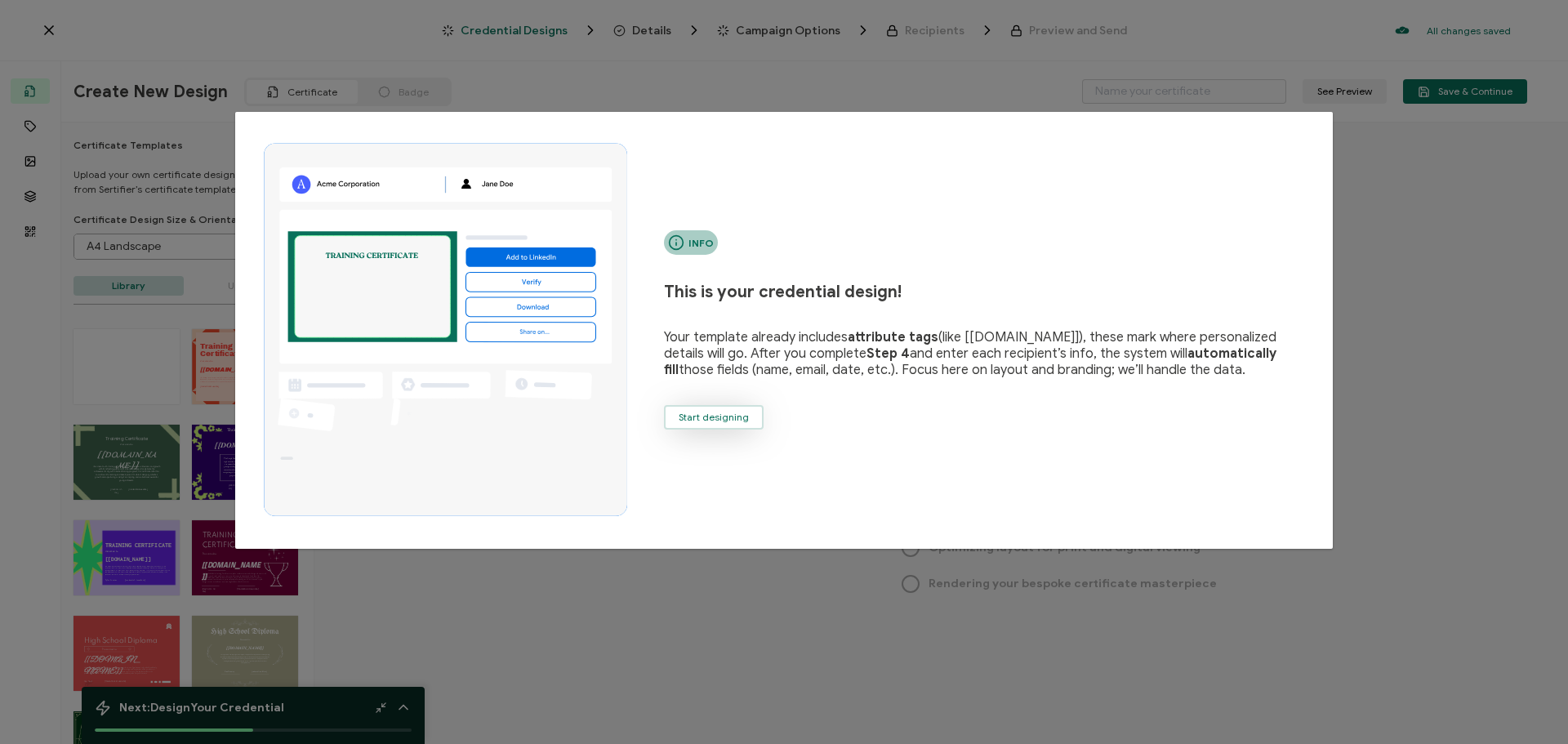
click at [688, 406] on div "Info This is your credential design! Your template already includes attribute t…" at bounding box center [990, 330] width 653 height 200
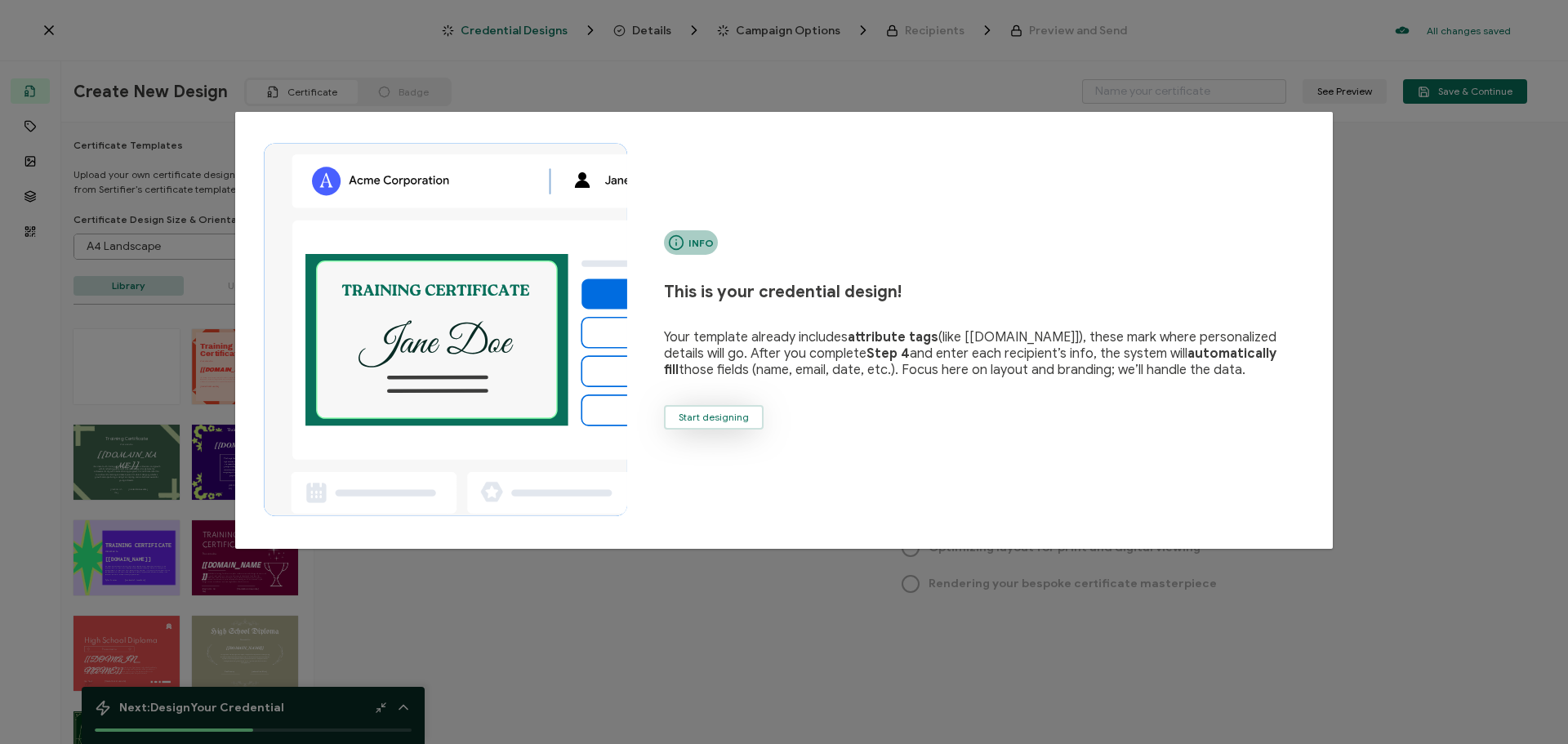
click at [705, 421] on span "Start designing" at bounding box center [713, 417] width 70 height 10
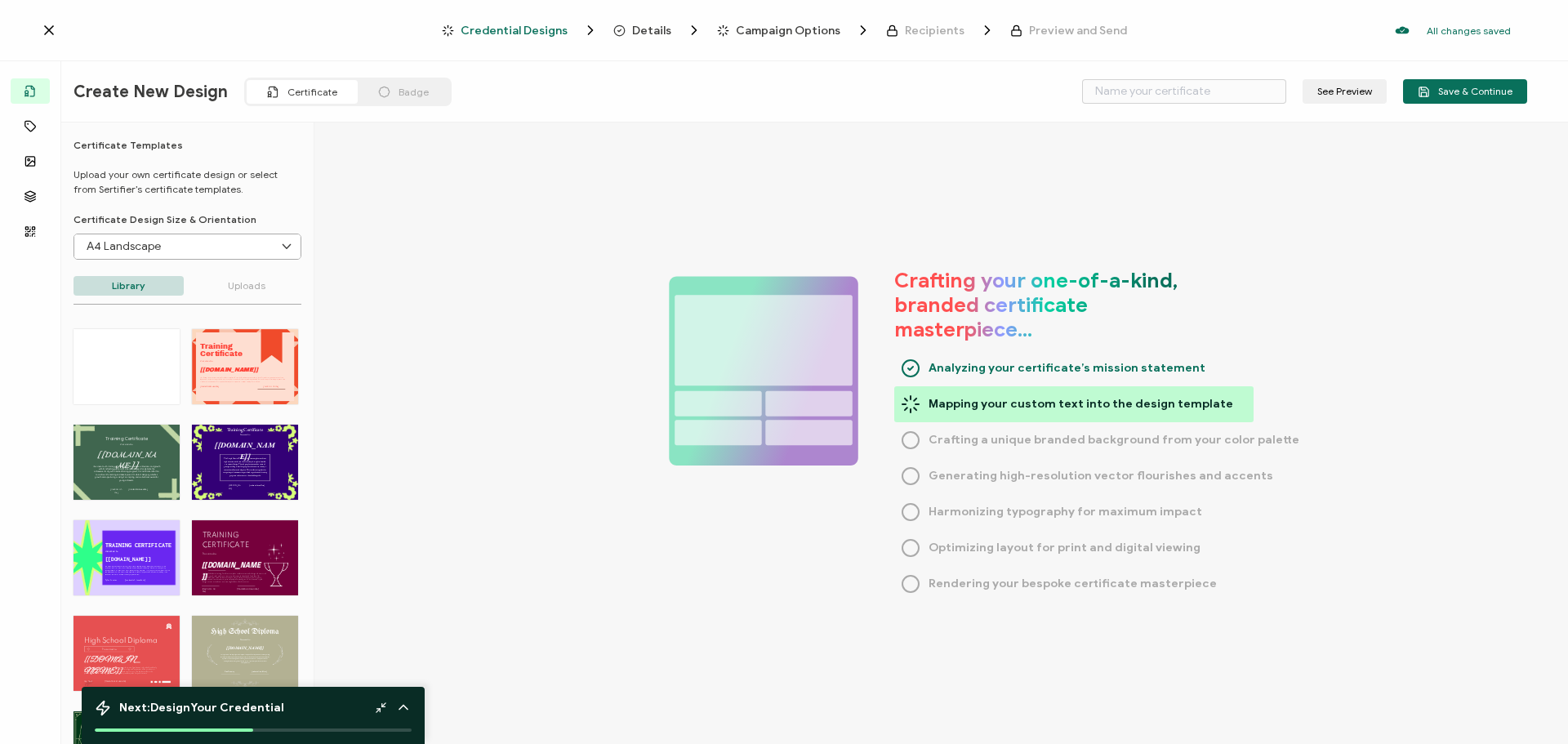
click at [634, 20] on div "Credential Designs Details Campaign Options Recipients Preview and Send All cha…" at bounding box center [784, 31] width 1568 height 62
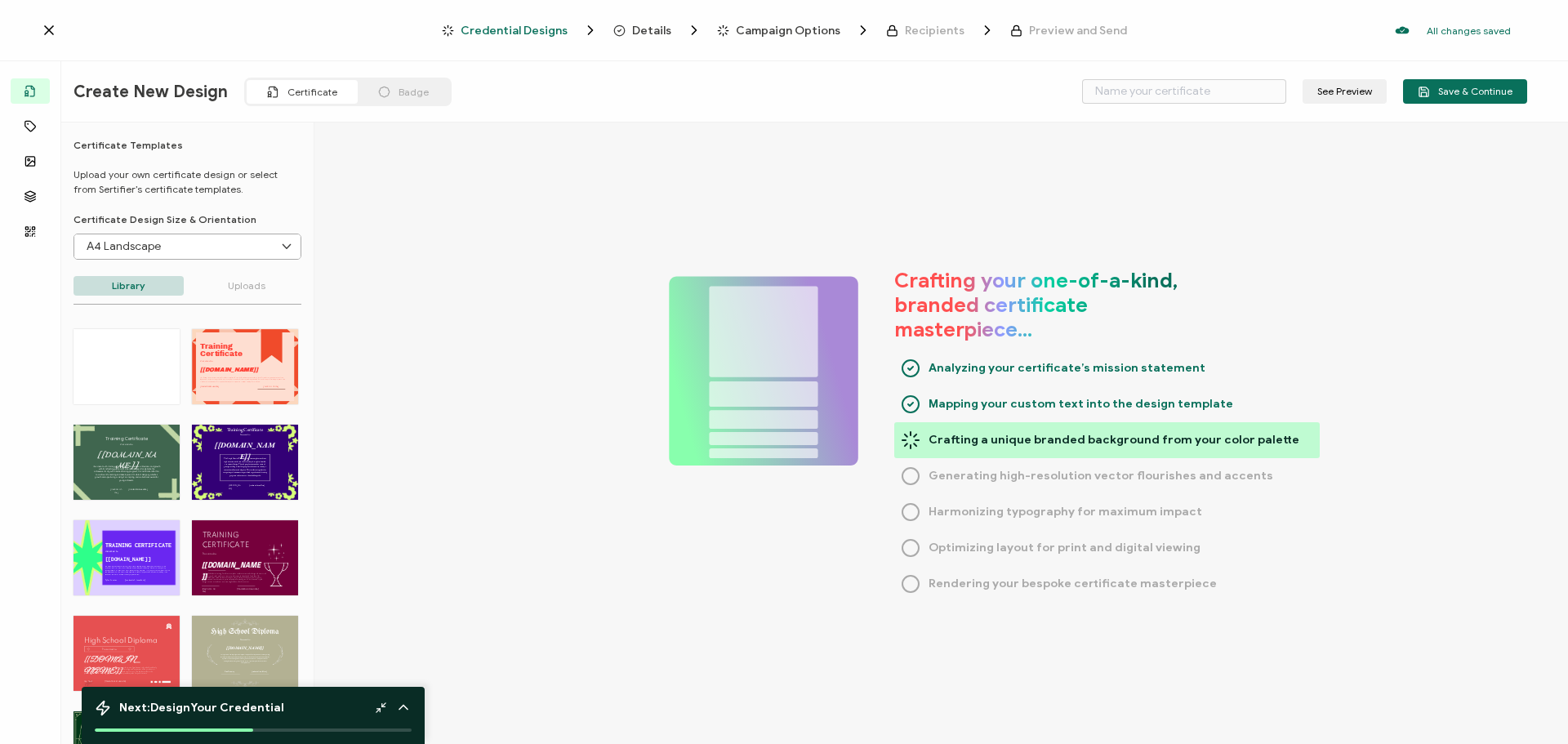
click at [634, 27] on div "Details" at bounding box center [640, 31] width 53 height 17
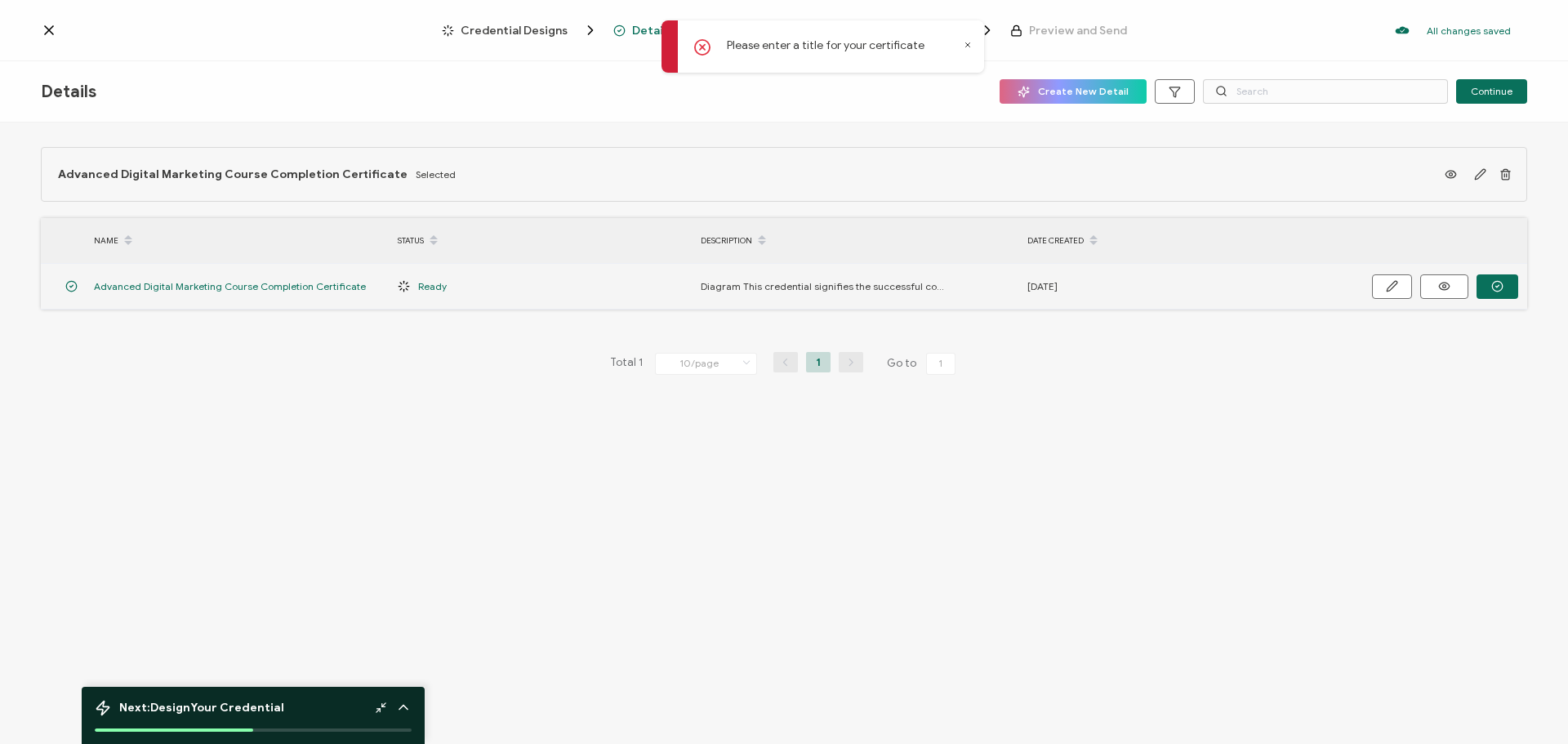
click at [722, 285] on span "Diagram This credential signifies the successful completion of the 'Advanced Di…" at bounding box center [823, 286] width 245 height 19
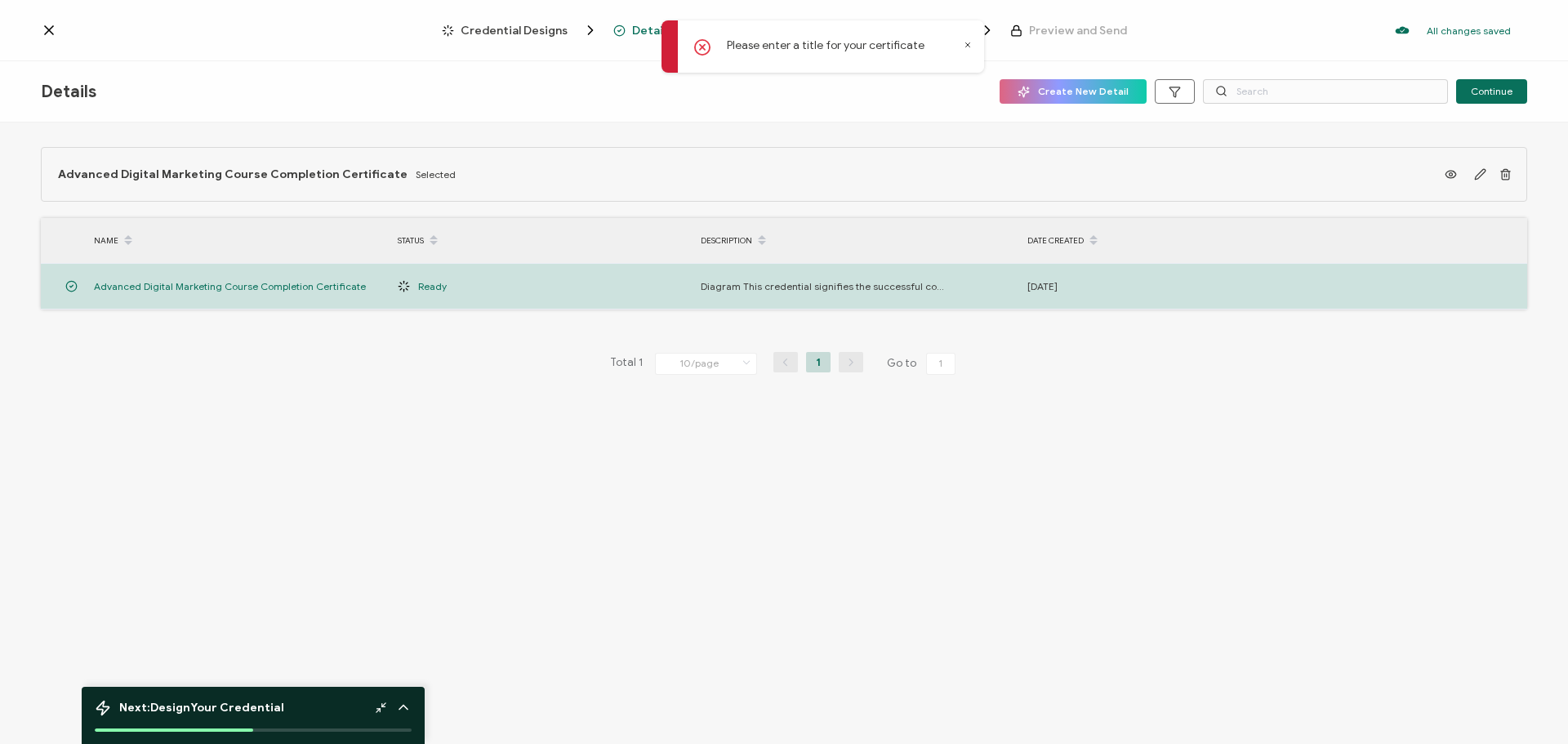
click at [962, 47] on div "Please enter a title for your certificate" at bounding box center [823, 47] width 323 height 52
click at [966, 44] on icon at bounding box center [968, 45] width 8 height 8
click at [526, 35] on span "Credential Designs" at bounding box center [514, 30] width 107 height 12
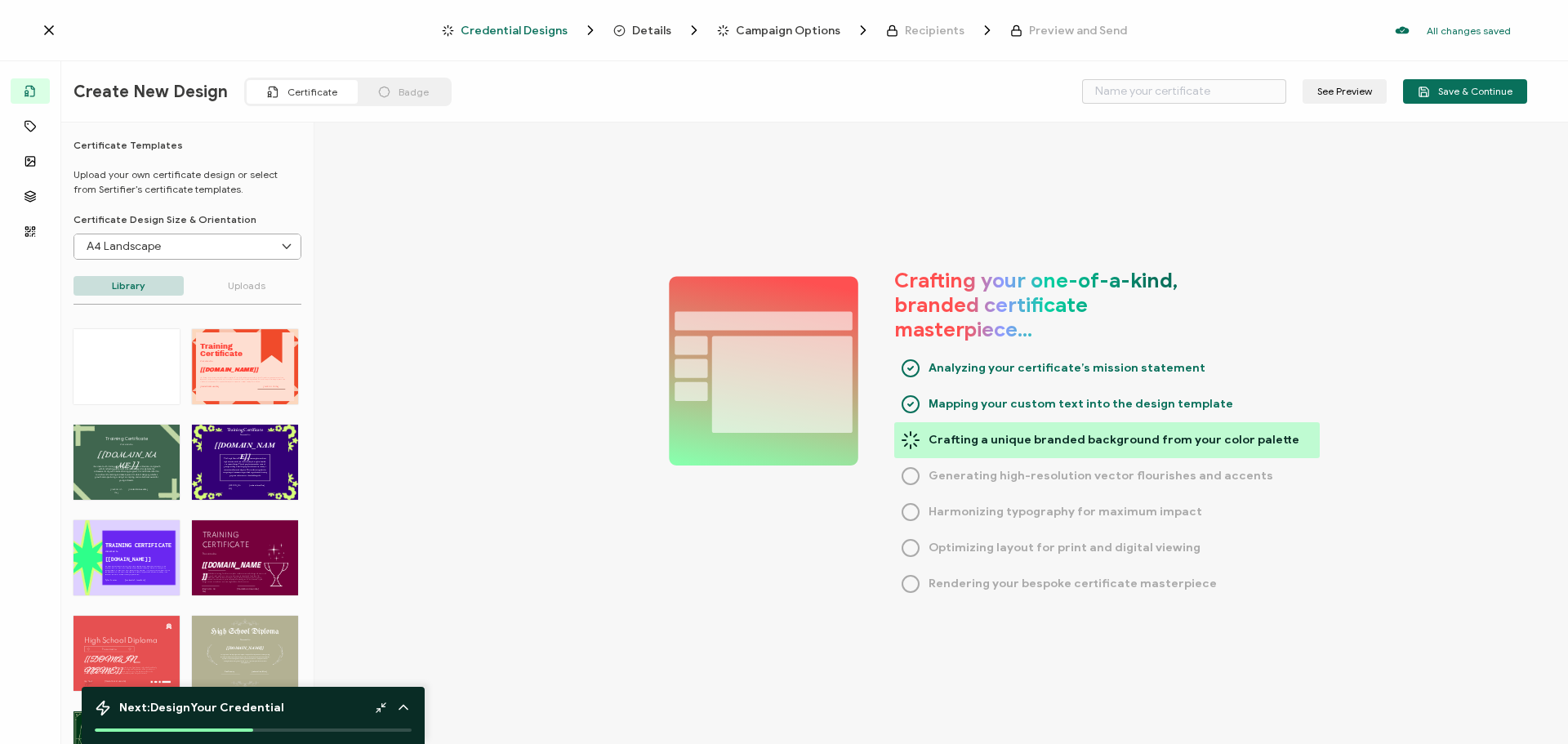
click at [225, 245] on input "A4 Landscape" at bounding box center [187, 246] width 226 height 24
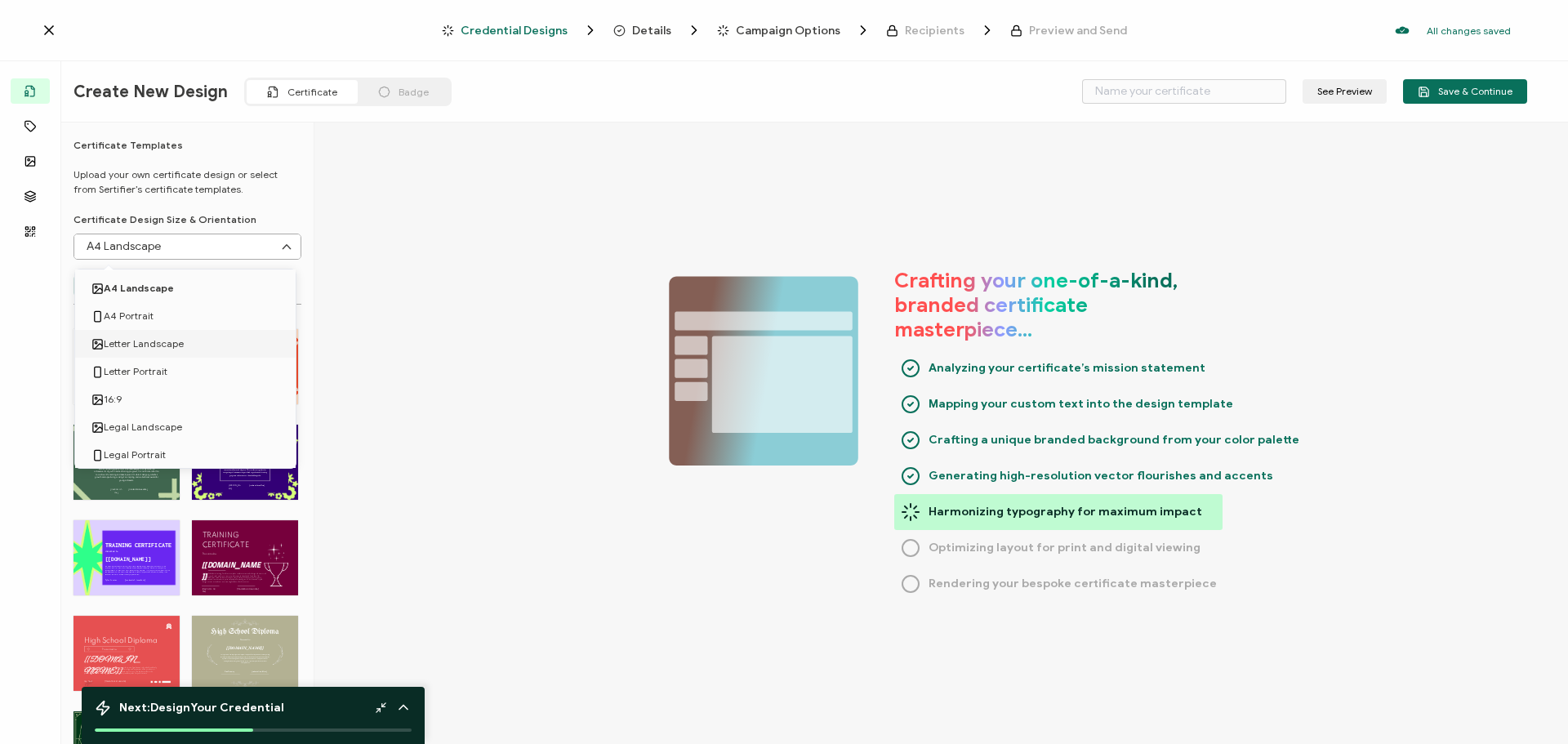
click at [176, 342] on span "Letter Landscape" at bounding box center [144, 343] width 80 height 27
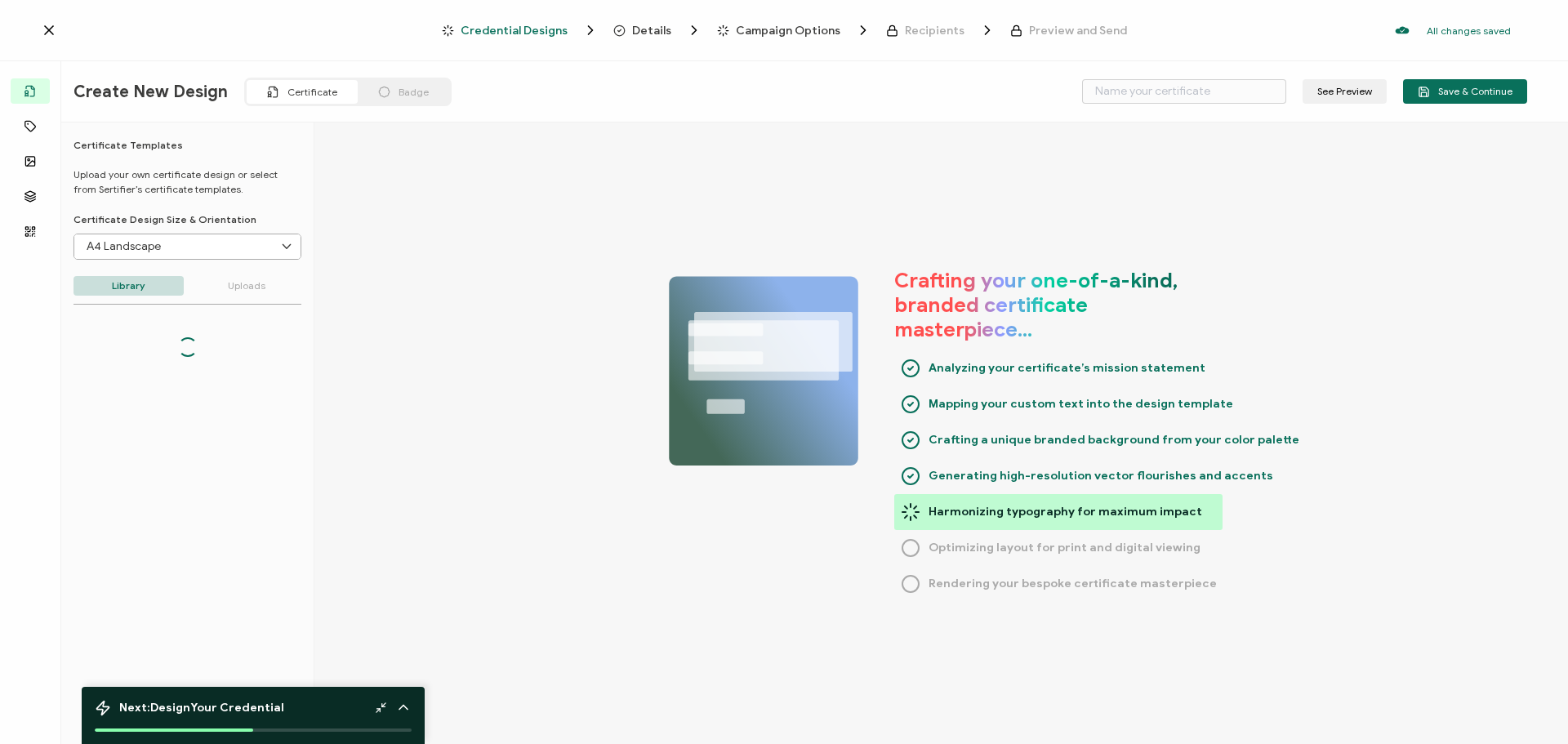
type input "Letter Landscape"
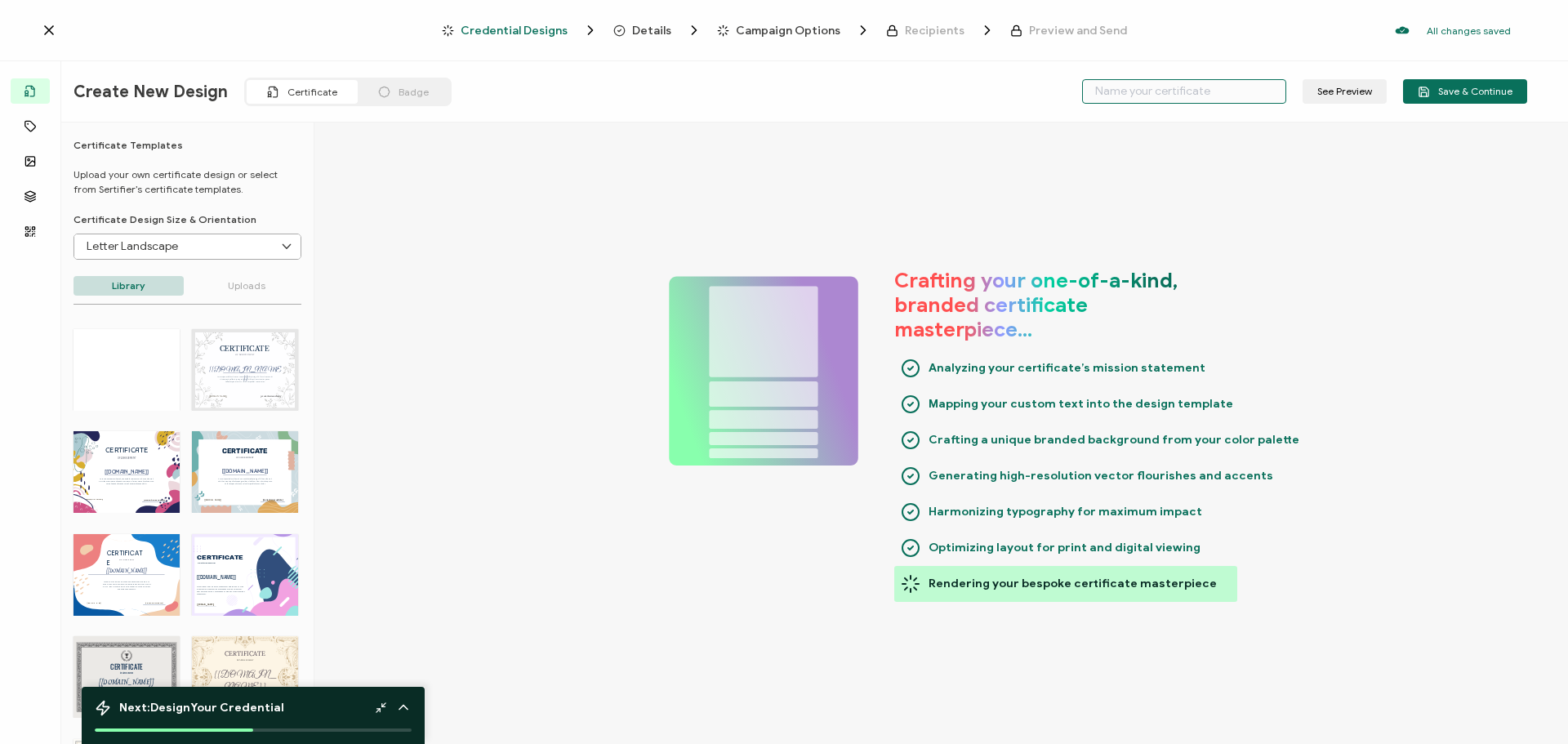
click at [1179, 86] on input "text" at bounding box center [1184, 91] width 205 height 24
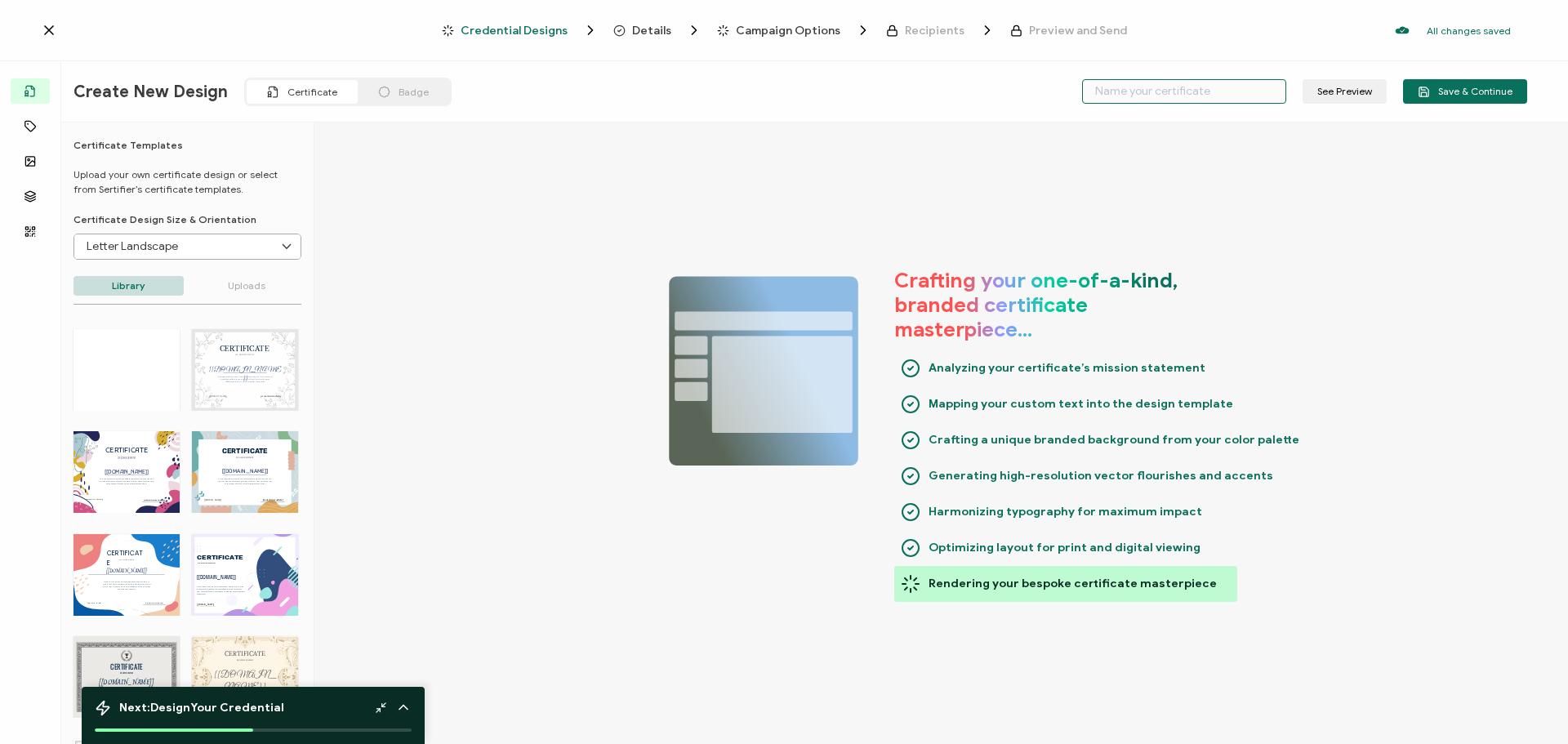
type input "S"
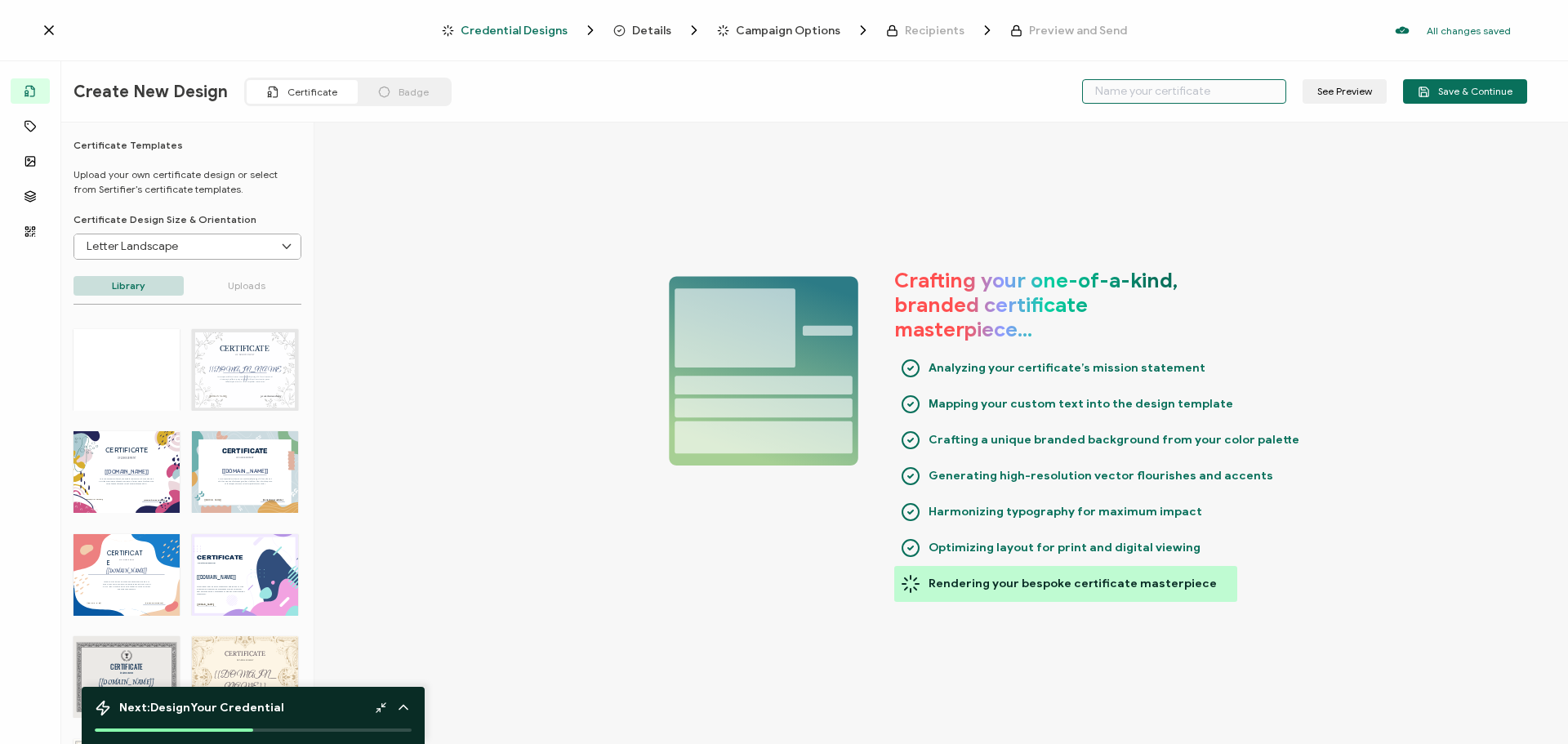
type input "S"
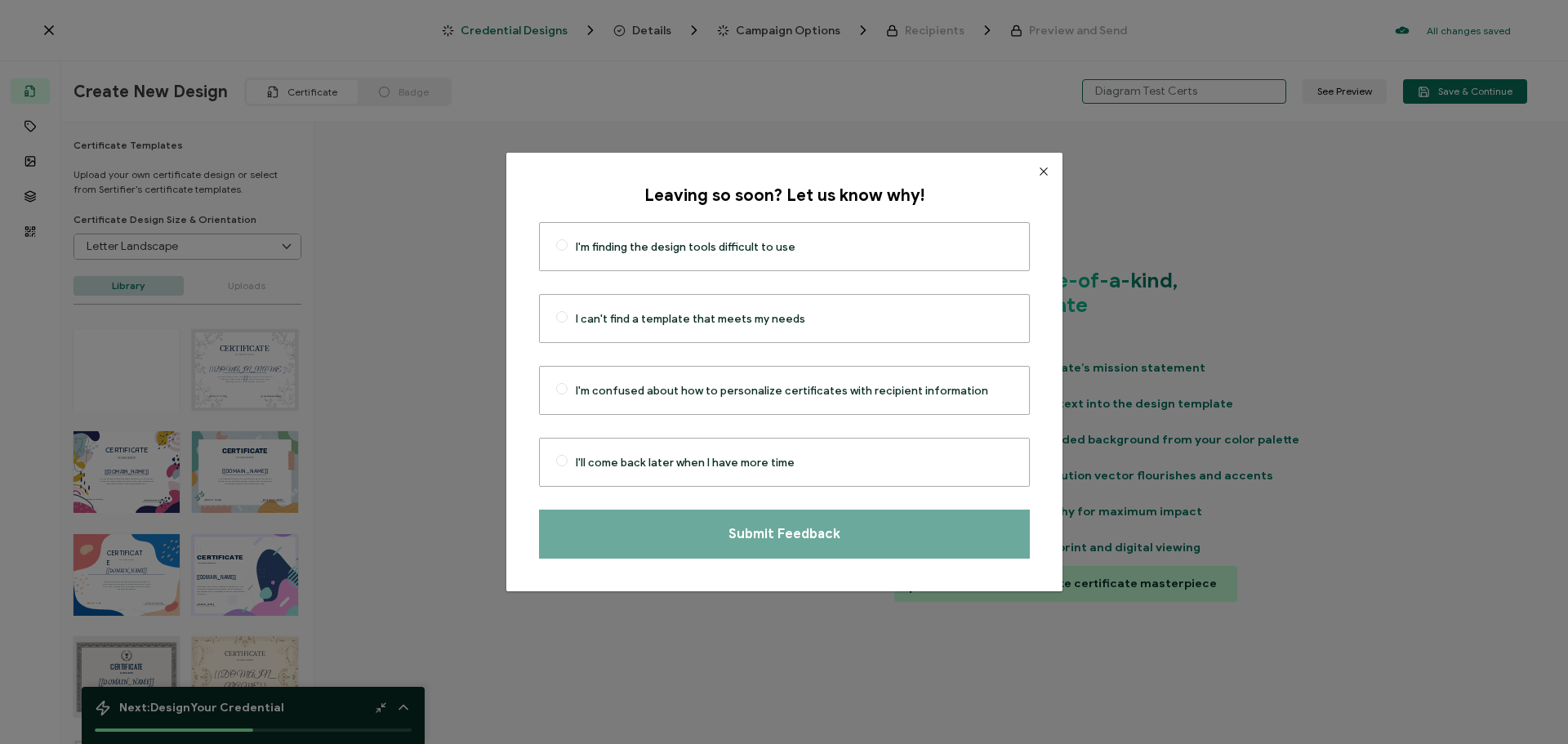
type input "Diagram Test Certs"
click at [1037, 170] on icon "Close" at bounding box center [1043, 171] width 13 height 13
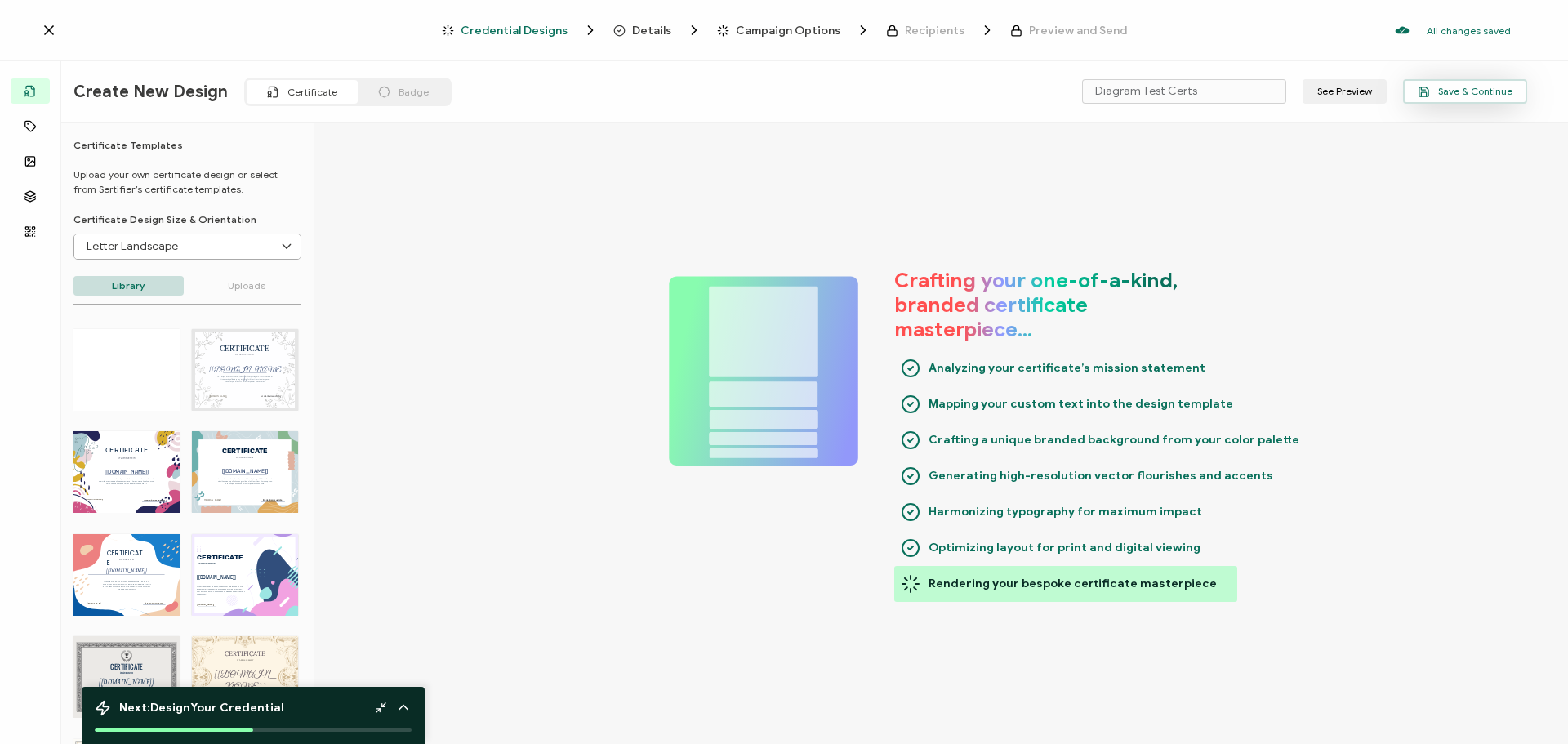
click at [1483, 91] on span "Save & Continue" at bounding box center [1465, 91] width 95 height 12
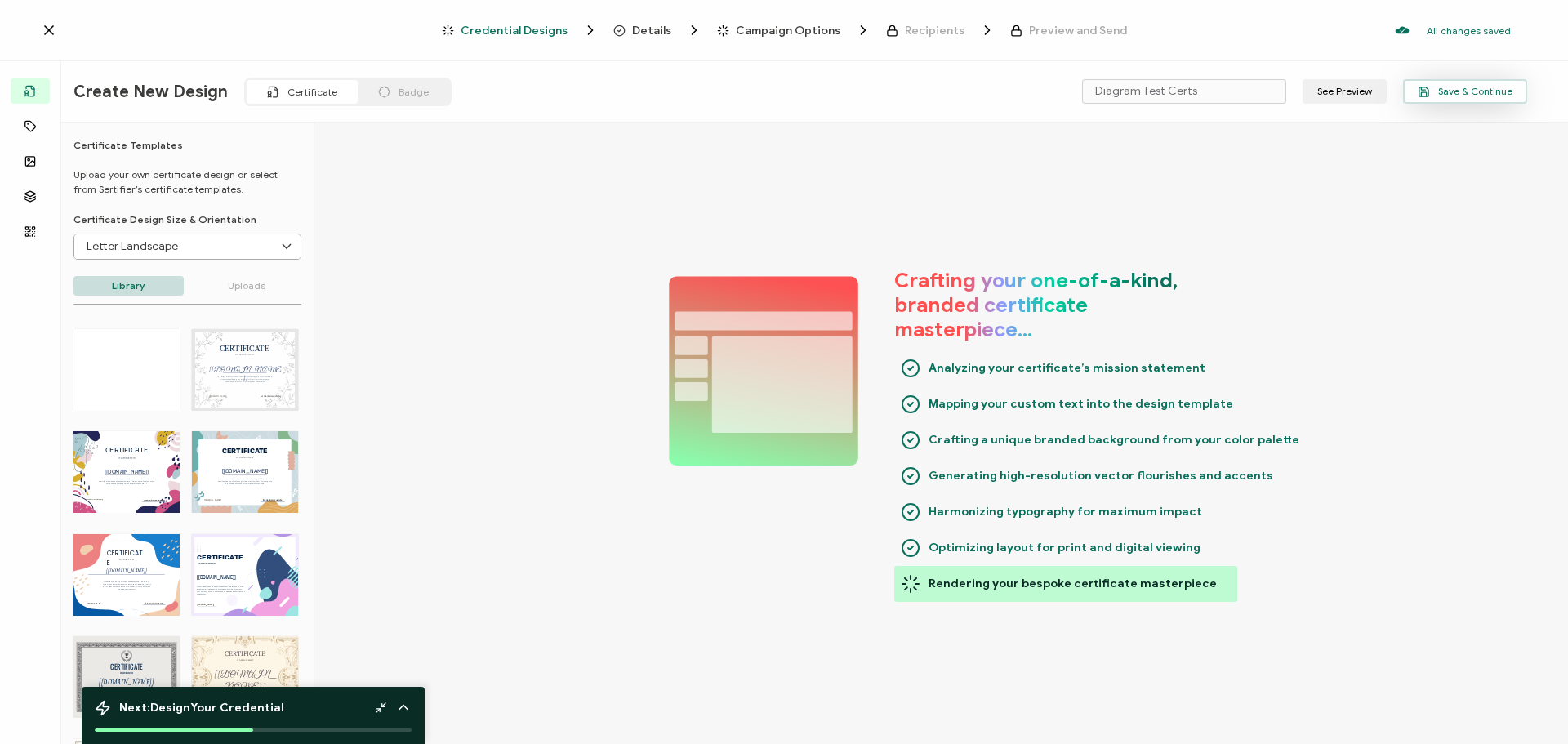
click at [1472, 90] on span "Save & Continue" at bounding box center [1465, 91] width 95 height 12
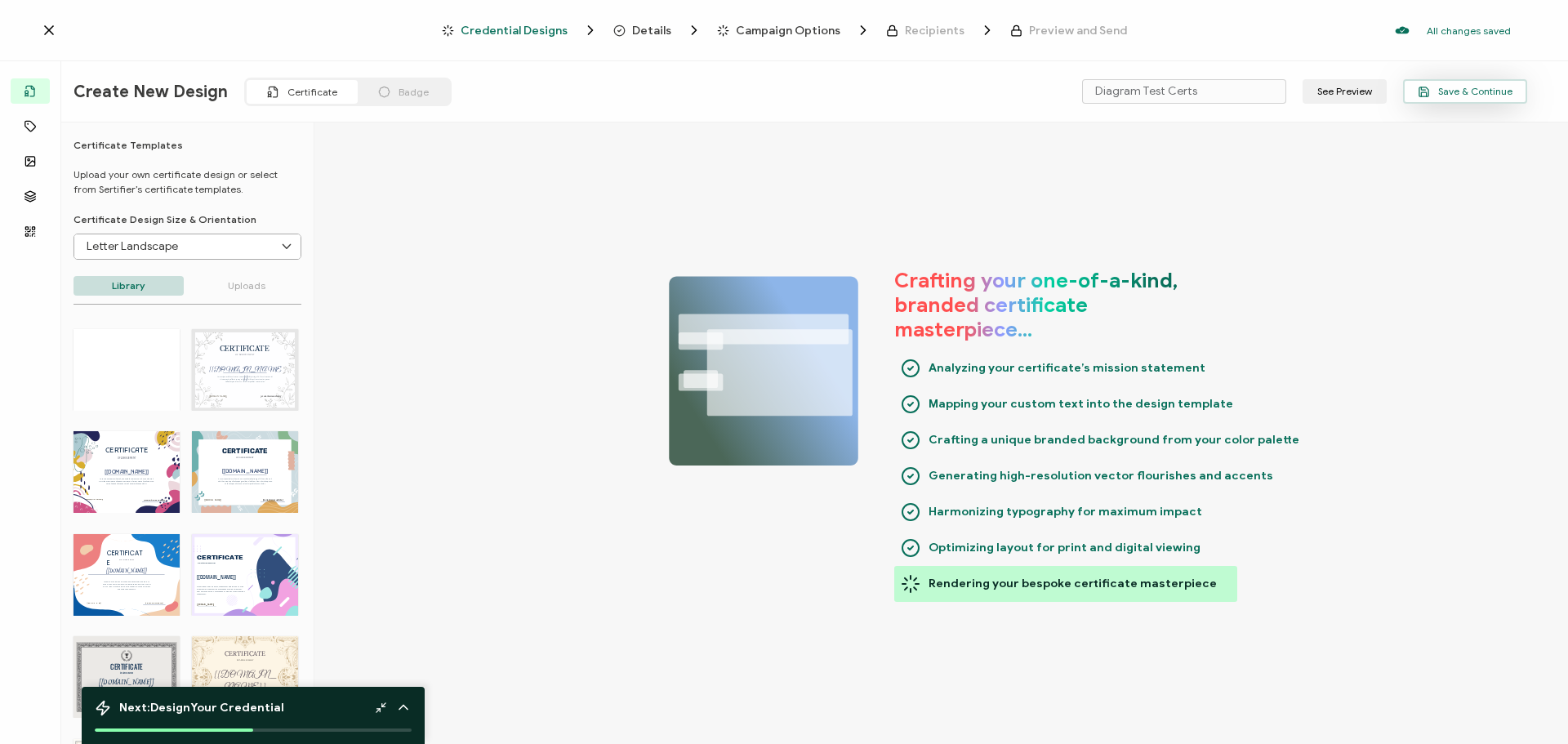
click at [1465, 88] on span "Save & Continue" at bounding box center [1465, 91] width 95 height 12
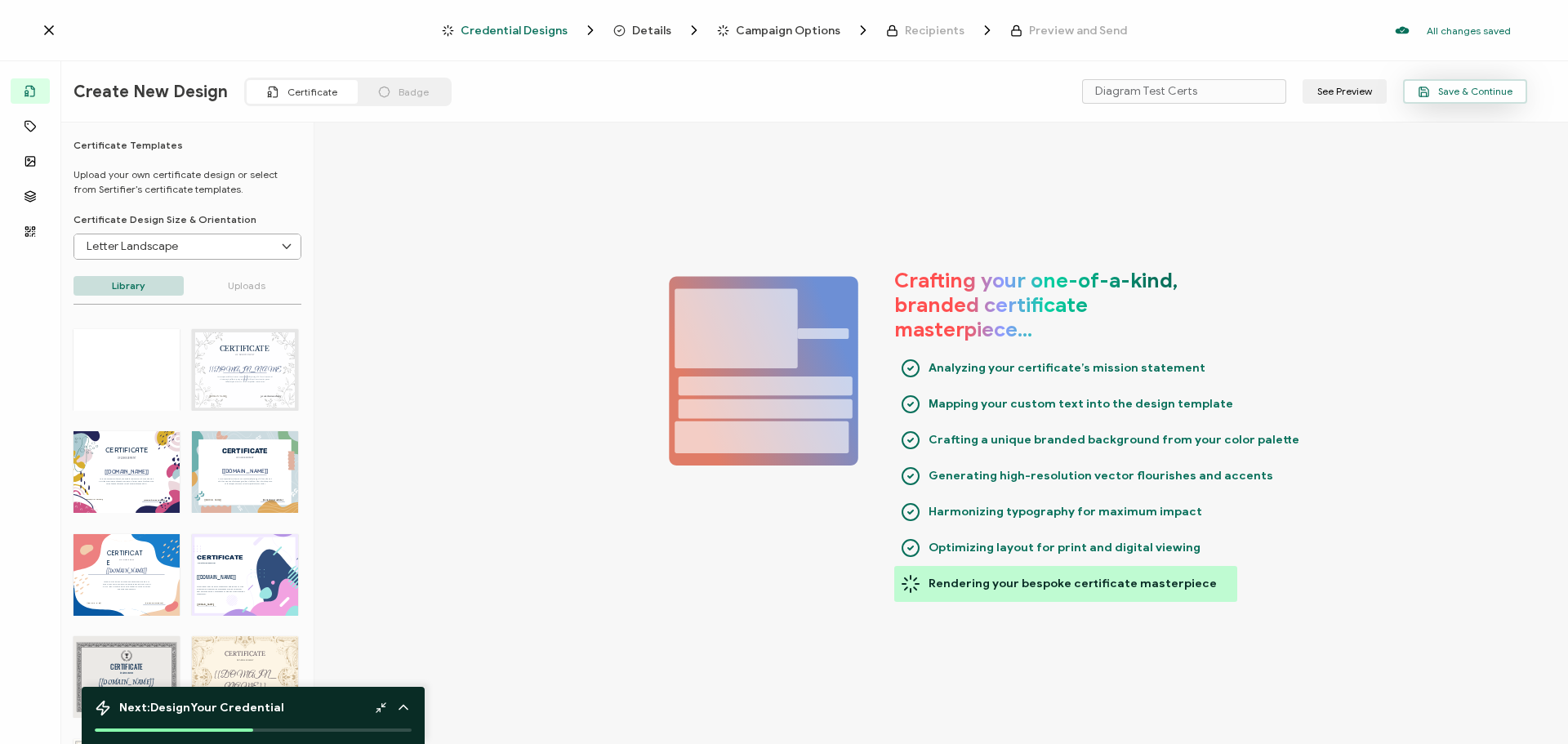
click at [1462, 90] on span "Save & Continue" at bounding box center [1465, 91] width 95 height 12
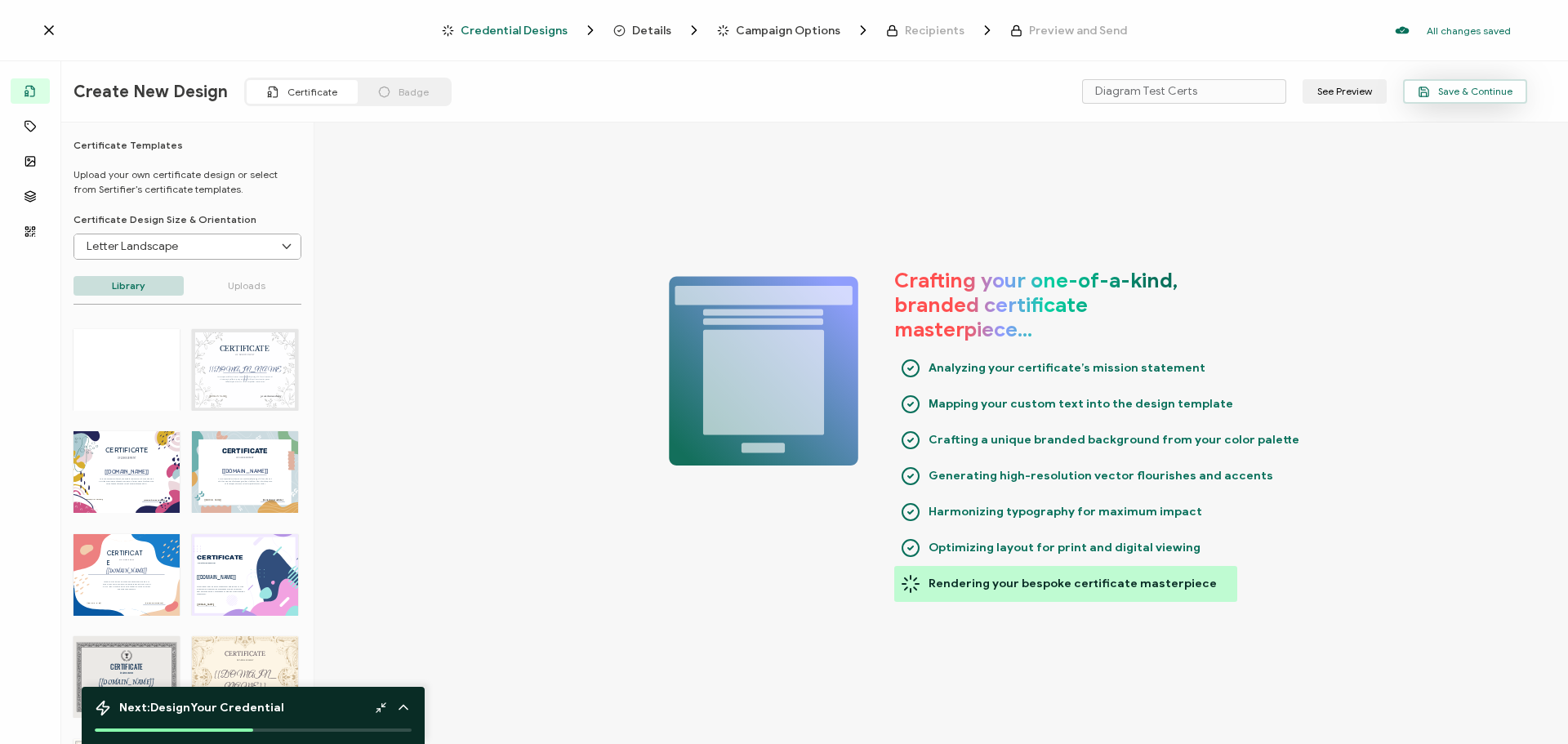
click at [1483, 95] on span "Save & Continue" at bounding box center [1465, 91] width 95 height 12
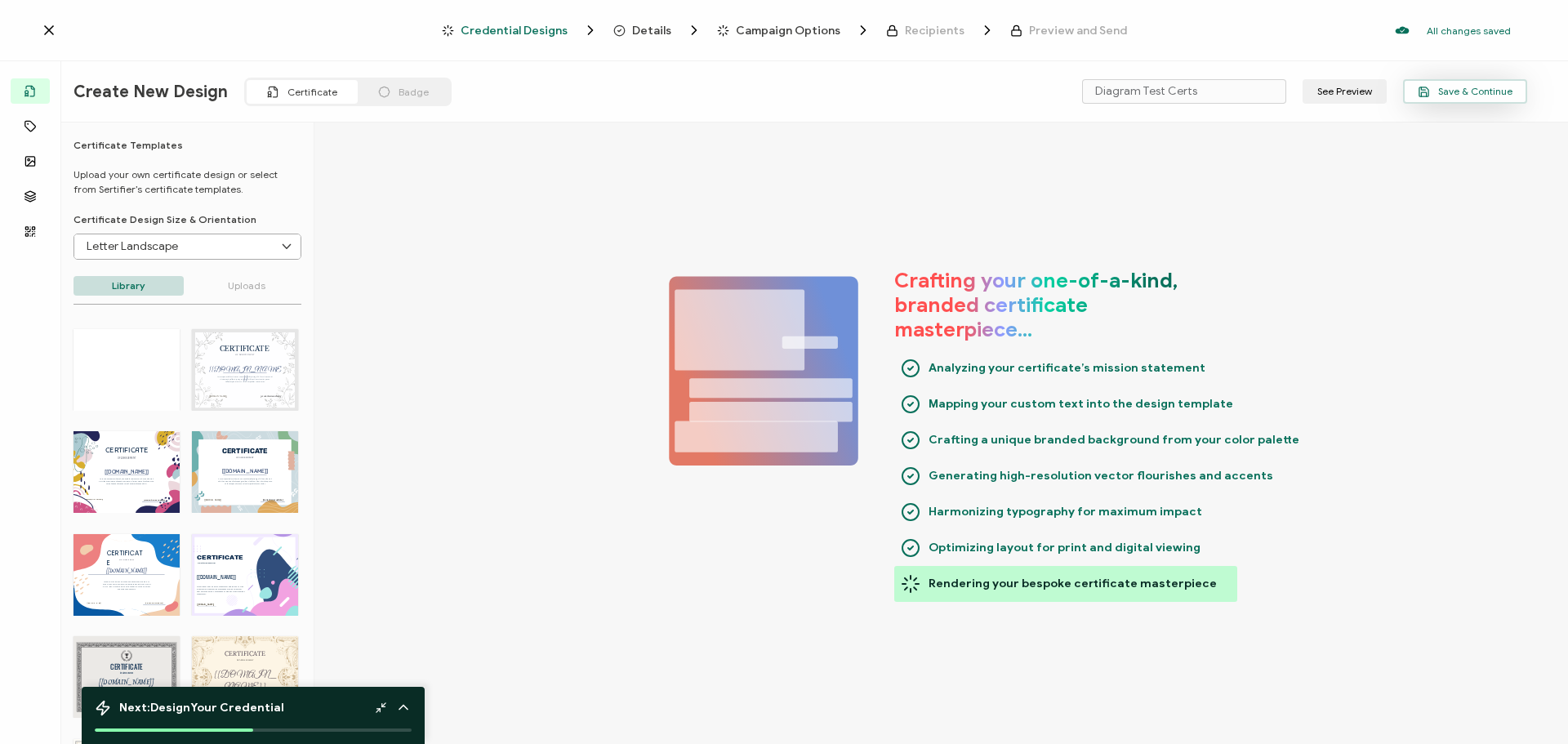
click at [1469, 93] on span "Save & Continue" at bounding box center [1465, 91] width 95 height 12
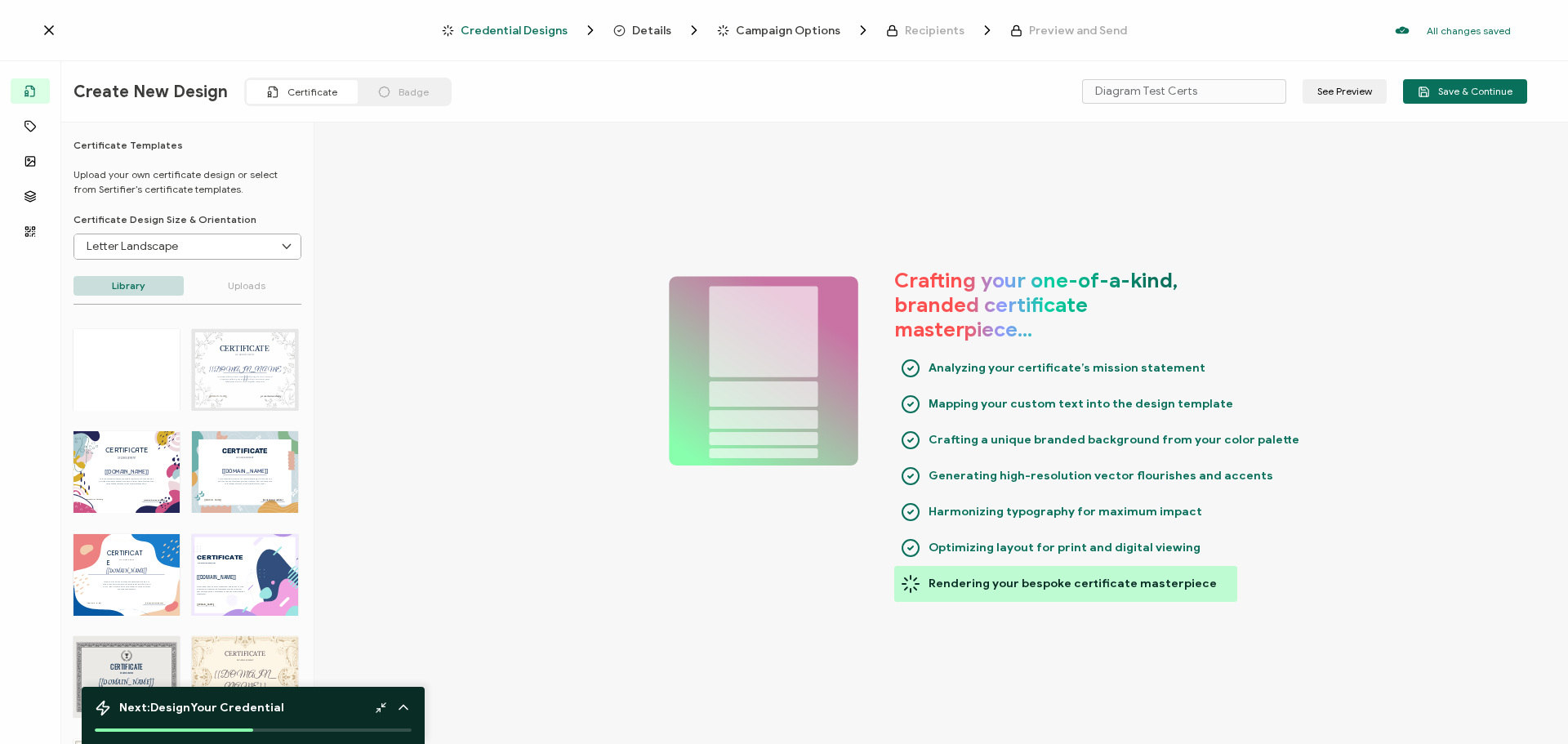
click at [646, 23] on div "Details" at bounding box center [640, 31] width 53 height 17
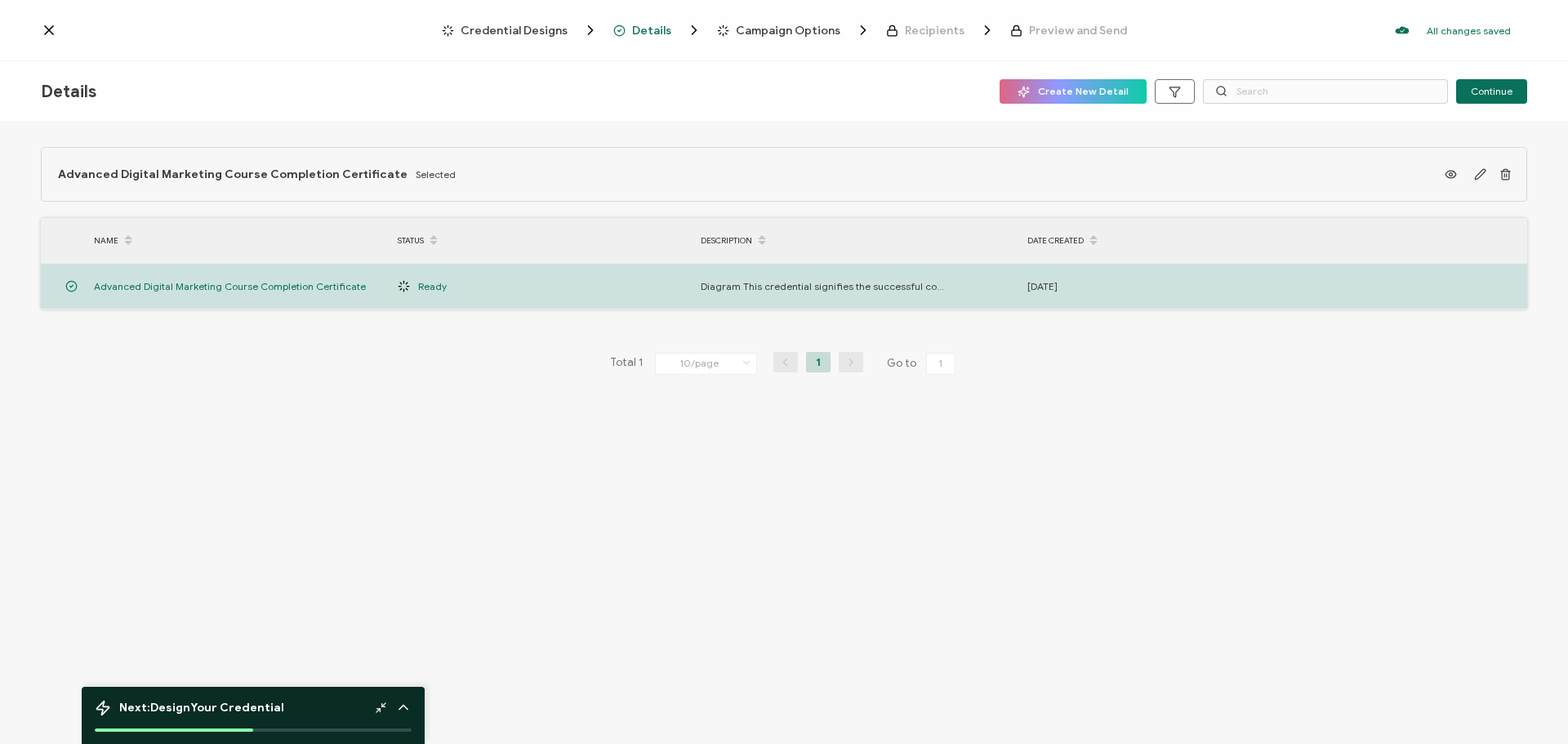
click at [777, 25] on span "Campaign Options" at bounding box center [788, 30] width 105 height 12
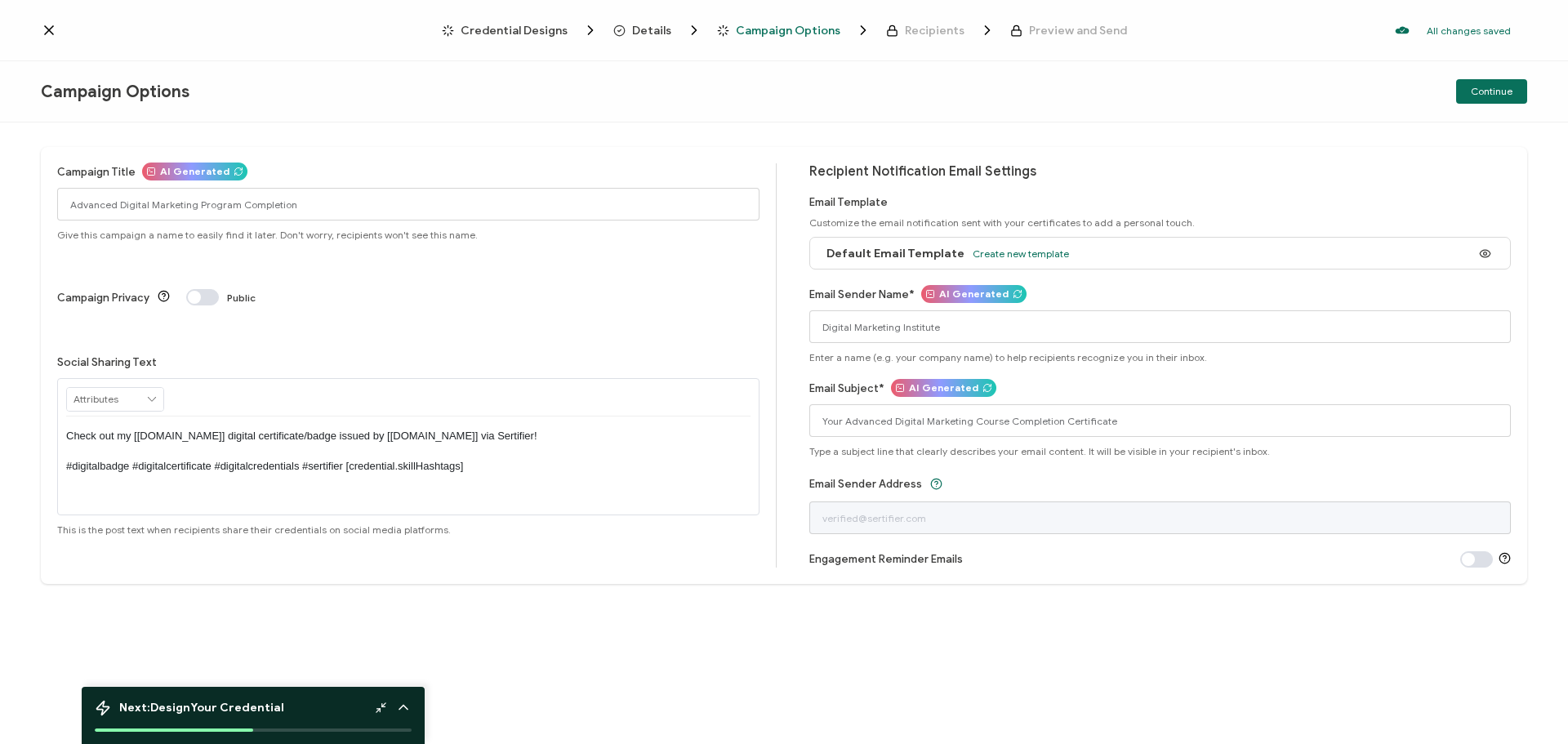
click at [536, 29] on span "Credential Designs" at bounding box center [514, 30] width 107 height 12
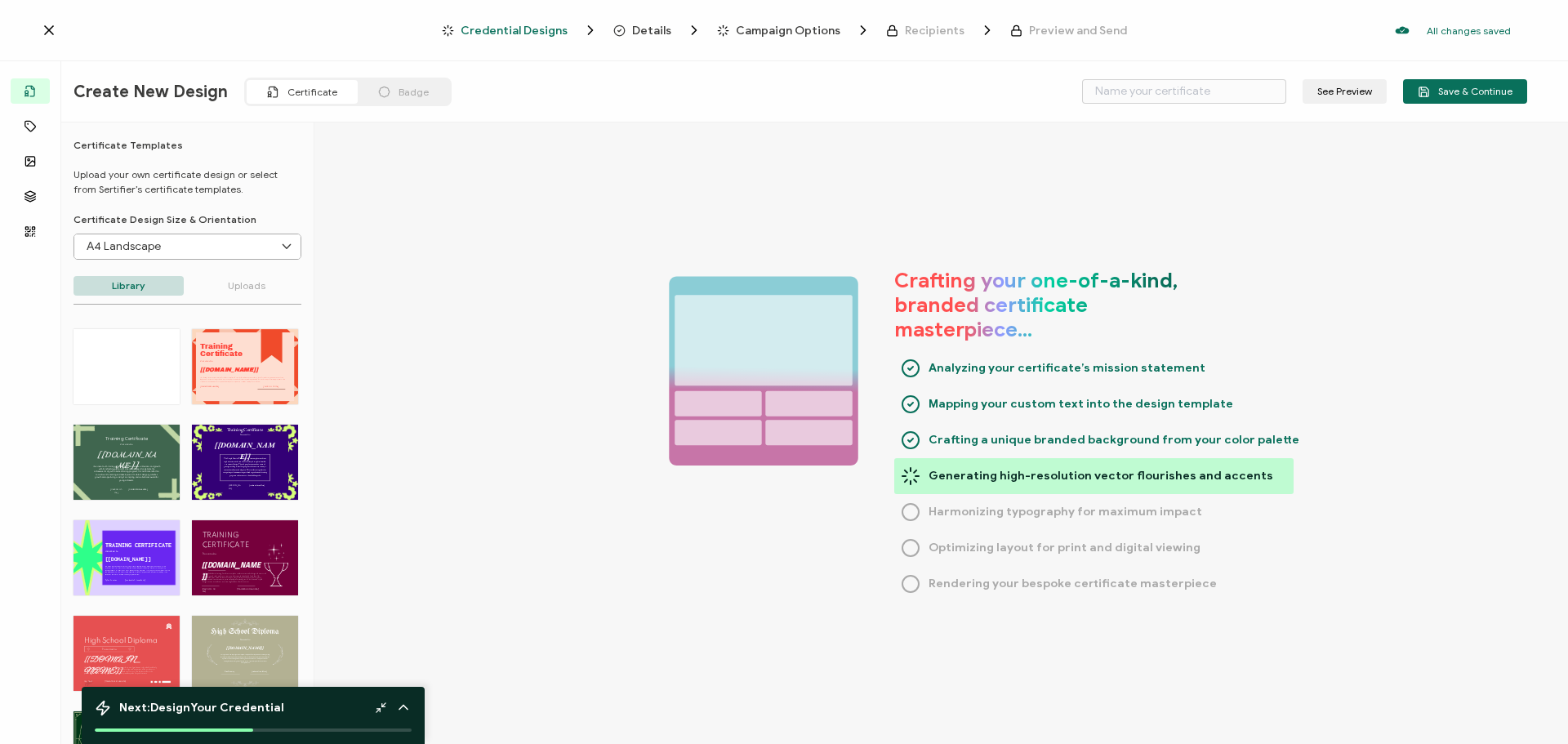
scroll to position [816, 0]
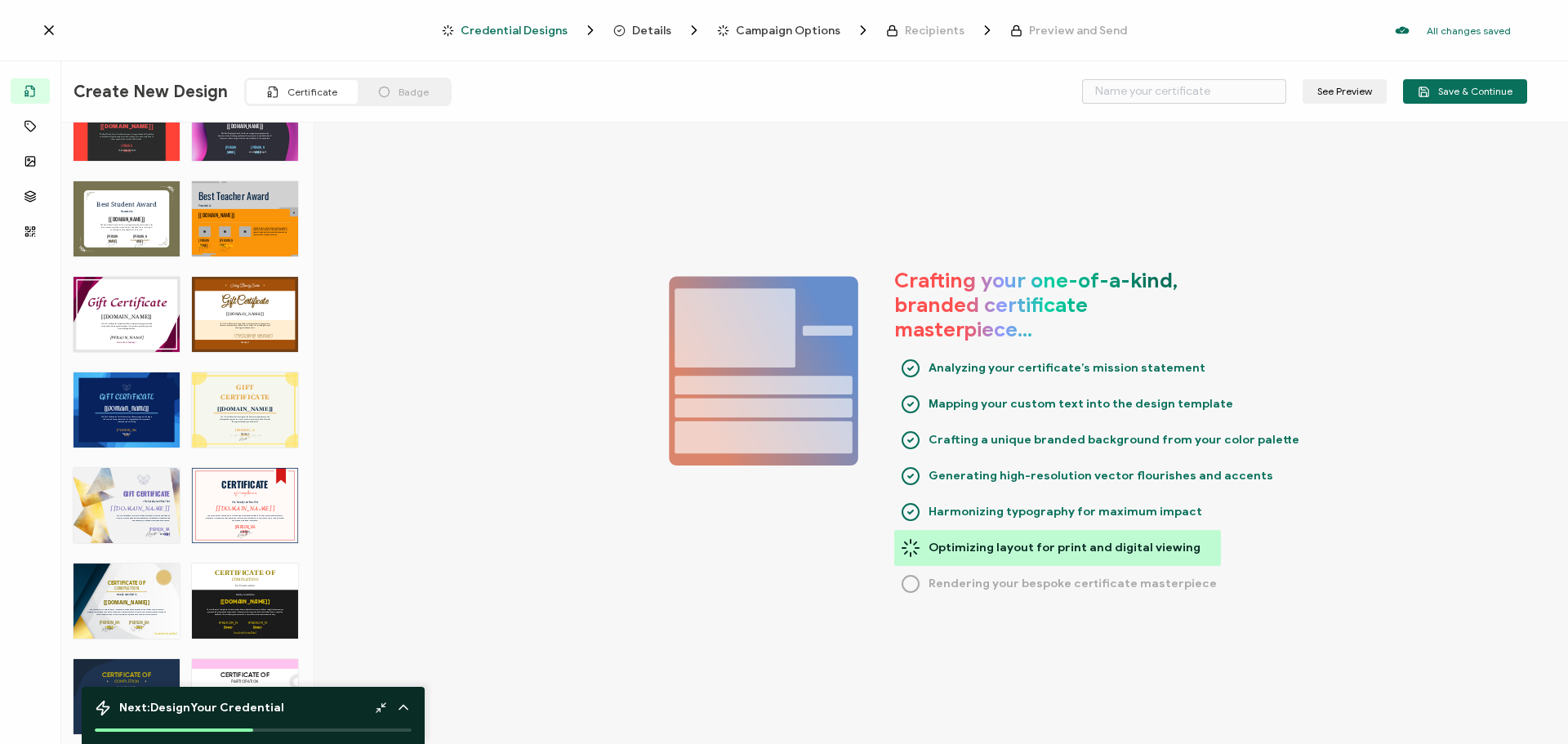
click at [116, 504] on div "GIFT CERTIFICATE The Gift Certificate for Hotels provides recipients with the o…" at bounding box center [126, 505] width 106 height 75
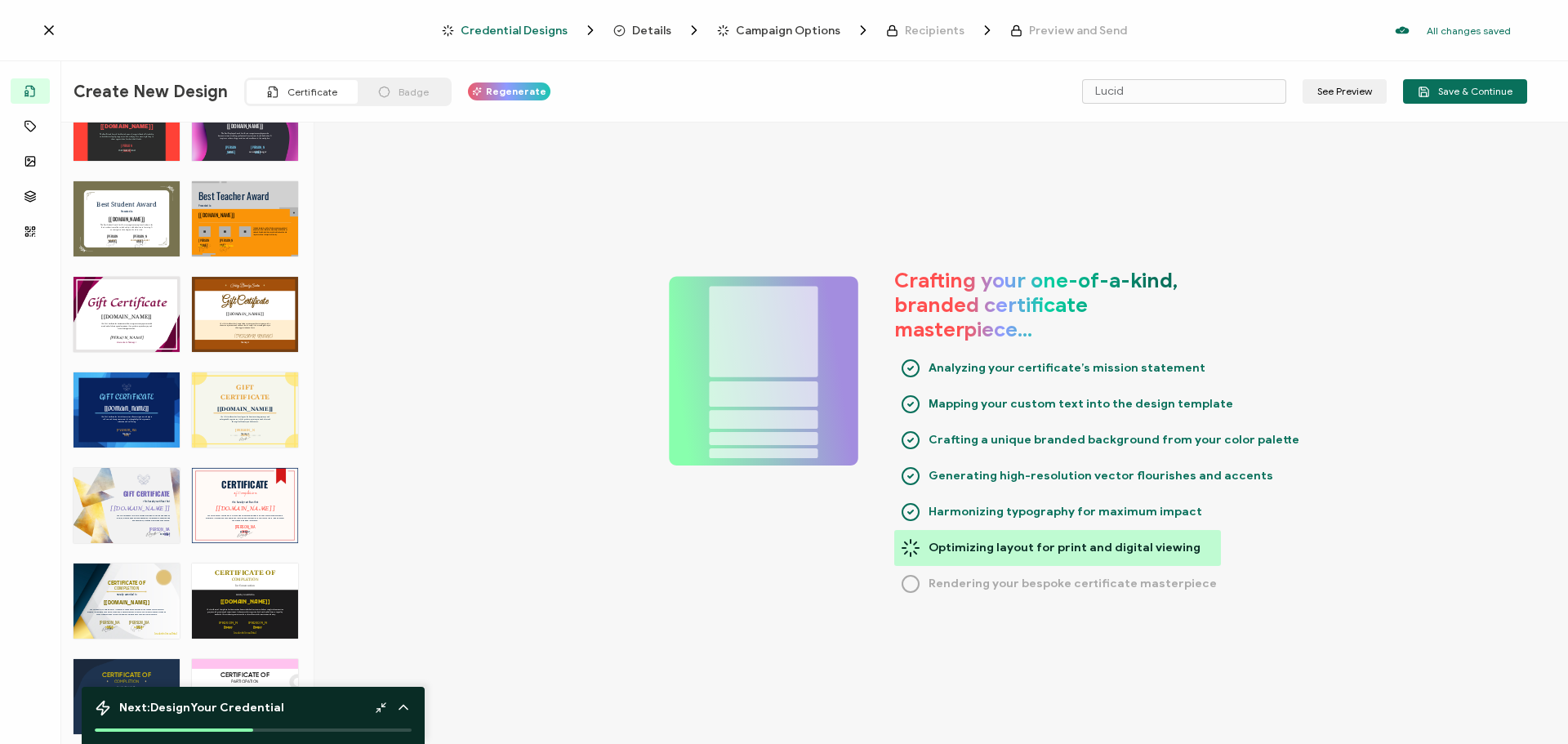
click at [116, 503] on div "GIFT CERTIFICATE The Gift Certificate for Hotels provides recipients with the o…" at bounding box center [126, 505] width 106 height 75
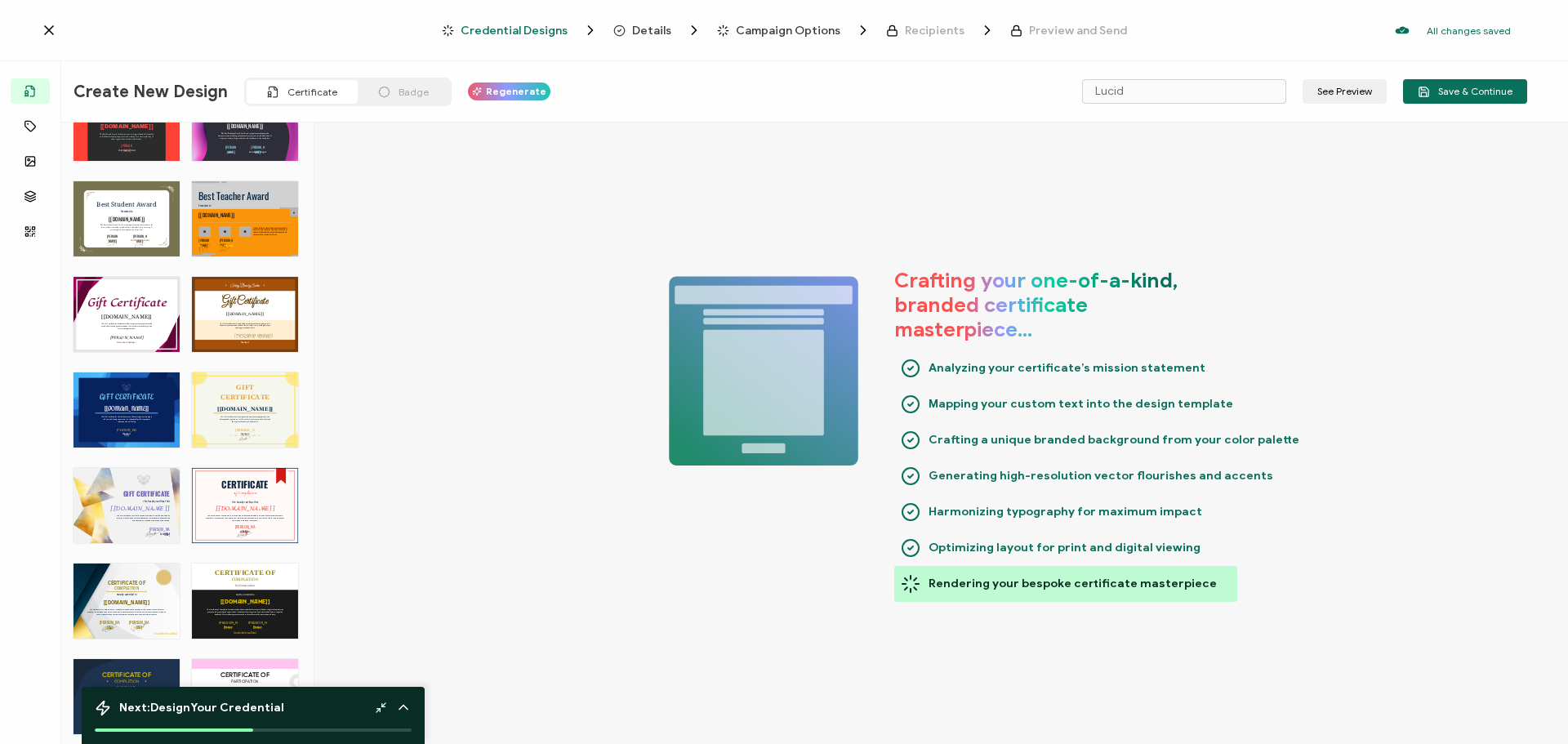
click at [239, 514] on div "CERTIFICATE The Certificate of Completion for Internships celebrates individual…" at bounding box center [245, 505] width 106 height 75
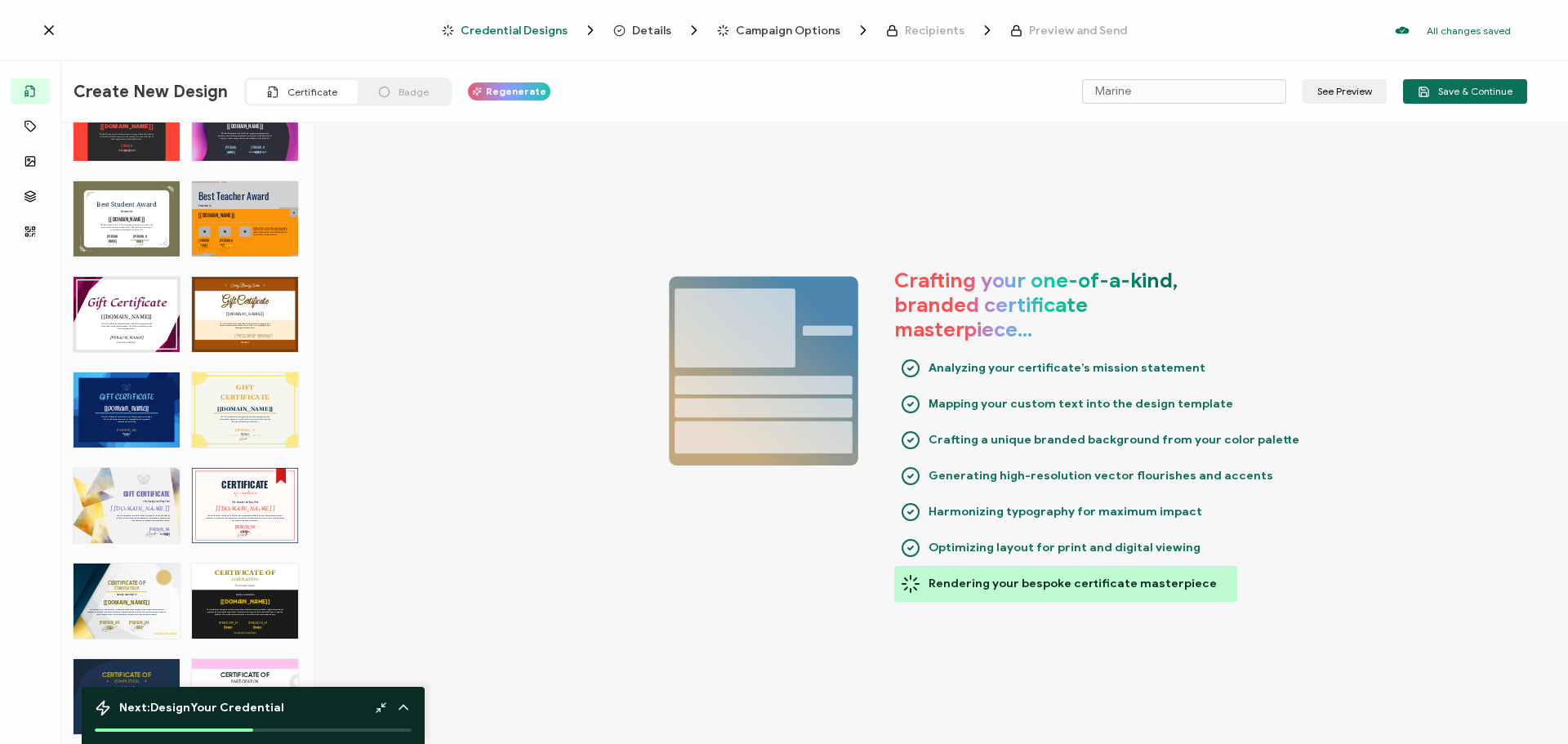
click at [155, 497] on div "GIFT CERTIFICATE The Gift Certificate for Hotels provides recipients with the o…" at bounding box center [126, 505] width 106 height 75
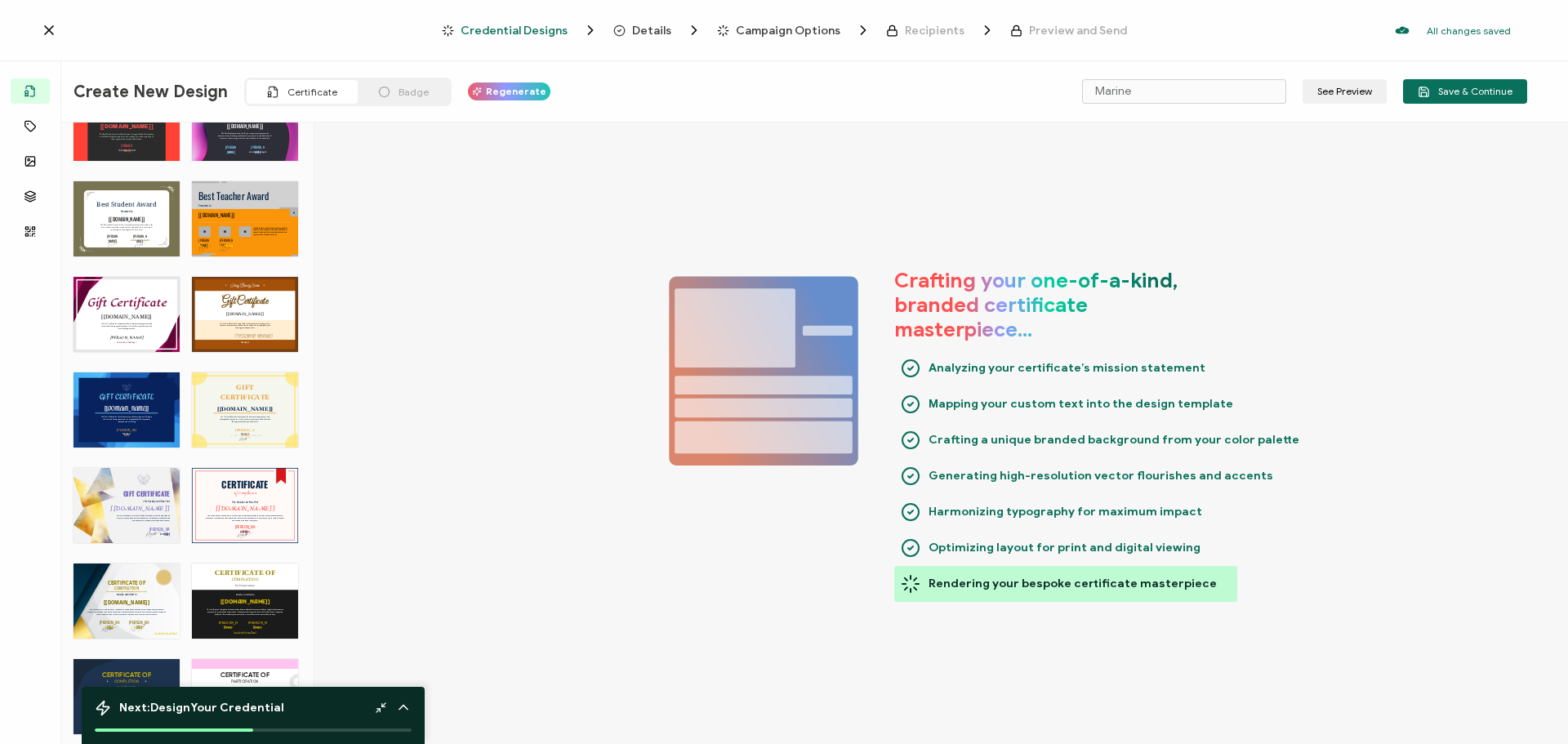
type input "Lucid"
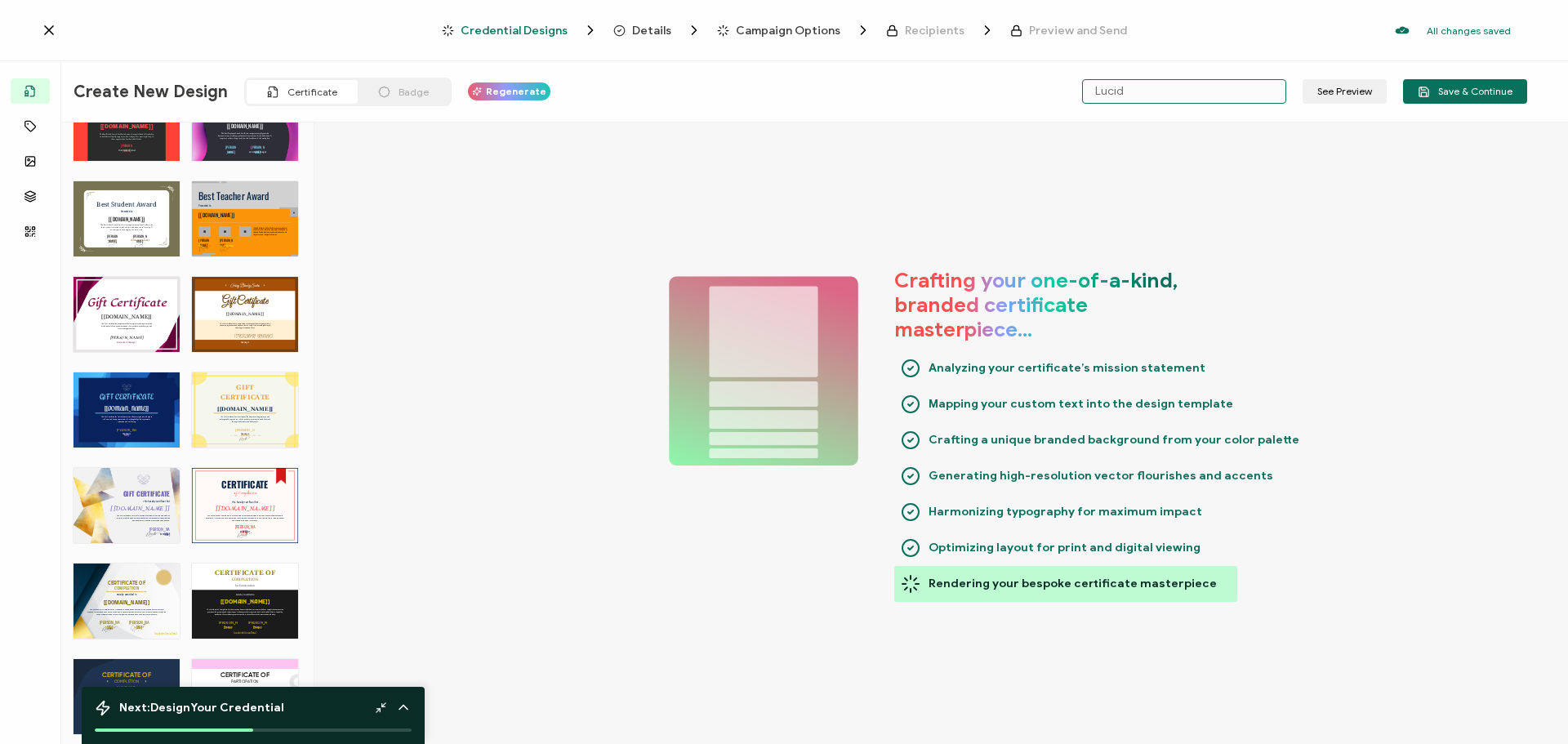
click at [1206, 100] on input "Lucid" at bounding box center [1184, 91] width 205 height 24
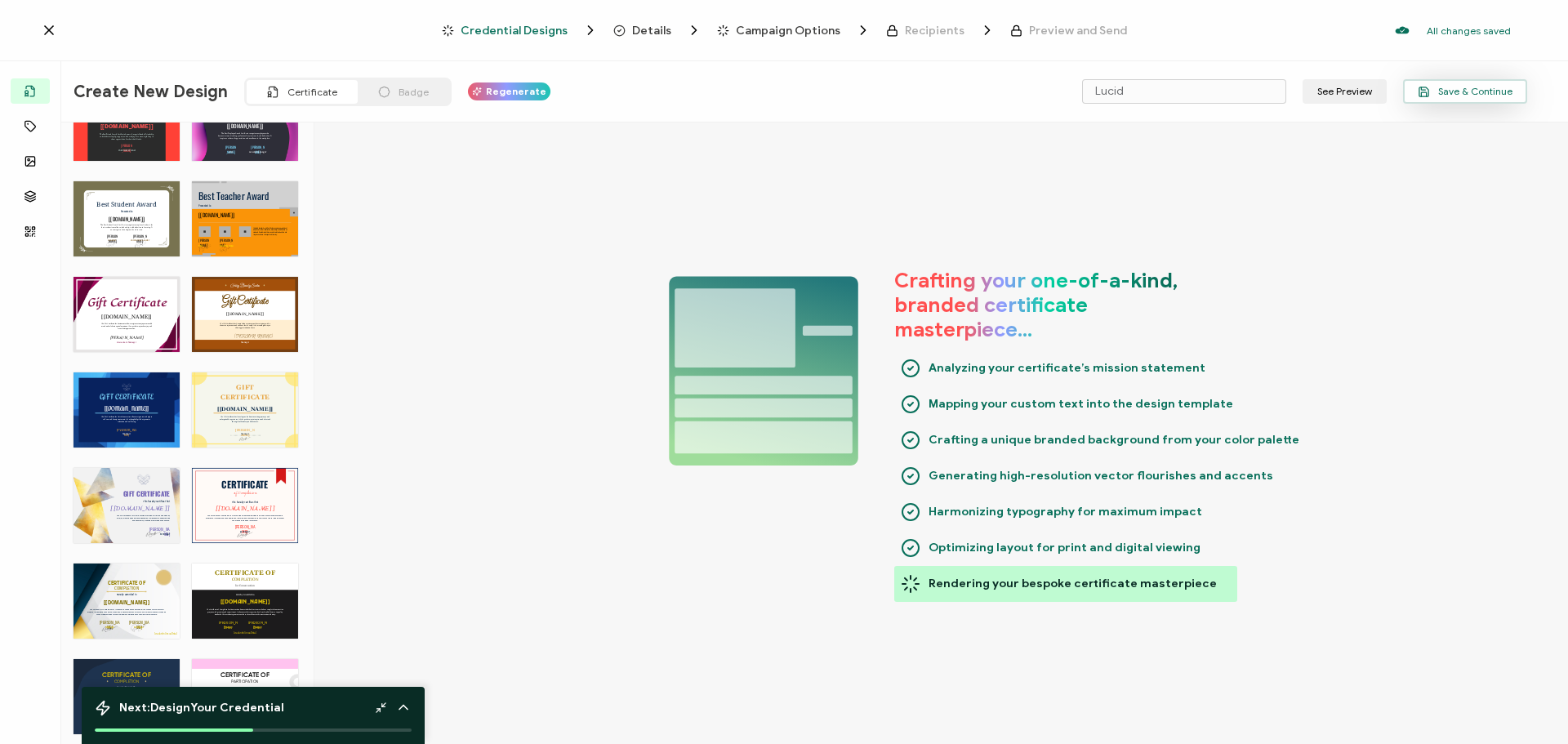
click at [1477, 87] on span "Save & Continue" at bounding box center [1465, 91] width 95 height 12
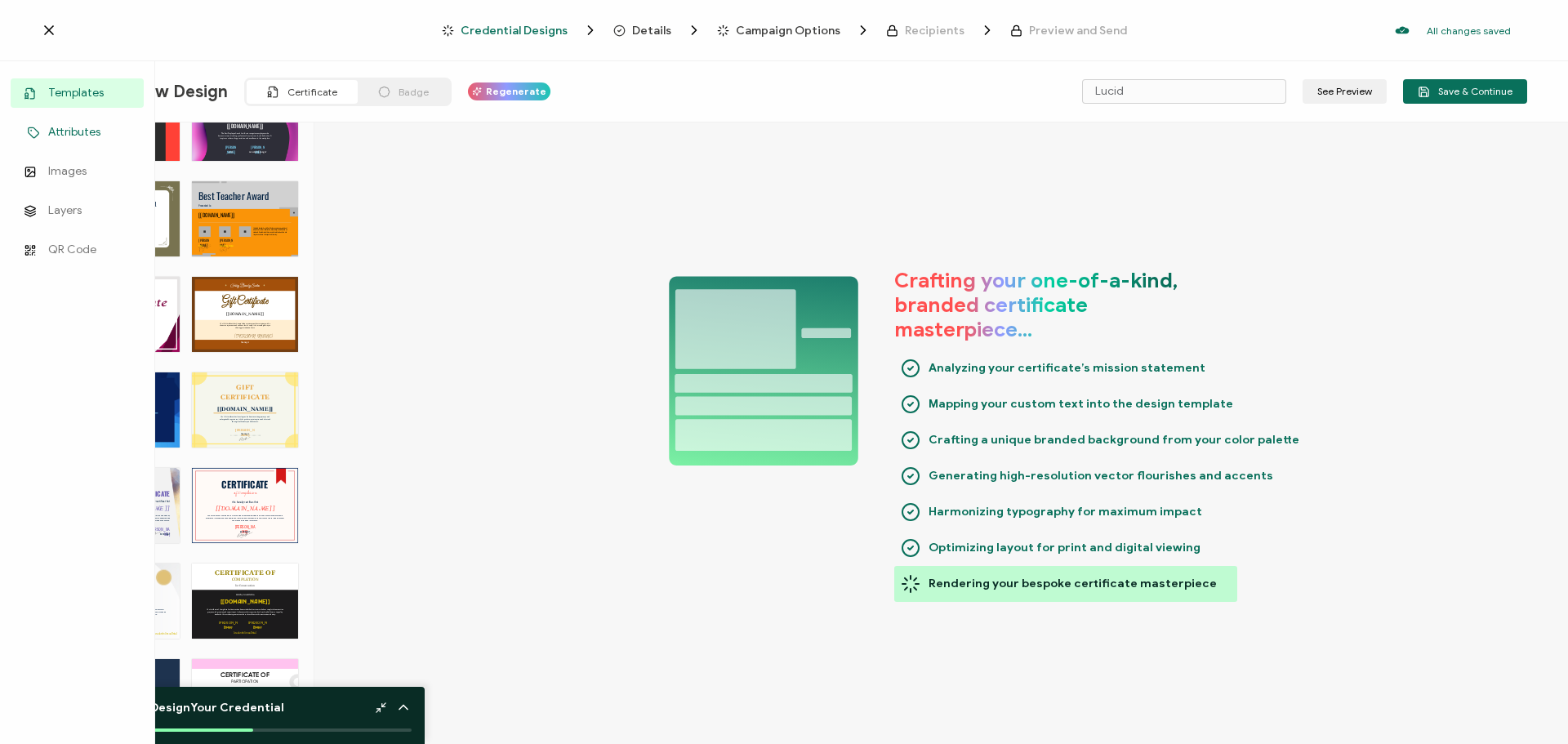
click at [68, 132] on span "Attributes" at bounding box center [74, 132] width 52 height 17
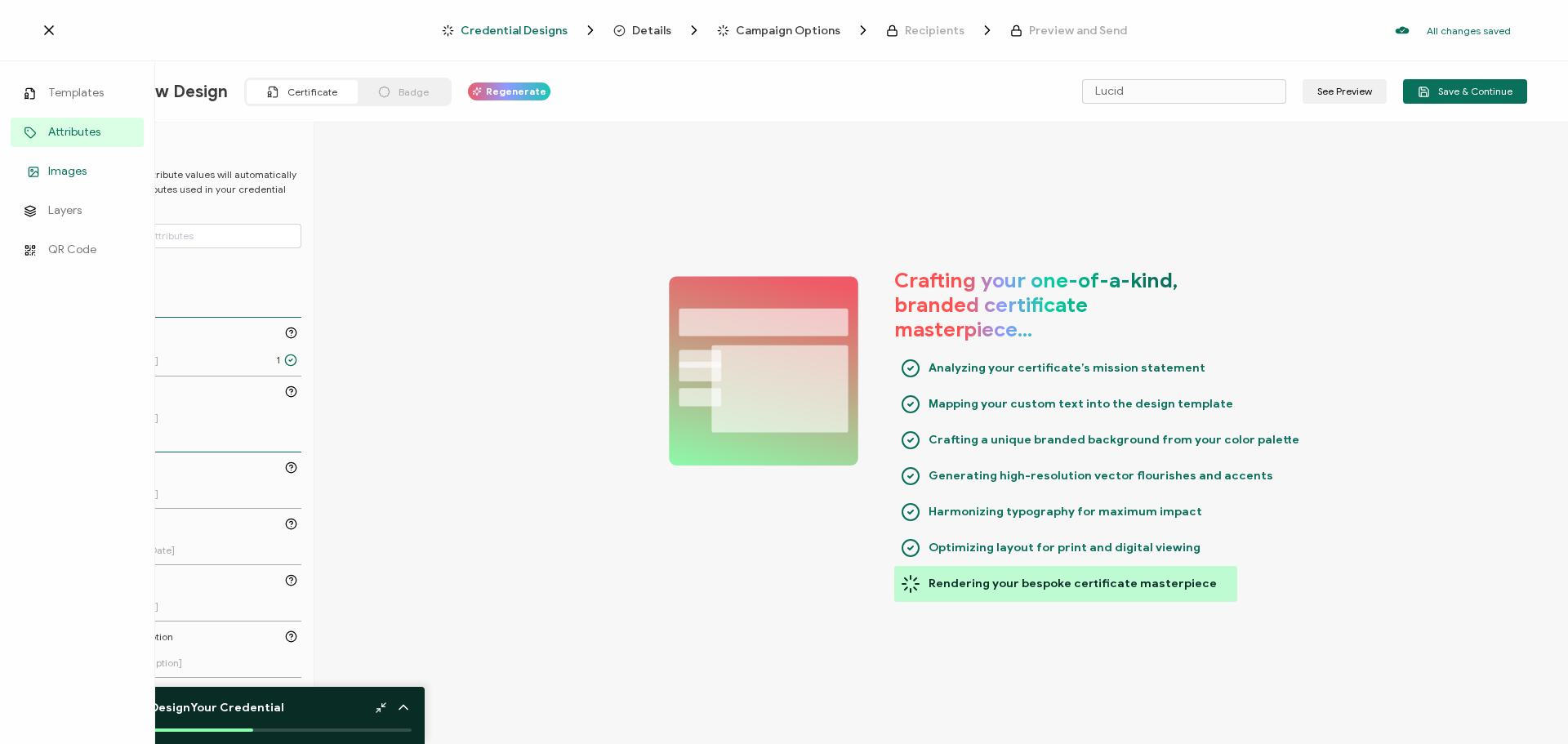
click at [47, 169] on link "Images" at bounding box center [77, 171] width 133 height 29
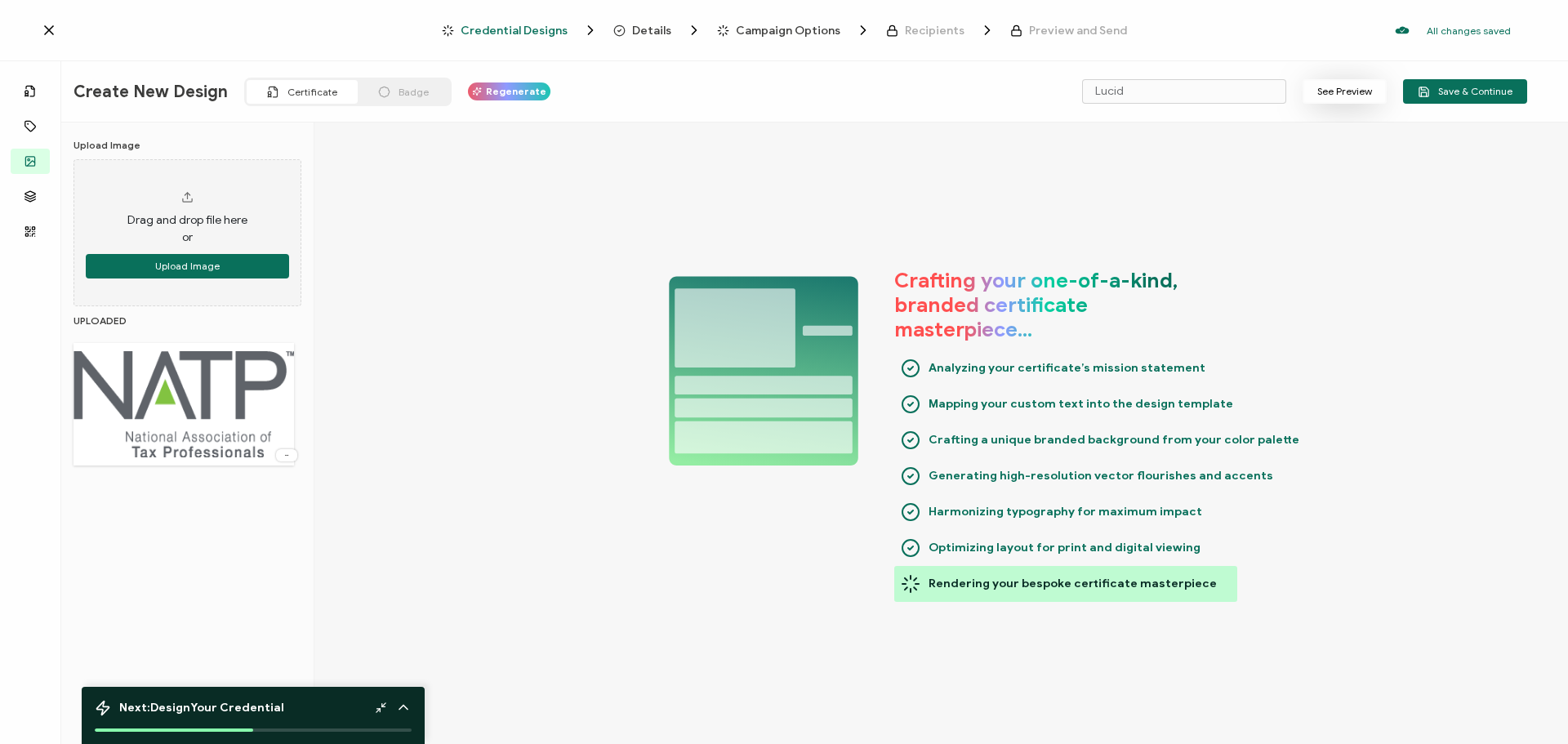
click at [1356, 91] on button "See Preview" at bounding box center [1344, 91] width 84 height 24
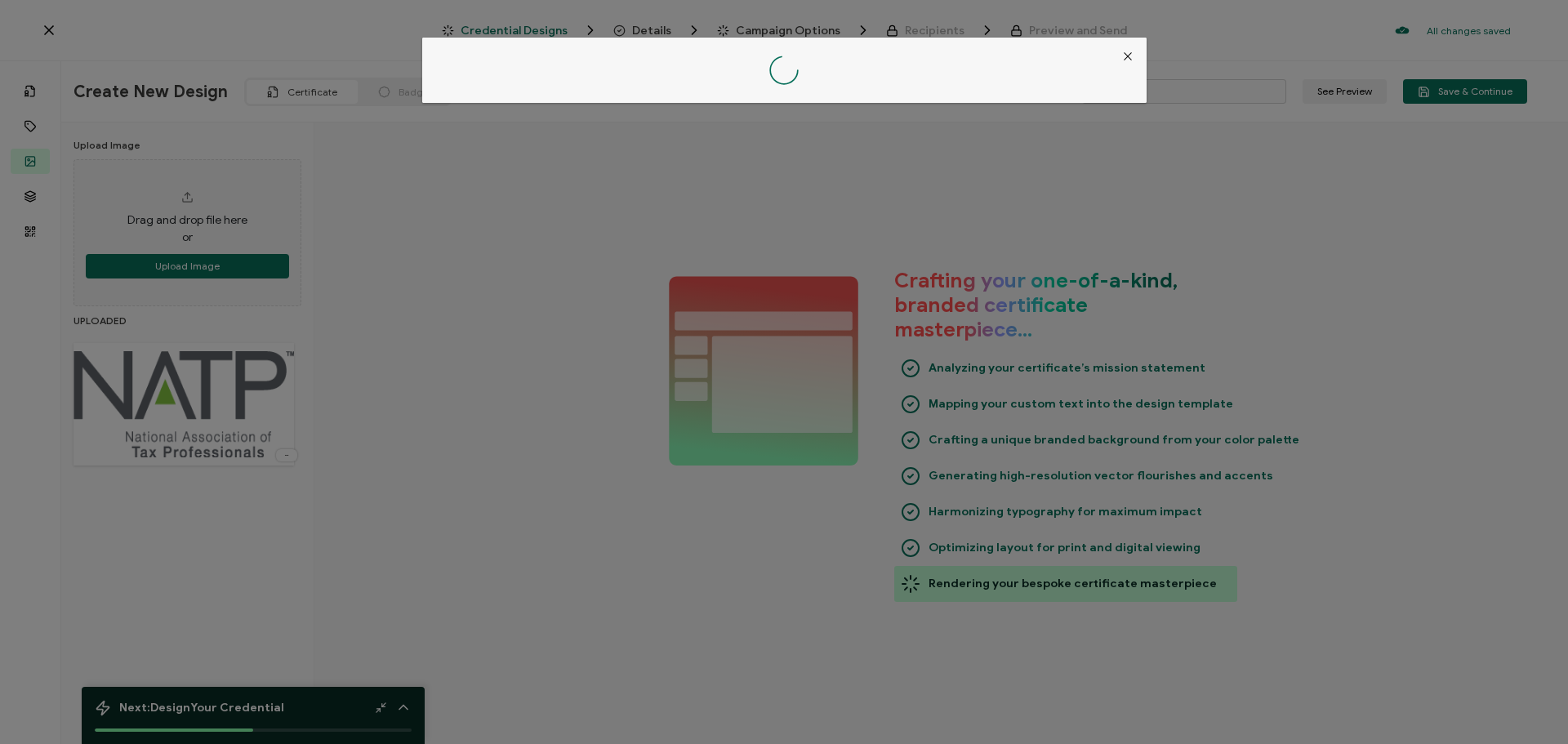
click at [761, 602] on div at bounding box center [784, 372] width 1568 height 744
click at [1125, 57] on icon "Close" at bounding box center [1128, 57] width 13 height 13
